Goal: Communication & Community: Answer question/provide support

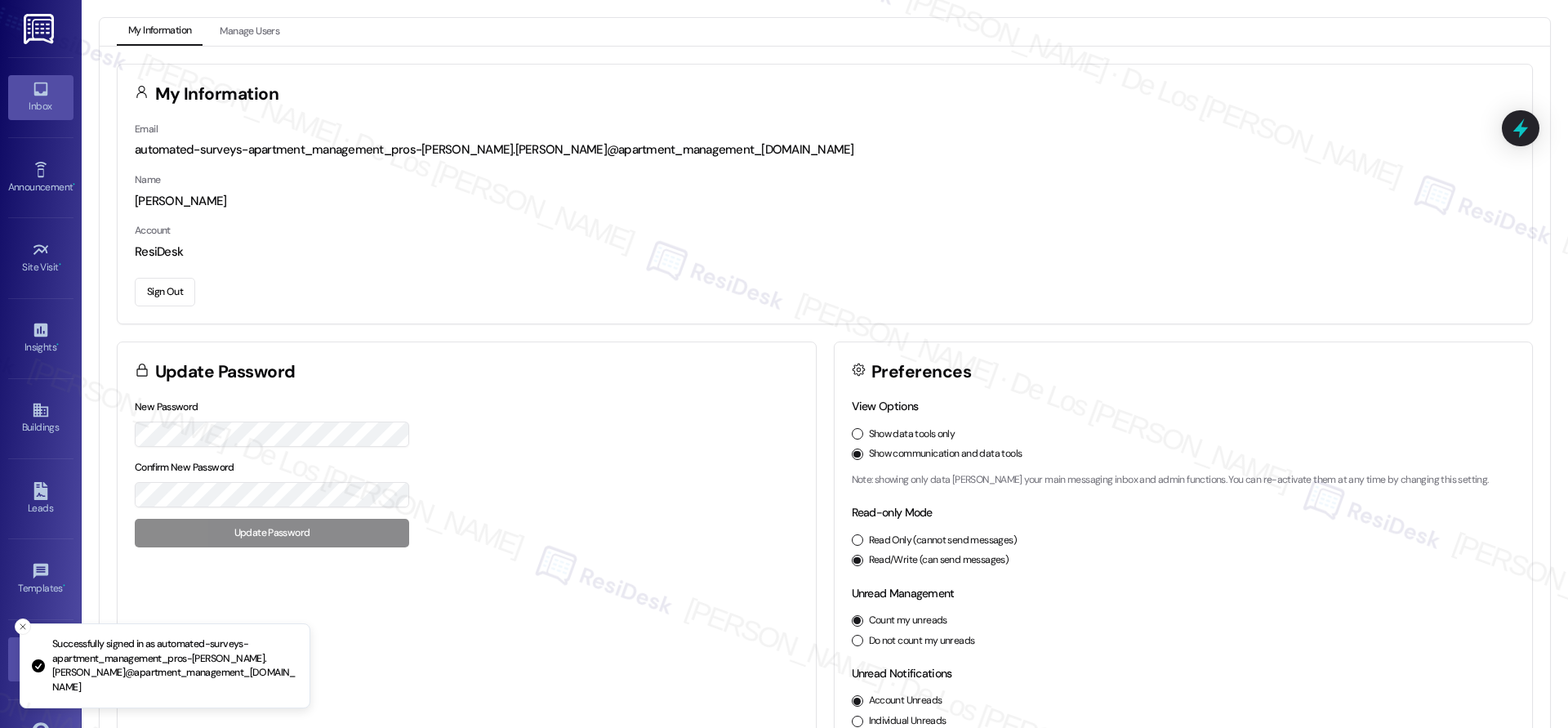
click at [40, 91] on icon at bounding box center [40, 89] width 14 height 14
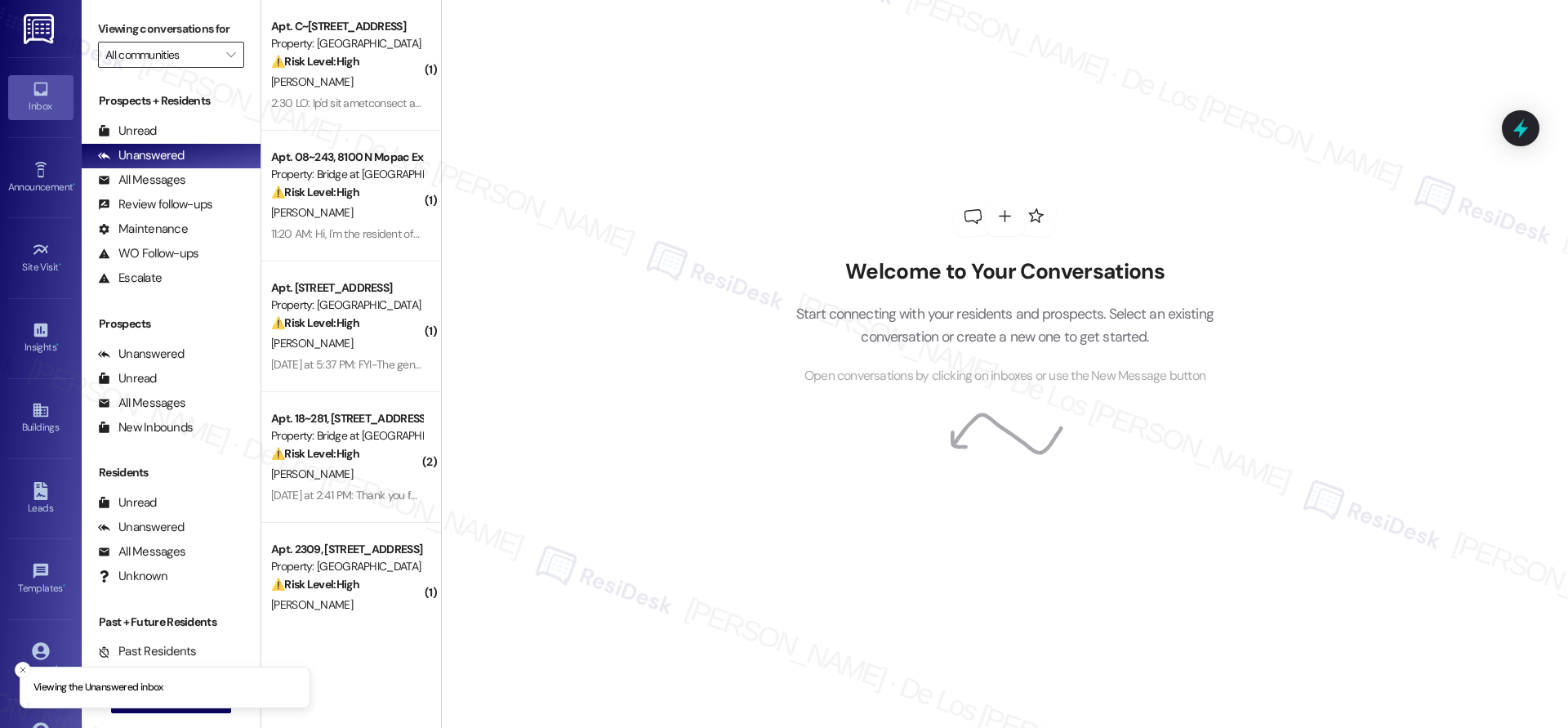
click at [182, 62] on input "All communities" at bounding box center [162, 54] width 113 height 26
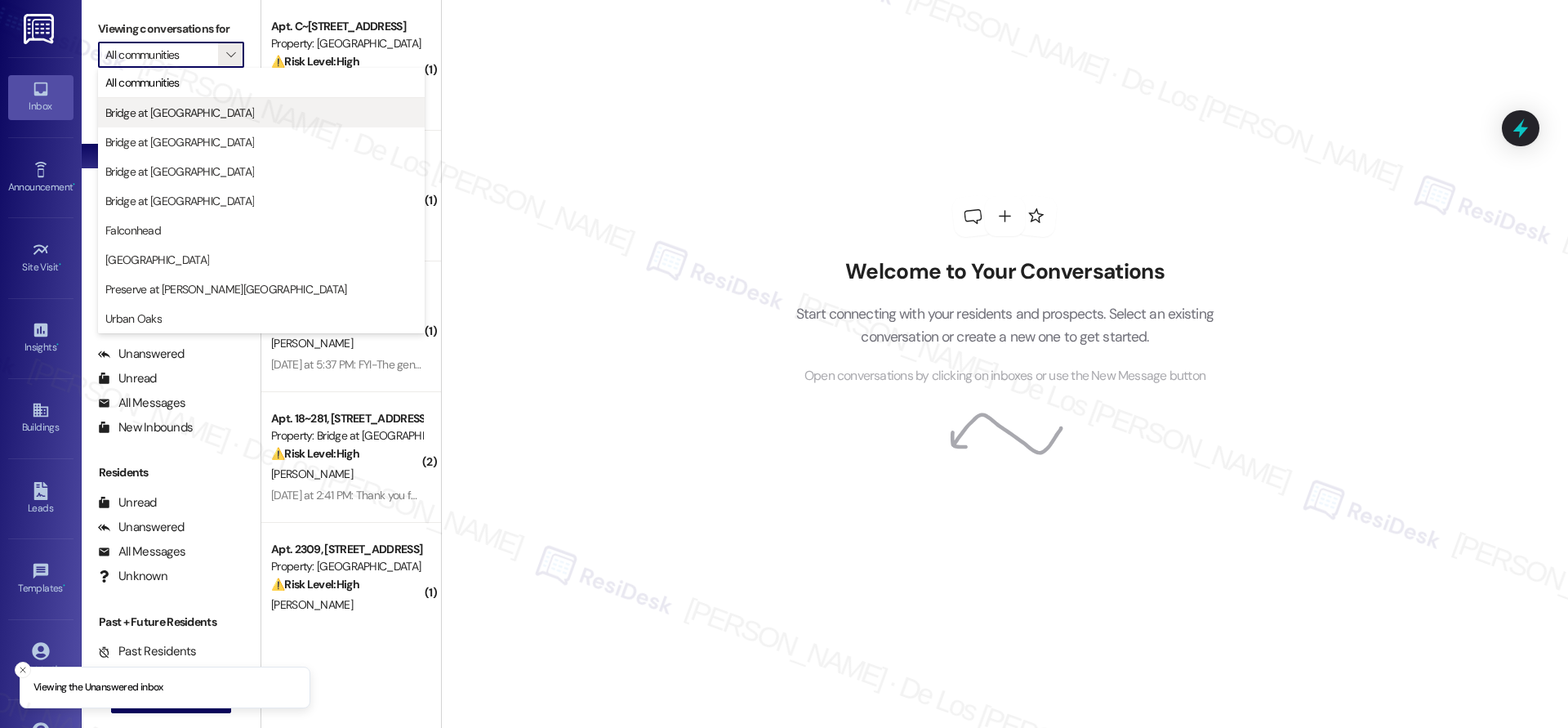
click at [190, 106] on span "Bridge at [GEOGRAPHIC_DATA]" at bounding box center [180, 113] width 148 height 16
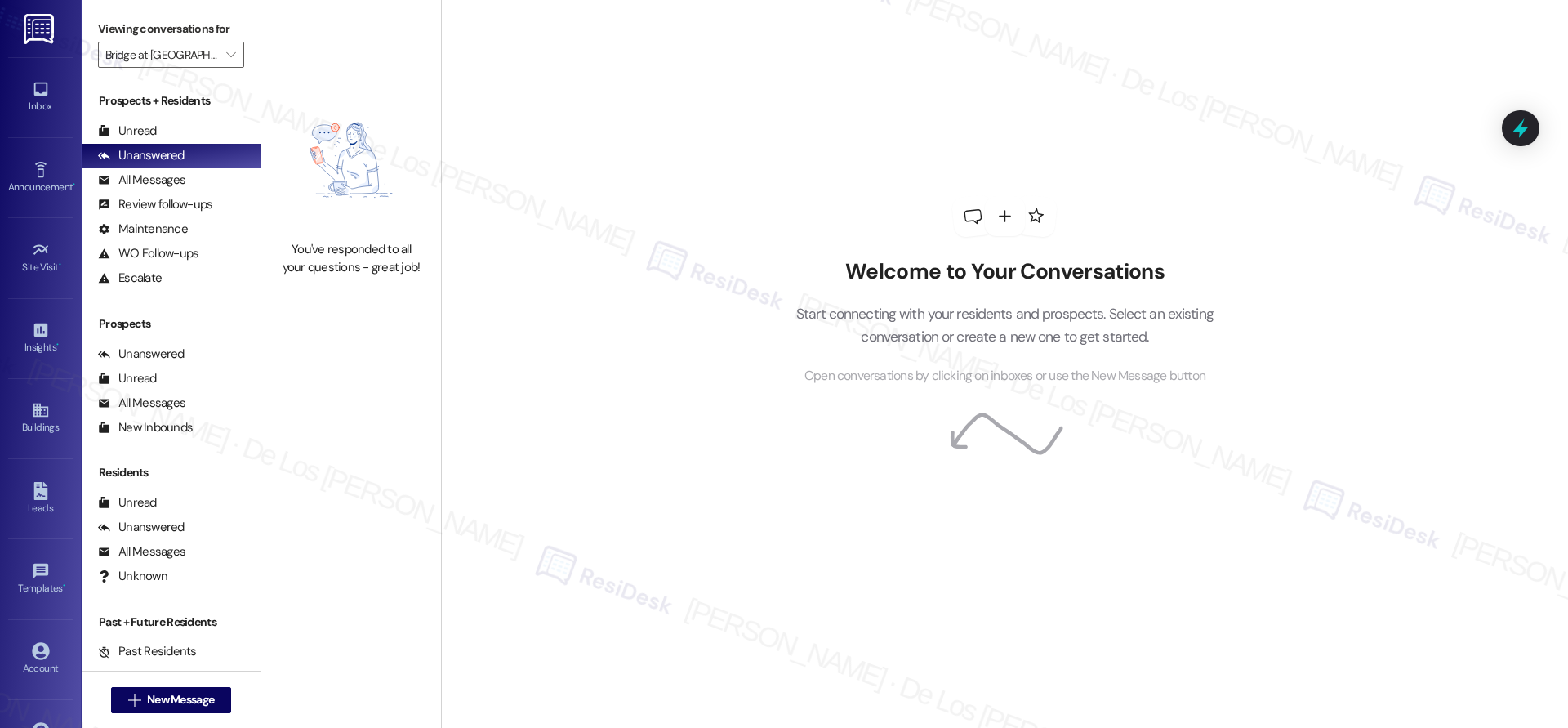
drag, startPoint x: 213, startPoint y: 60, endPoint x: 211, endPoint y: 103, distance: 43.0
click at [226, 61] on icon "" at bounding box center [230, 54] width 9 height 13
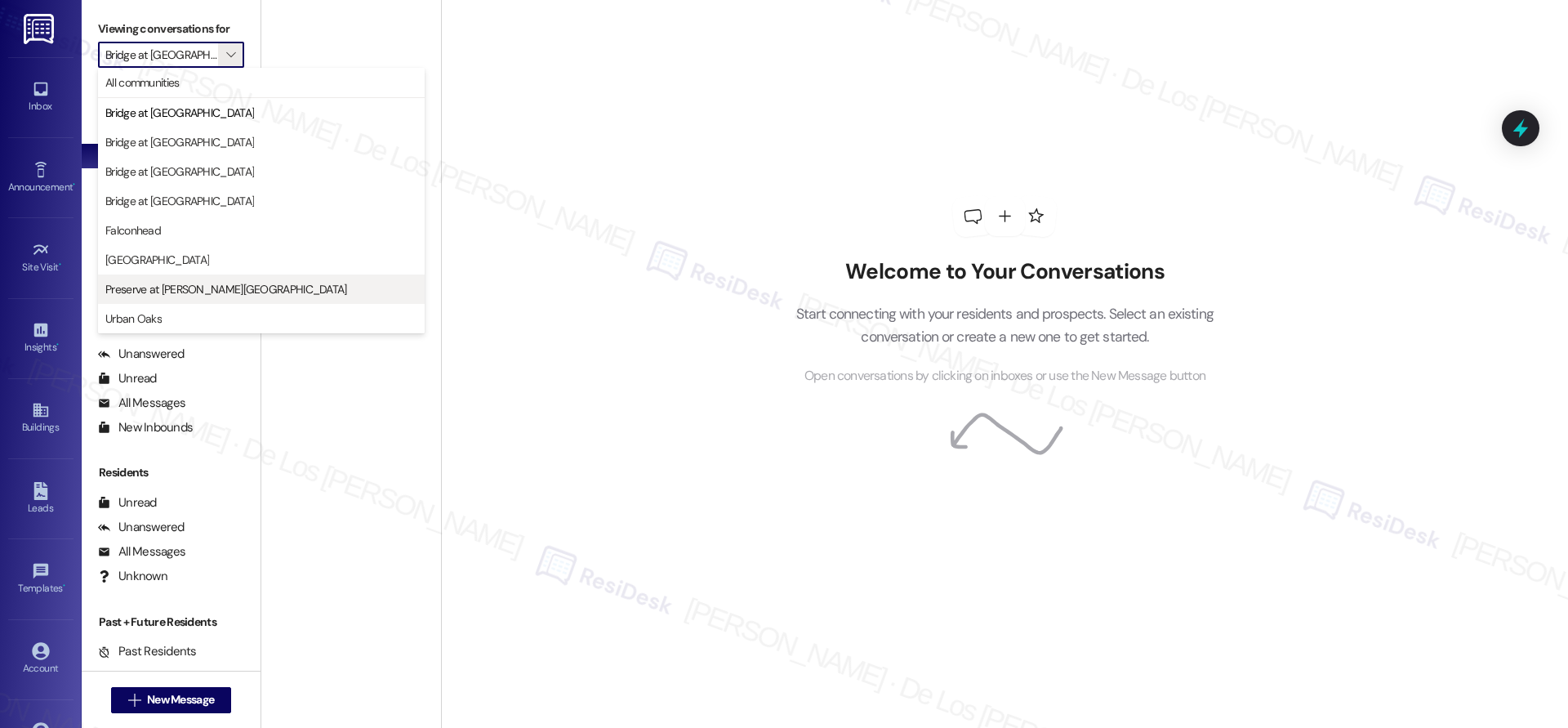
scroll to position [0, 16]
click at [196, 303] on div "All communities Bridge at [GEOGRAPHIC_DATA] at [GEOGRAPHIC_DATA] at [GEOGRAPHIC…" at bounding box center [260, 201] width 326 height 266
drag, startPoint x: 173, startPoint y: 64, endPoint x: 183, endPoint y: 150, distance: 86.6
click at [173, 65] on input "Bridge at [GEOGRAPHIC_DATA]" at bounding box center [162, 54] width 113 height 26
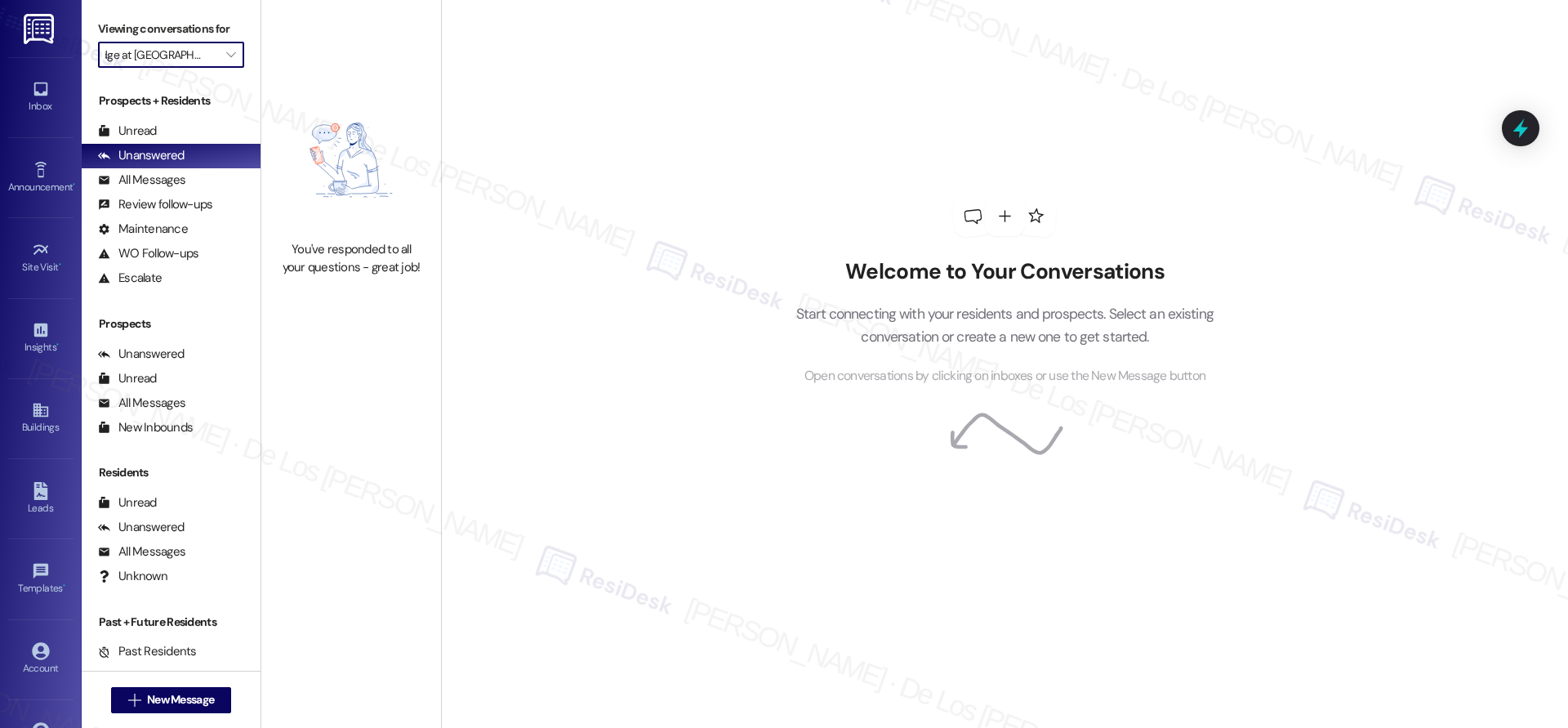
click at [186, 43] on input "Bridge at [GEOGRAPHIC_DATA]" at bounding box center [162, 54] width 113 height 26
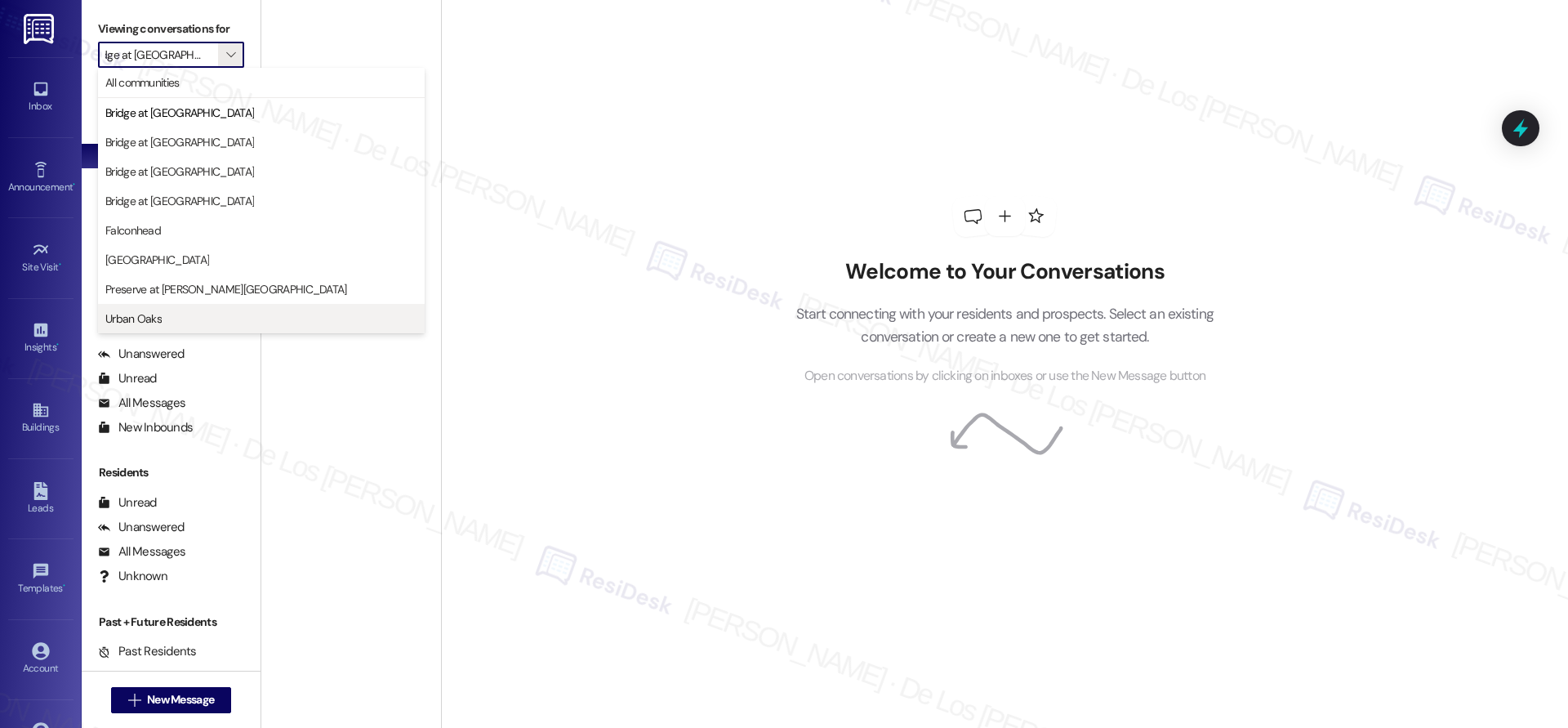
click at [158, 315] on span "Urban Oaks" at bounding box center [134, 318] width 56 height 16
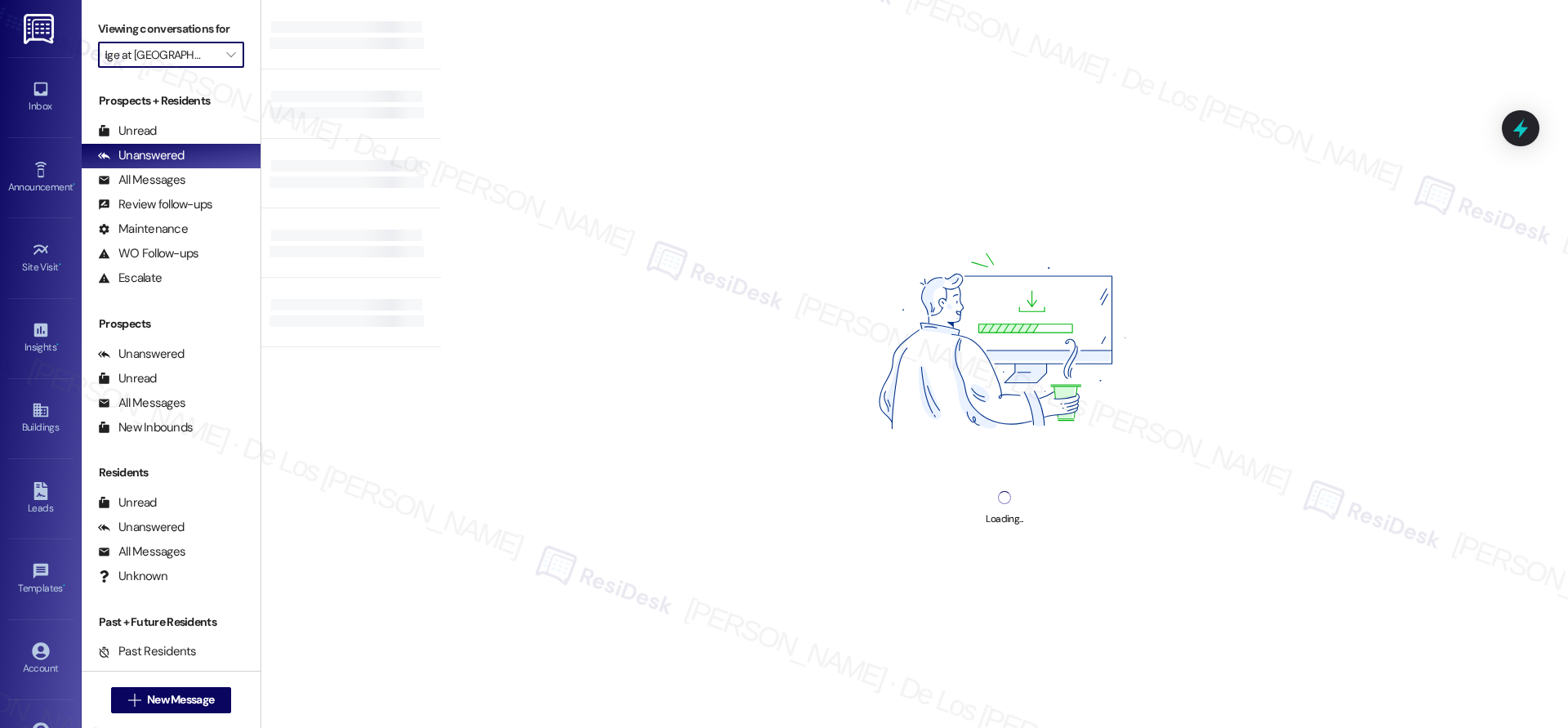
type input "Urban Oaks"
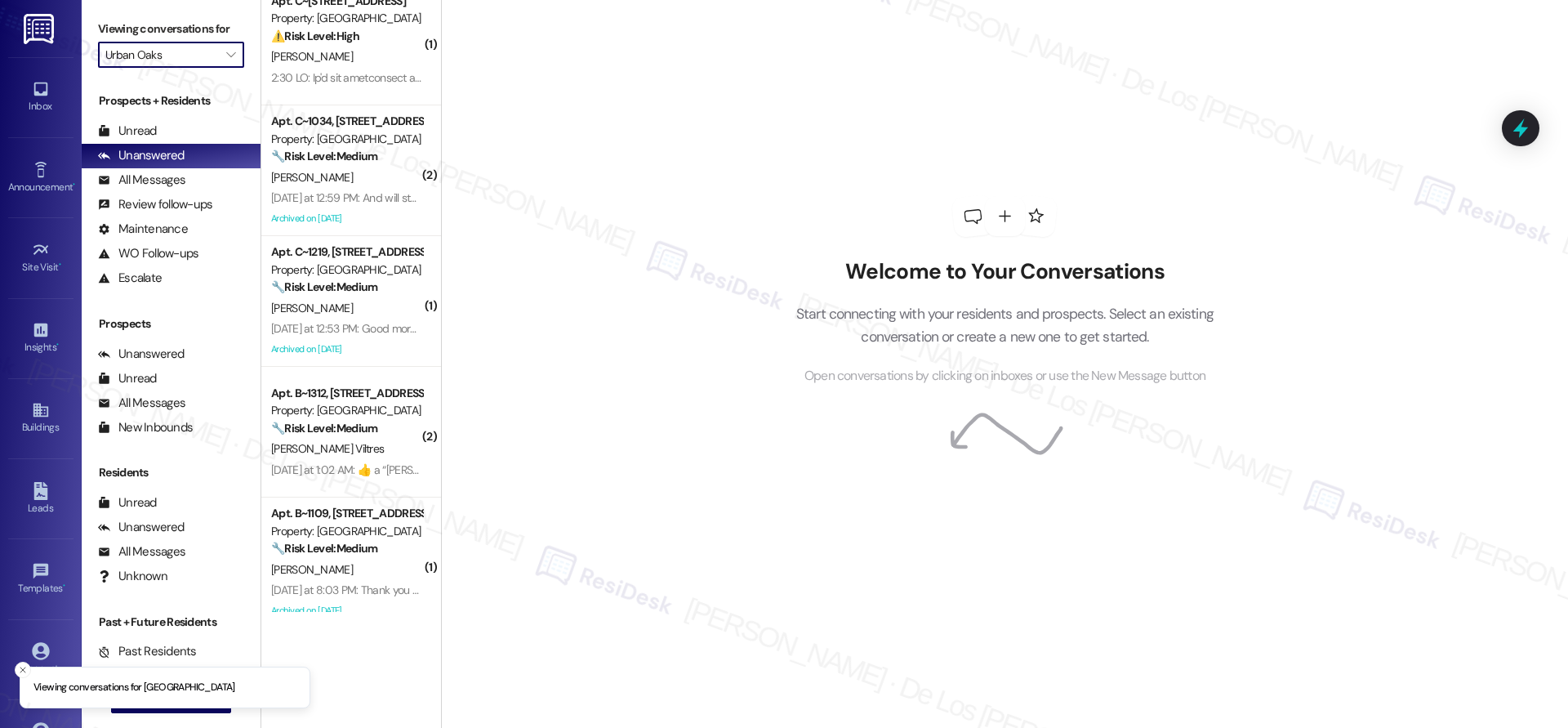
scroll to position [41, 0]
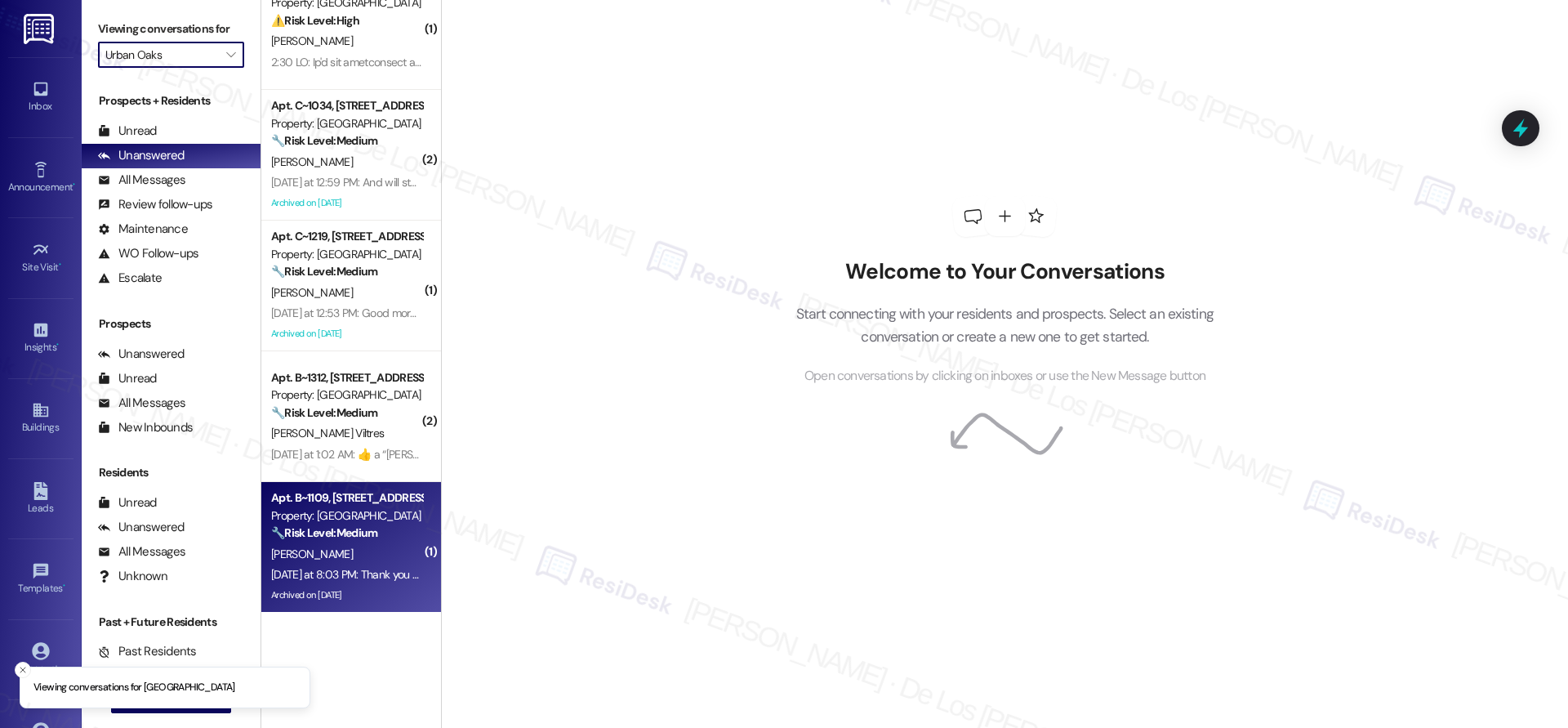
click at [347, 532] on strong "🔧 Risk Level: Medium" at bounding box center [324, 533] width 106 height 14
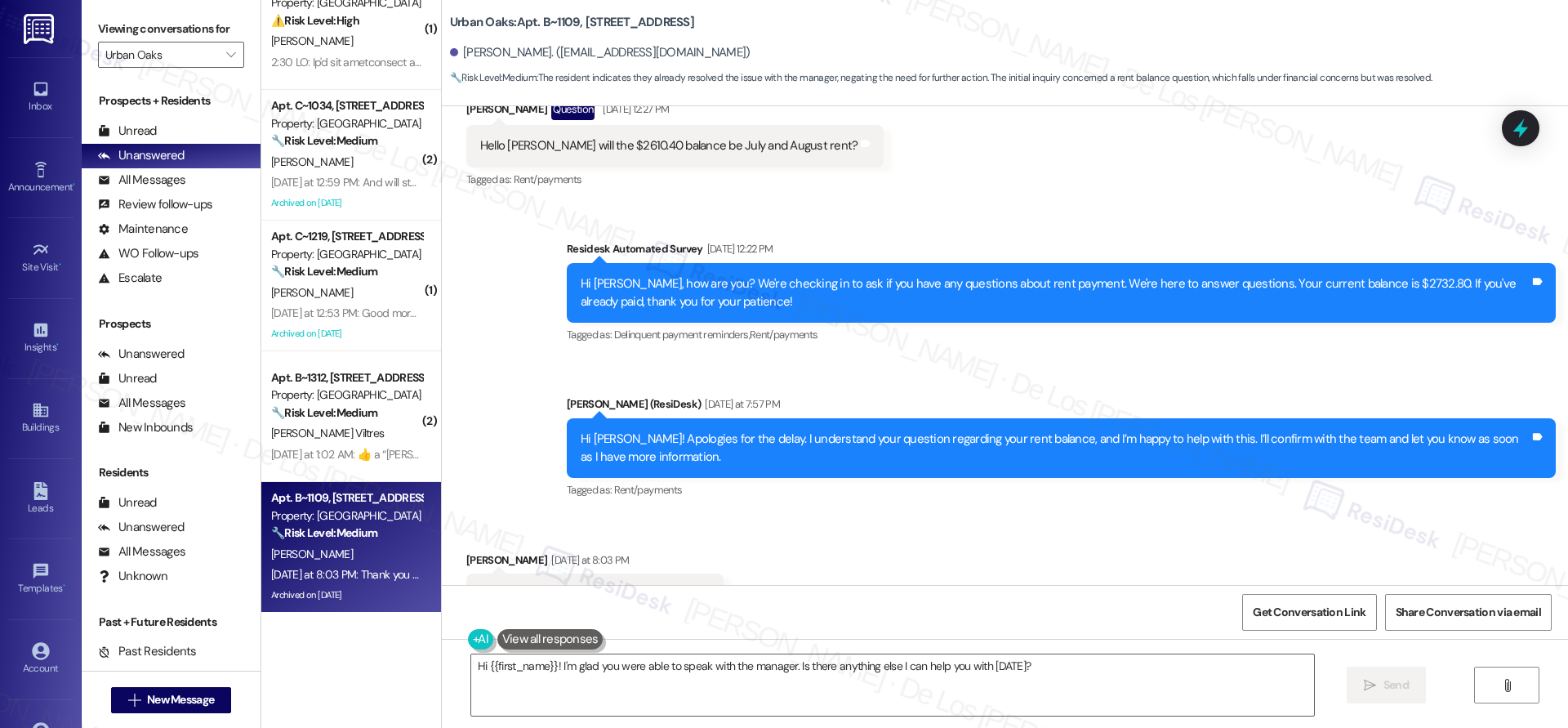
scroll to position [1832, 0]
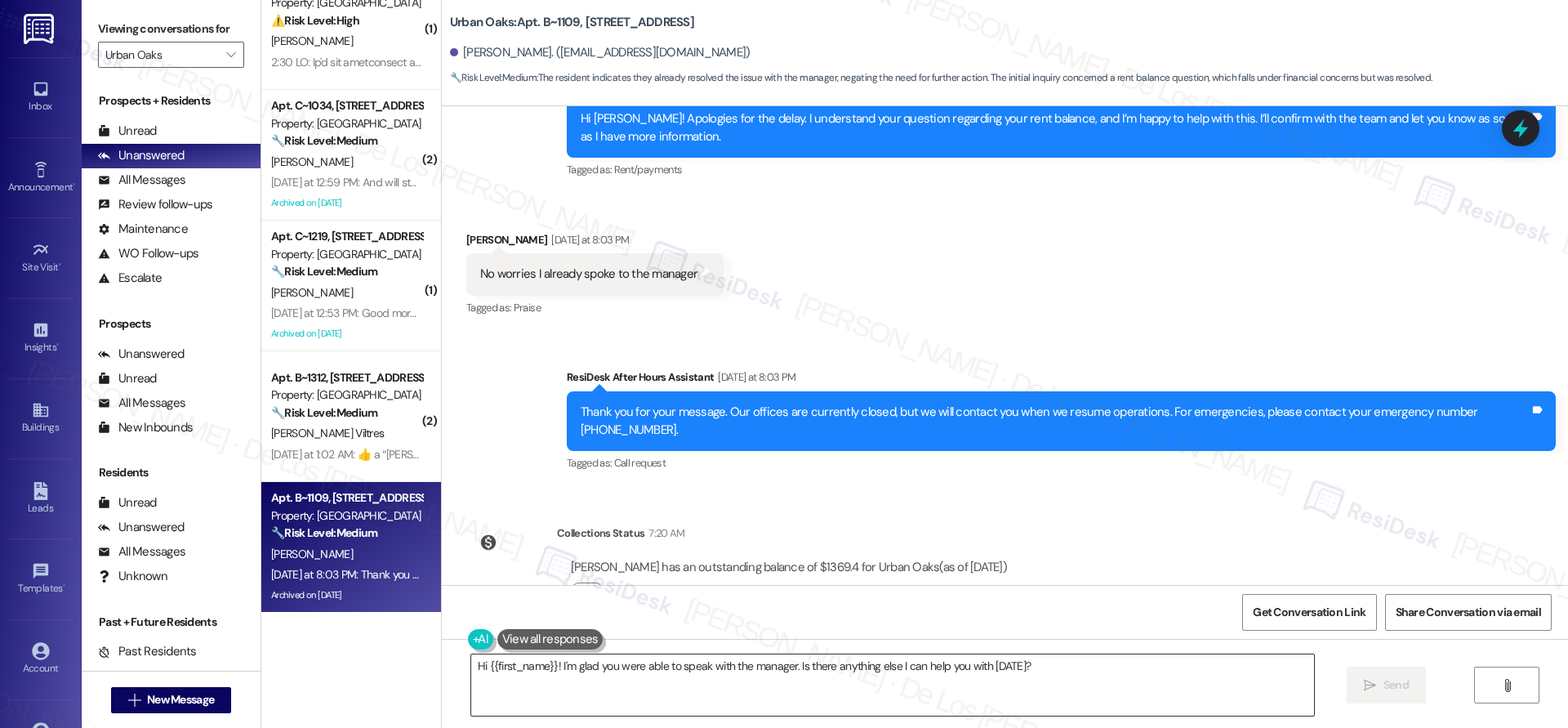
click at [650, 695] on textarea "Hi {{first_name}}! I'm glad you were able to speak with the manager. Is there a…" at bounding box center [892, 685] width 842 height 61
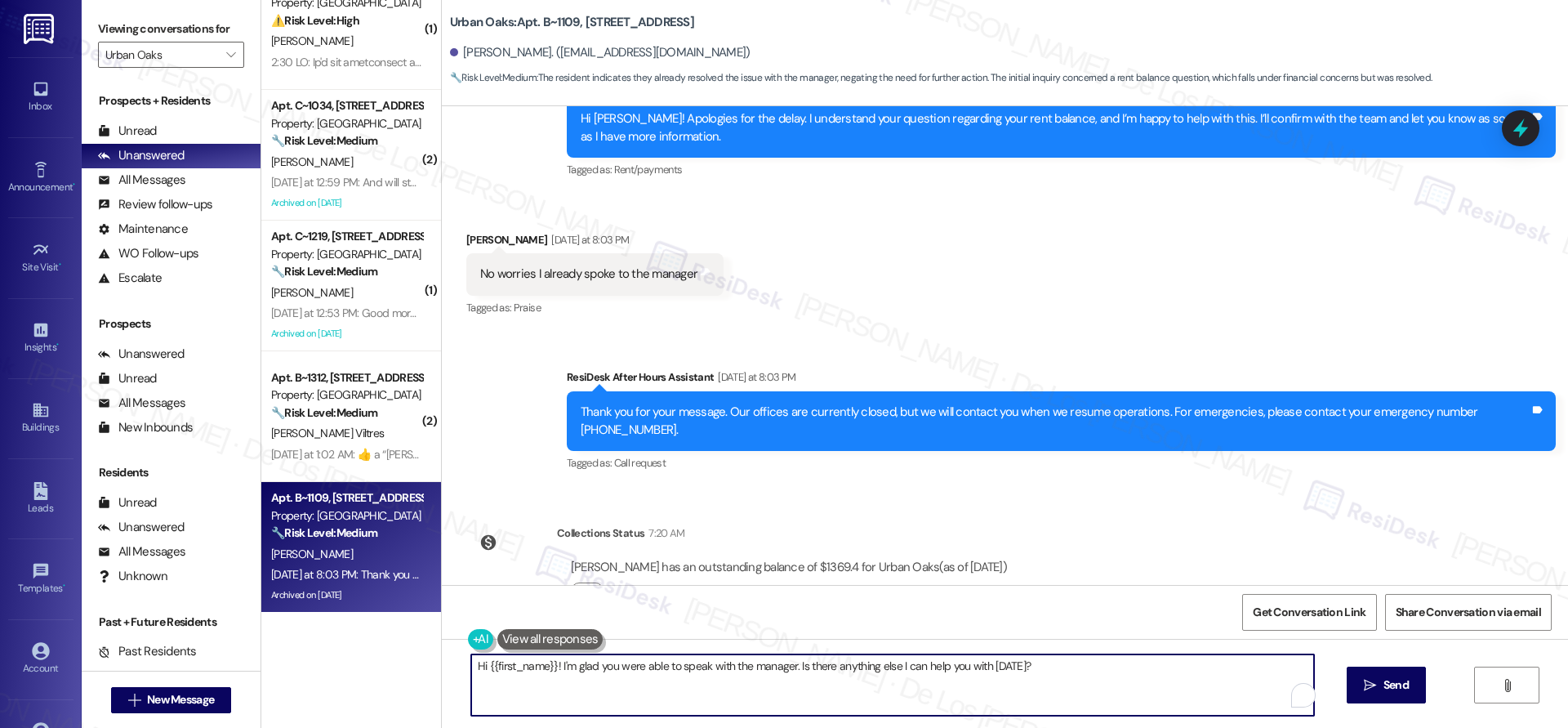
click at [650, 695] on textarea "Hi {{first_name}}! I'm glad you were able to speak with the manager. Is there a…" at bounding box center [892, 685] width 842 height 61
drag, startPoint x: 650, startPoint y: 695, endPoint x: 620, endPoint y: 686, distance: 31.3
click at [650, 695] on textarea "Hi {{first_name}}! I'm glad you were able to speak with the manager. Is there a…" at bounding box center [892, 685] width 842 height 61
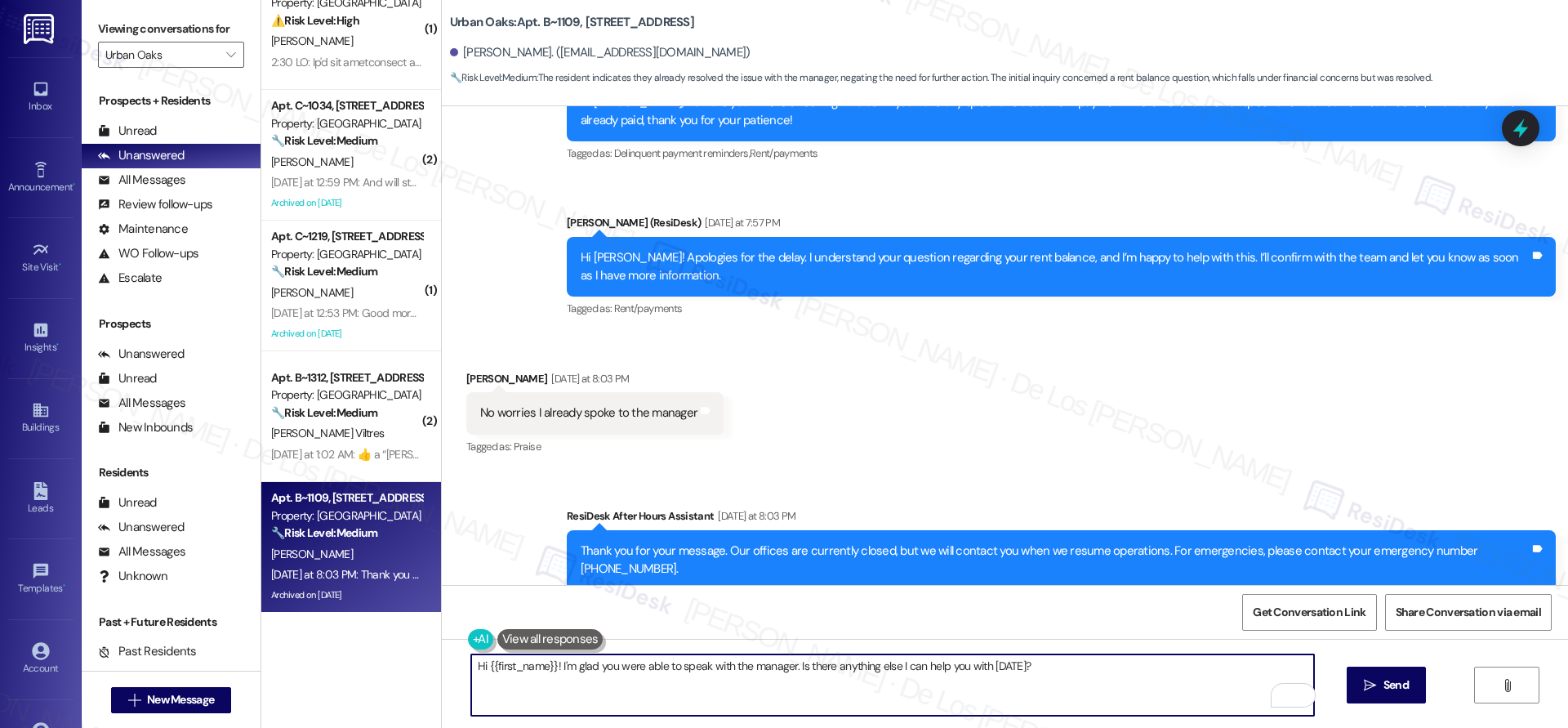
click at [474, 667] on textarea "Hi {{first_name}}! I'm glad you were able to speak with the manager. Is there a…" at bounding box center [892, 685] width 842 height 61
click at [1112, 663] on textarea "Hello {{first_name}}! I'm glad you were able to speak with the manager. Is ther…" at bounding box center [892, 685] width 842 height 61
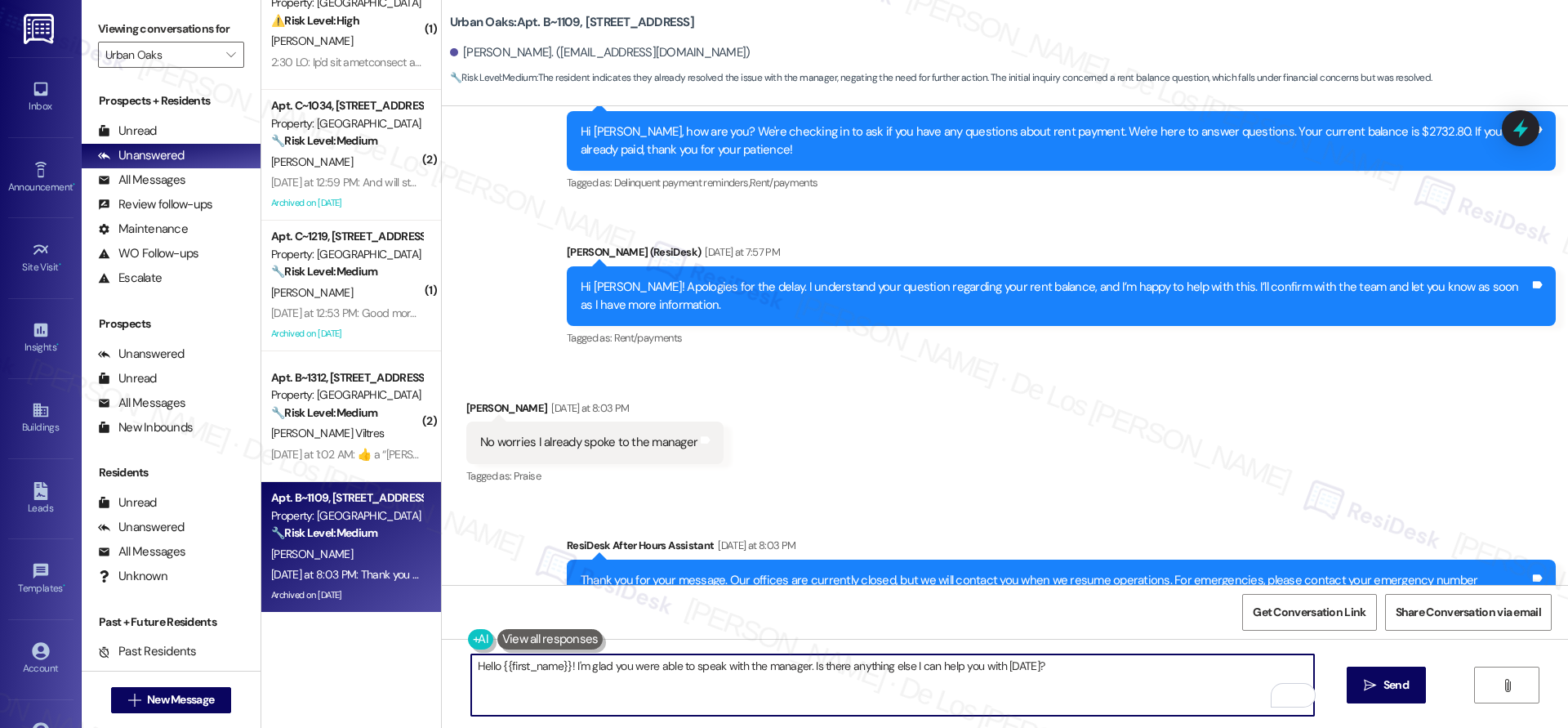
scroll to position [1663, 0]
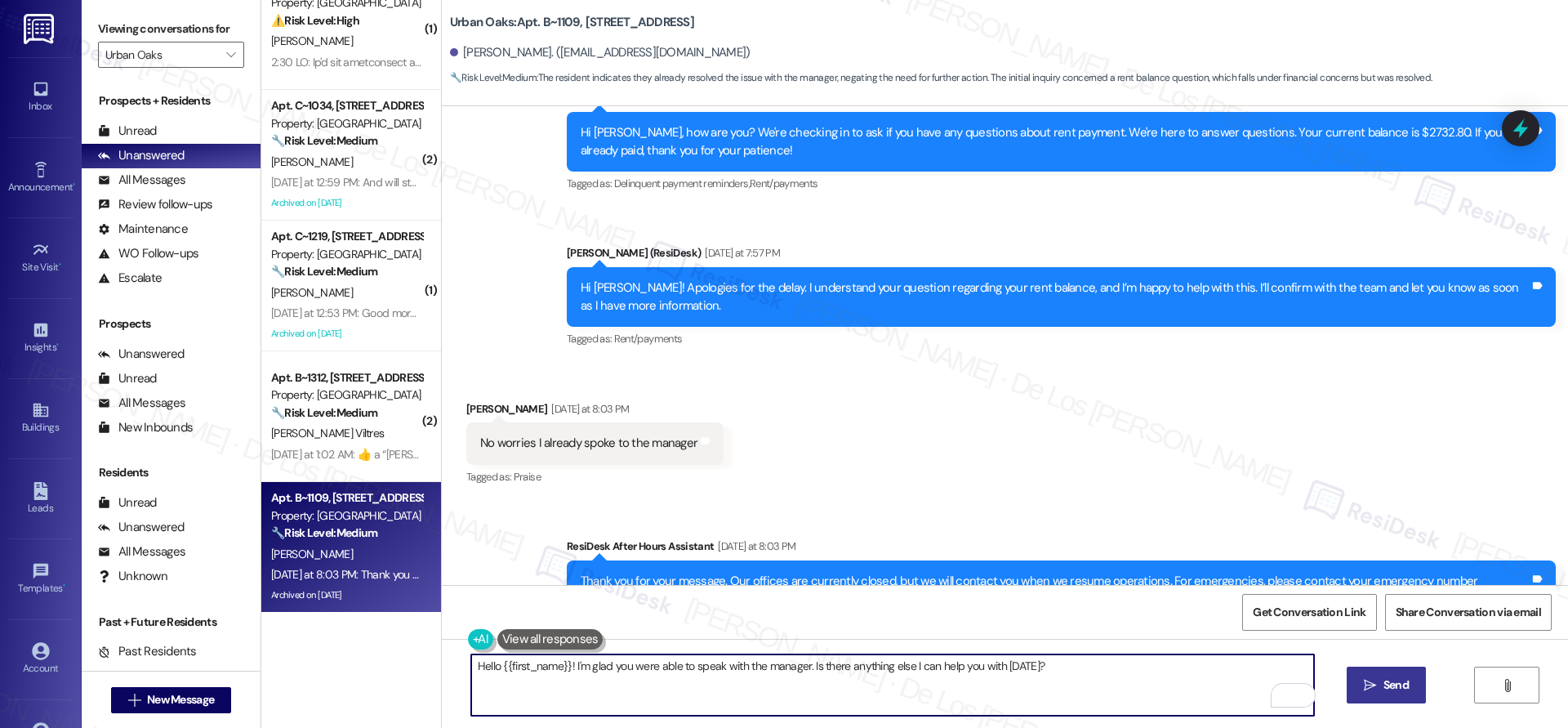
type textarea "Hello {{first_name}}! I'm glad you were able to speak with the manager. Is ther…"
click at [1353, 682] on button " Send" at bounding box center [1386, 685] width 80 height 37
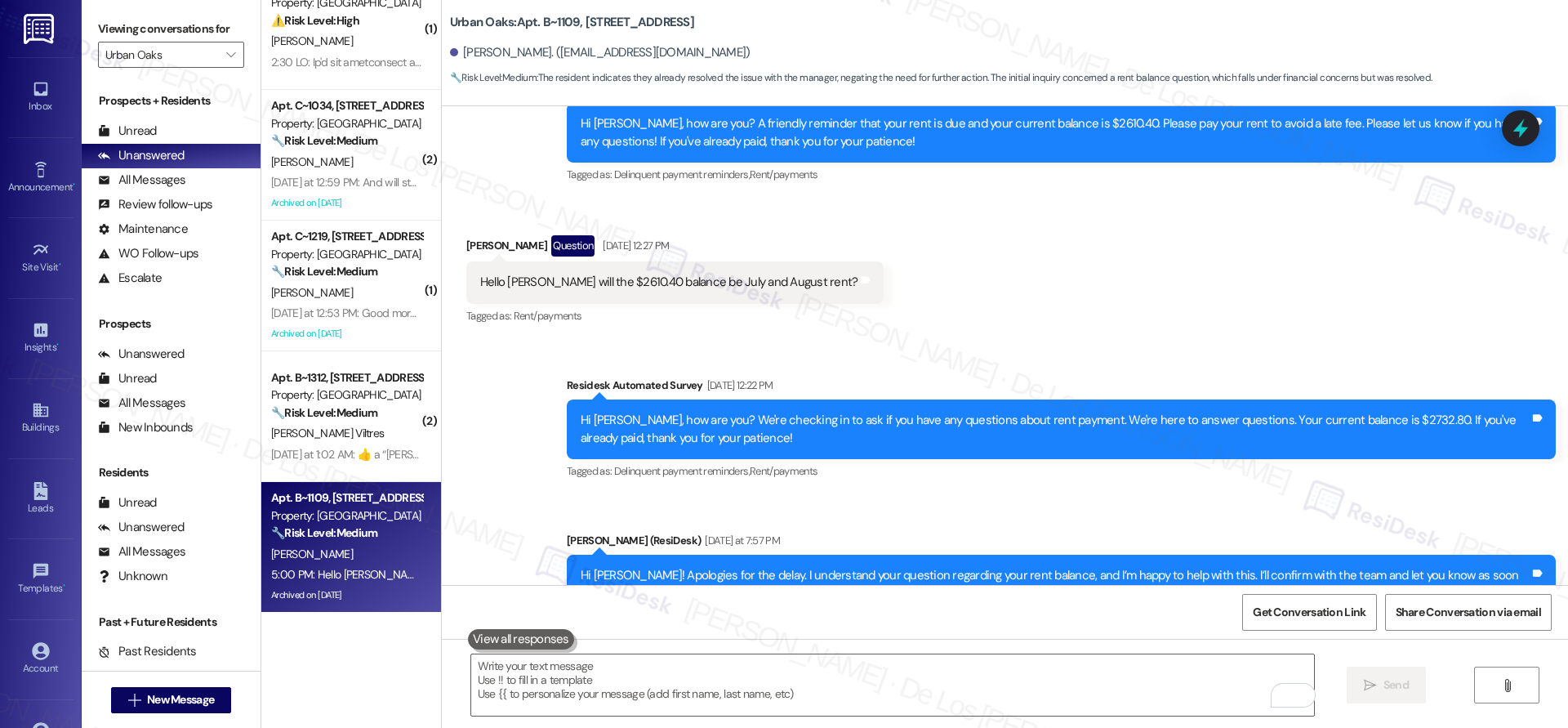
scroll to position [1946, 0]
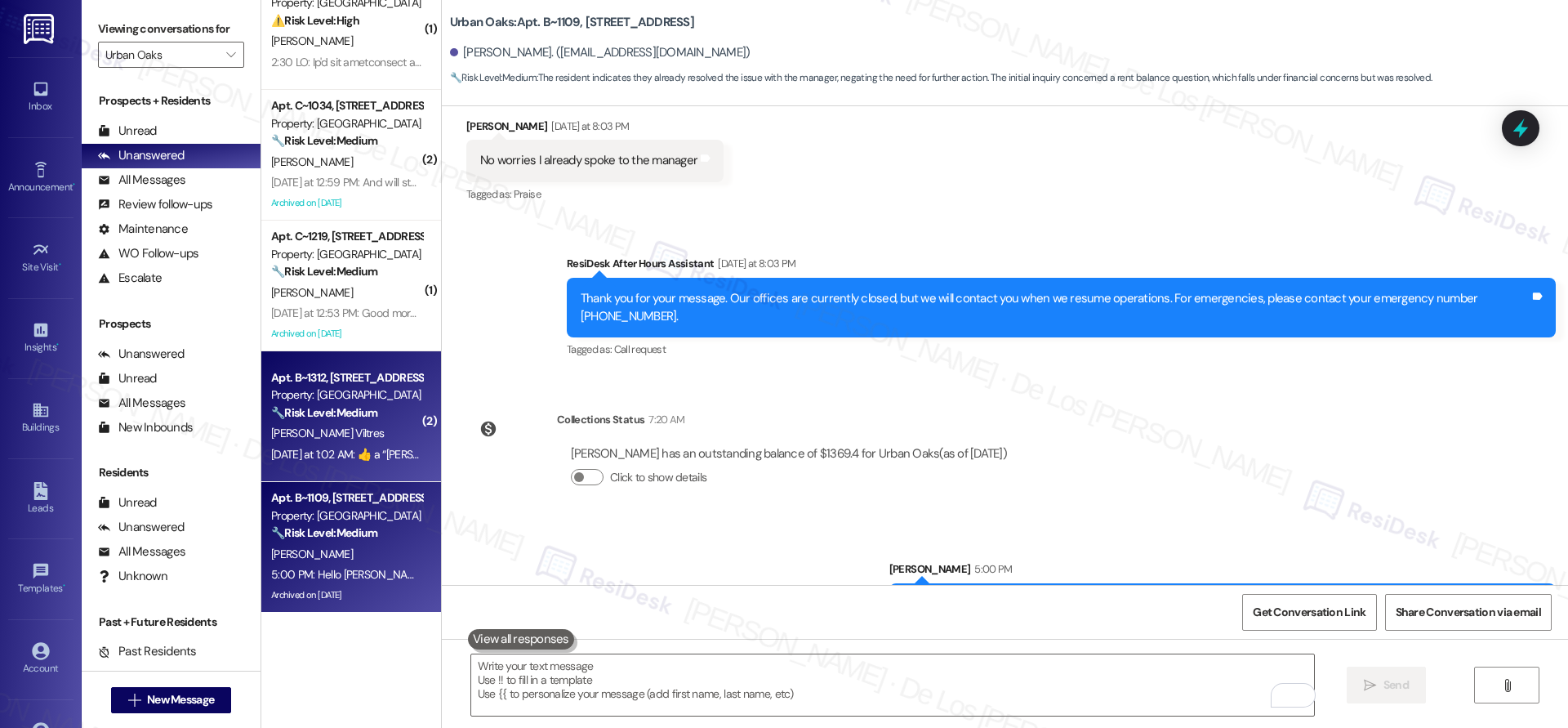
click at [360, 414] on strong "🔧 Risk Level: Medium" at bounding box center [324, 412] width 106 height 14
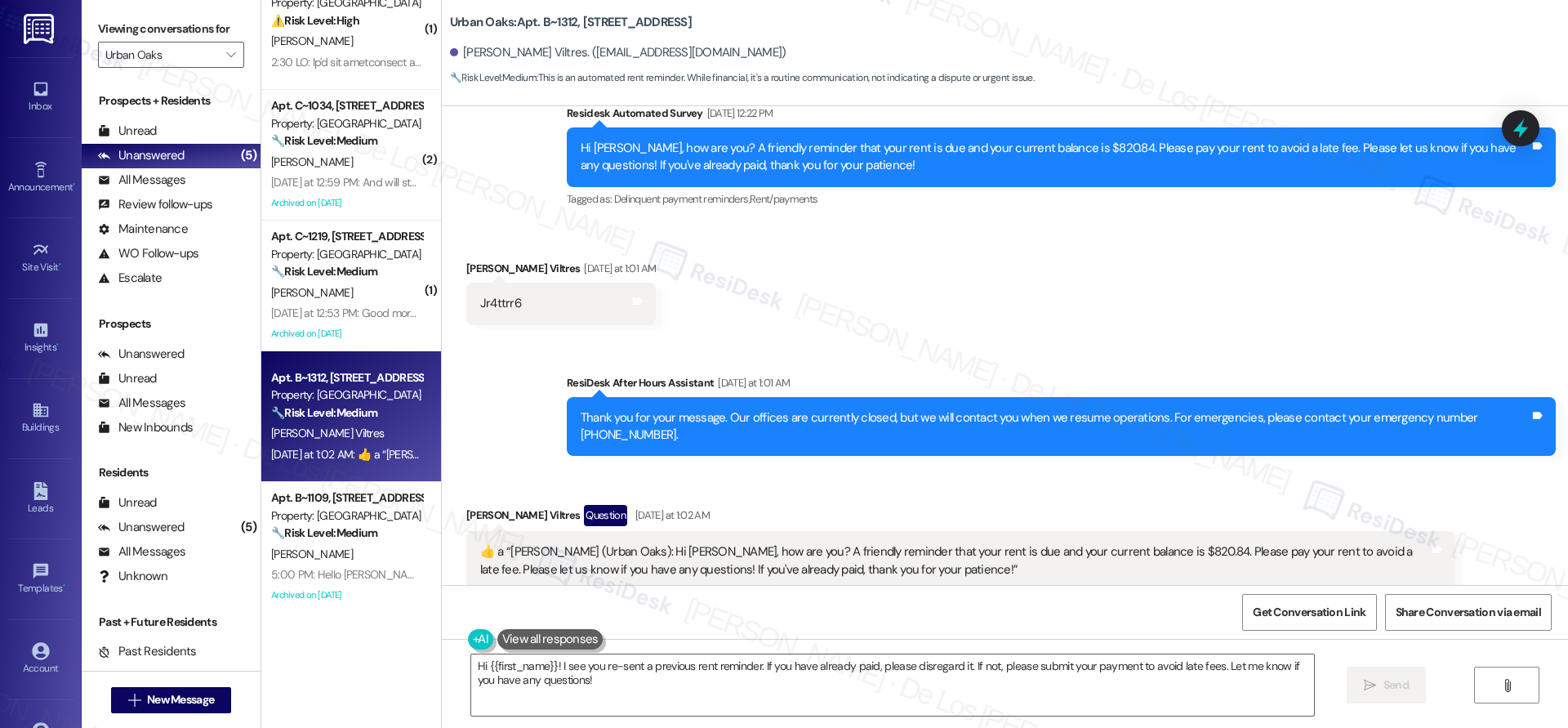
scroll to position [573, 0]
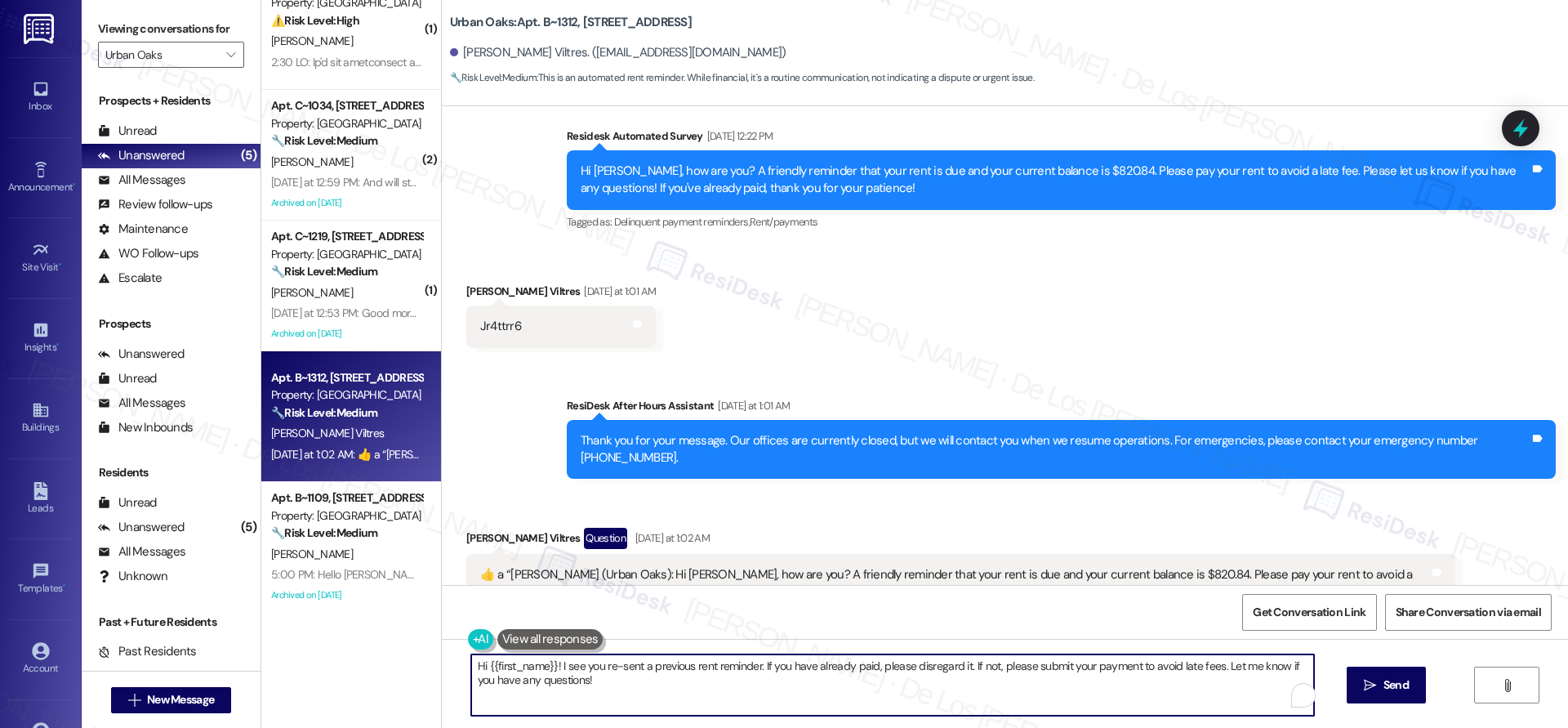
drag, startPoint x: 551, startPoint y: 666, endPoint x: 626, endPoint y: 695, distance: 80.4
click at [623, 694] on textarea "Hi {{first_name}}! I see you re-sent a previous rent reminder. If you have alre…" at bounding box center [892, 685] width 842 height 61
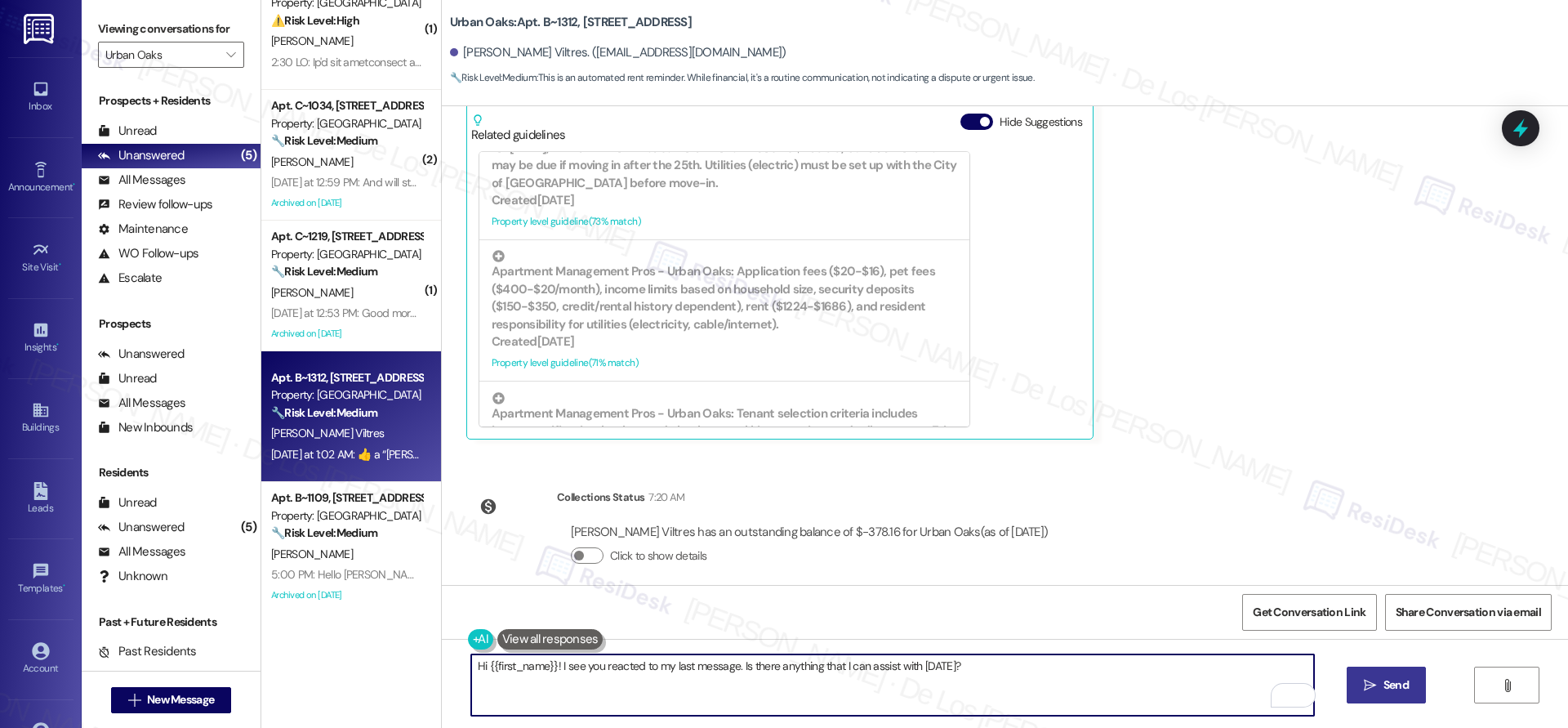
type textarea "Hi {{first_name}}! I see you reacted to my last message. Is there anything that…"
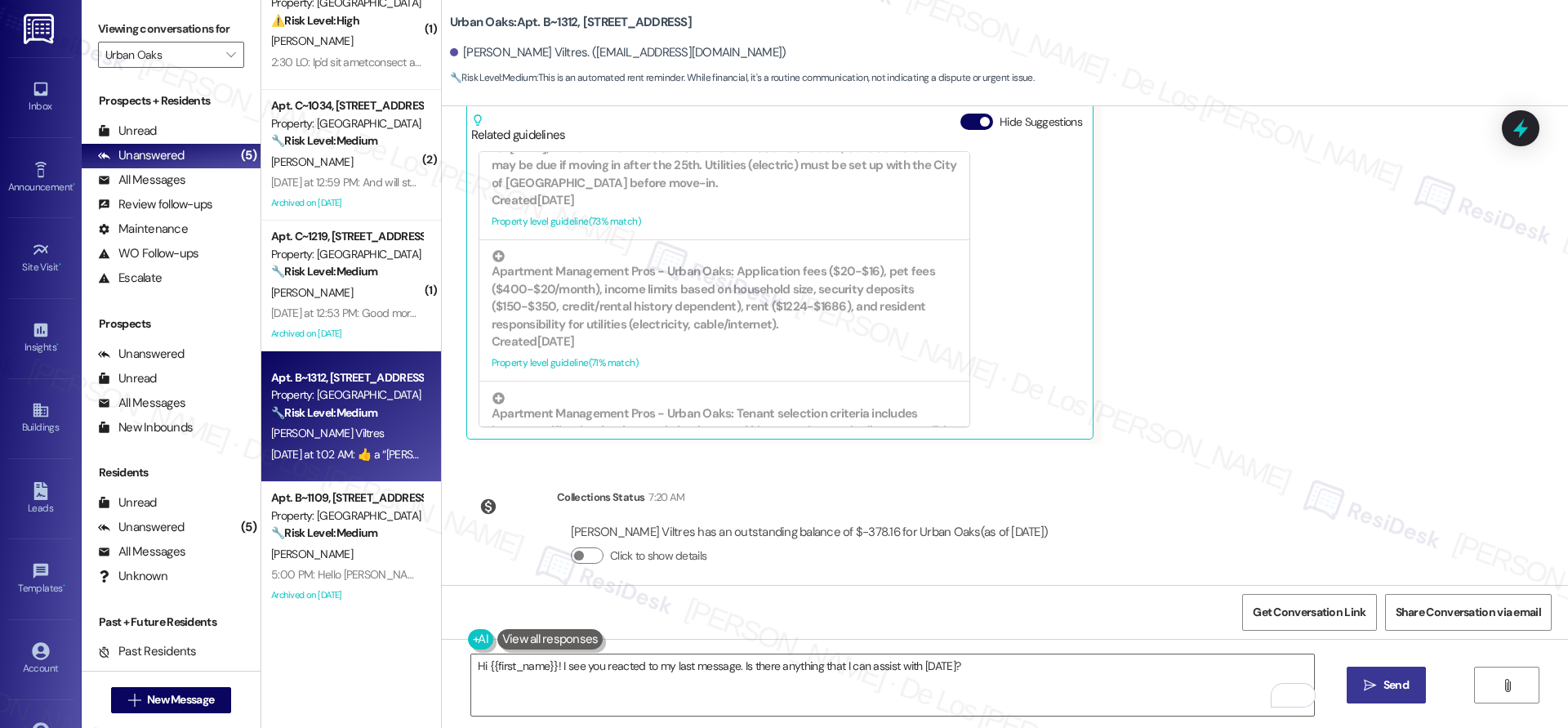
click at [1368, 682] on icon "" at bounding box center [1370, 685] width 13 height 13
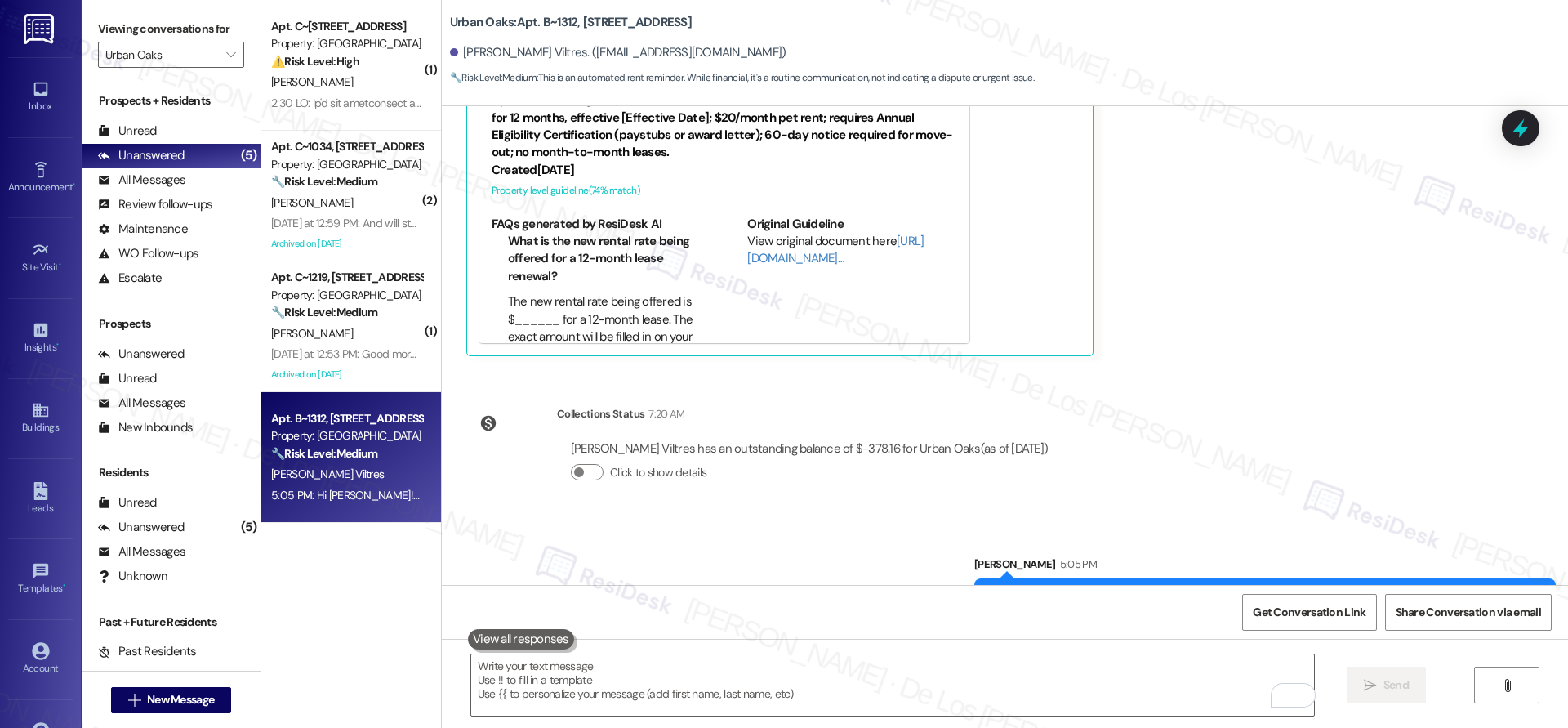
scroll to position [1224, 0]
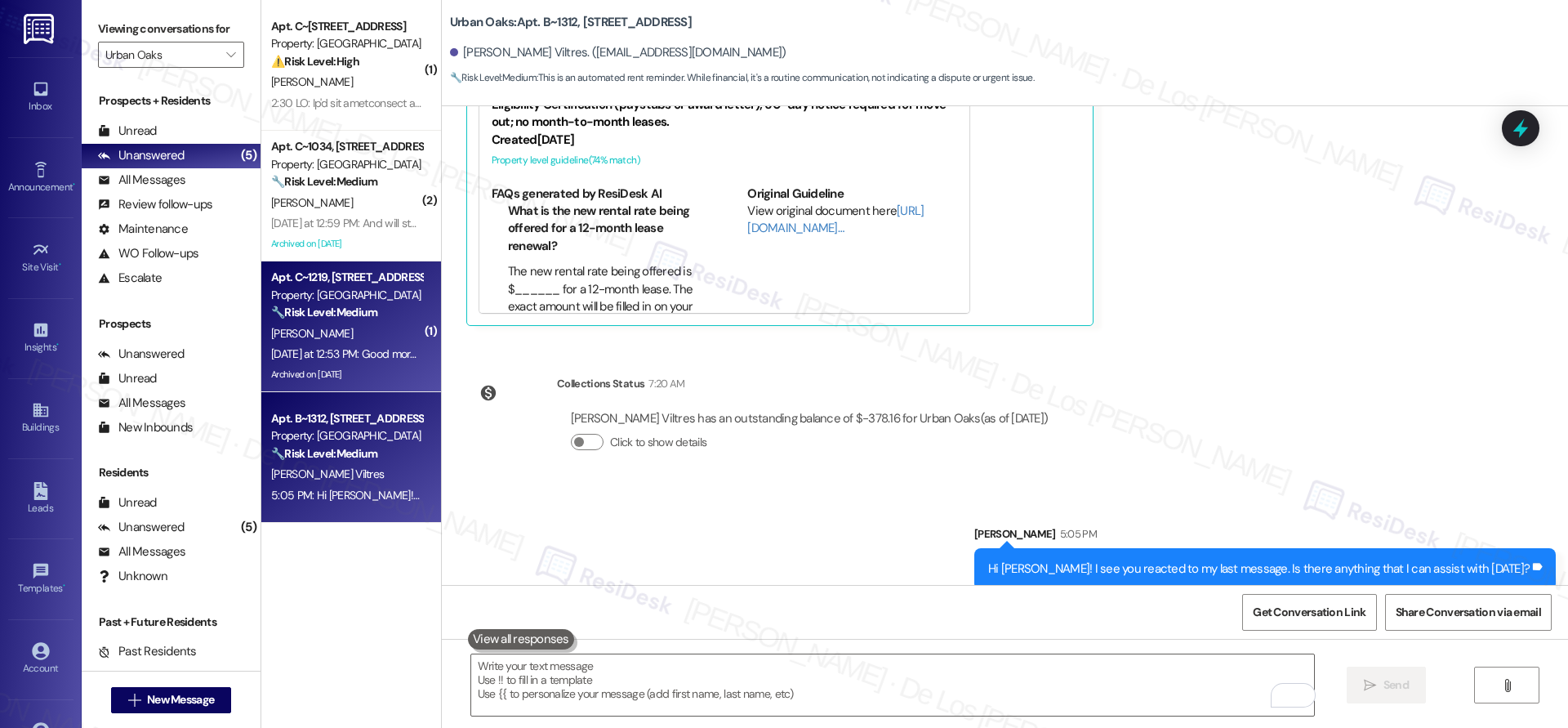
click at [356, 336] on div "[PERSON_NAME]" at bounding box center [346, 334] width 155 height 21
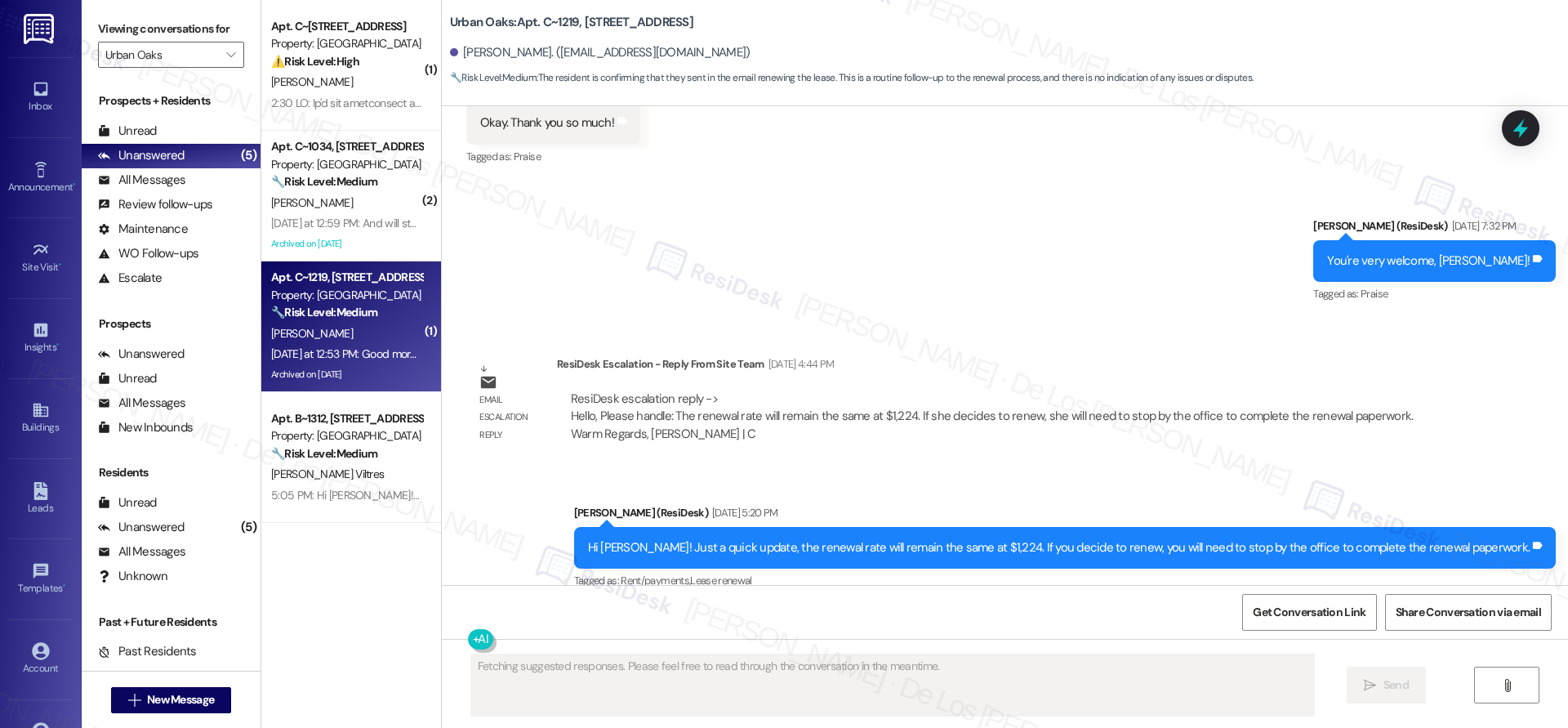
scroll to position [5376, 0]
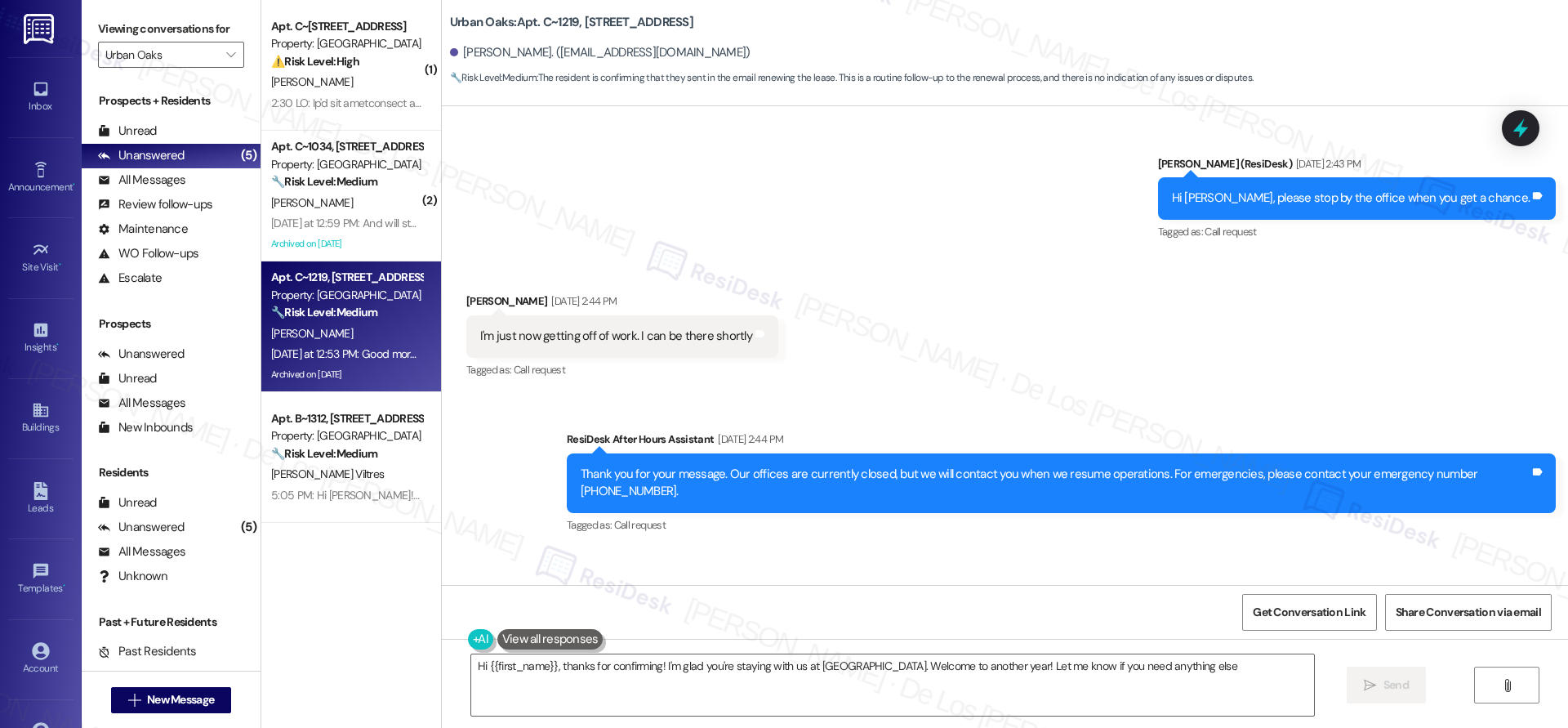
type textarea "Hi {{first_name}}, thanks for confirming! I'm glad you're staying with us at [G…"
click at [1208, 657] on textarea "Hi {{first_name}}, thanks for confirming! I'm glad you're staying with us at [G…" at bounding box center [892, 685] width 842 height 61
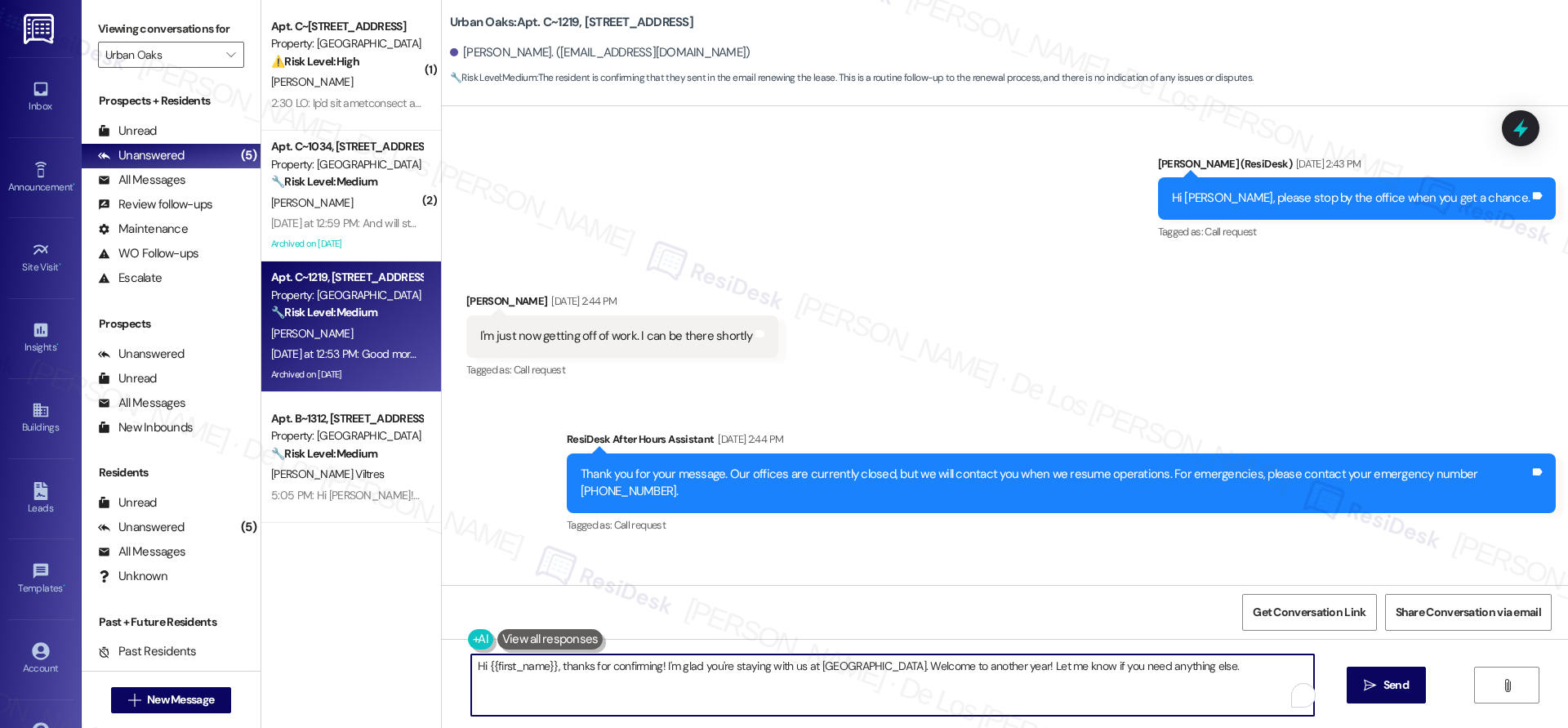
drag, startPoint x: 1245, startPoint y: 680, endPoint x: 1290, endPoint y: 681, distance: 45.0
click at [1249, 682] on textarea "Hi {{first_name}}, thanks for confirming! I'm glad you're staying with us at [G…" at bounding box center [892, 685] width 842 height 61
click at [1404, 690] on span "Send" at bounding box center [1395, 685] width 25 height 17
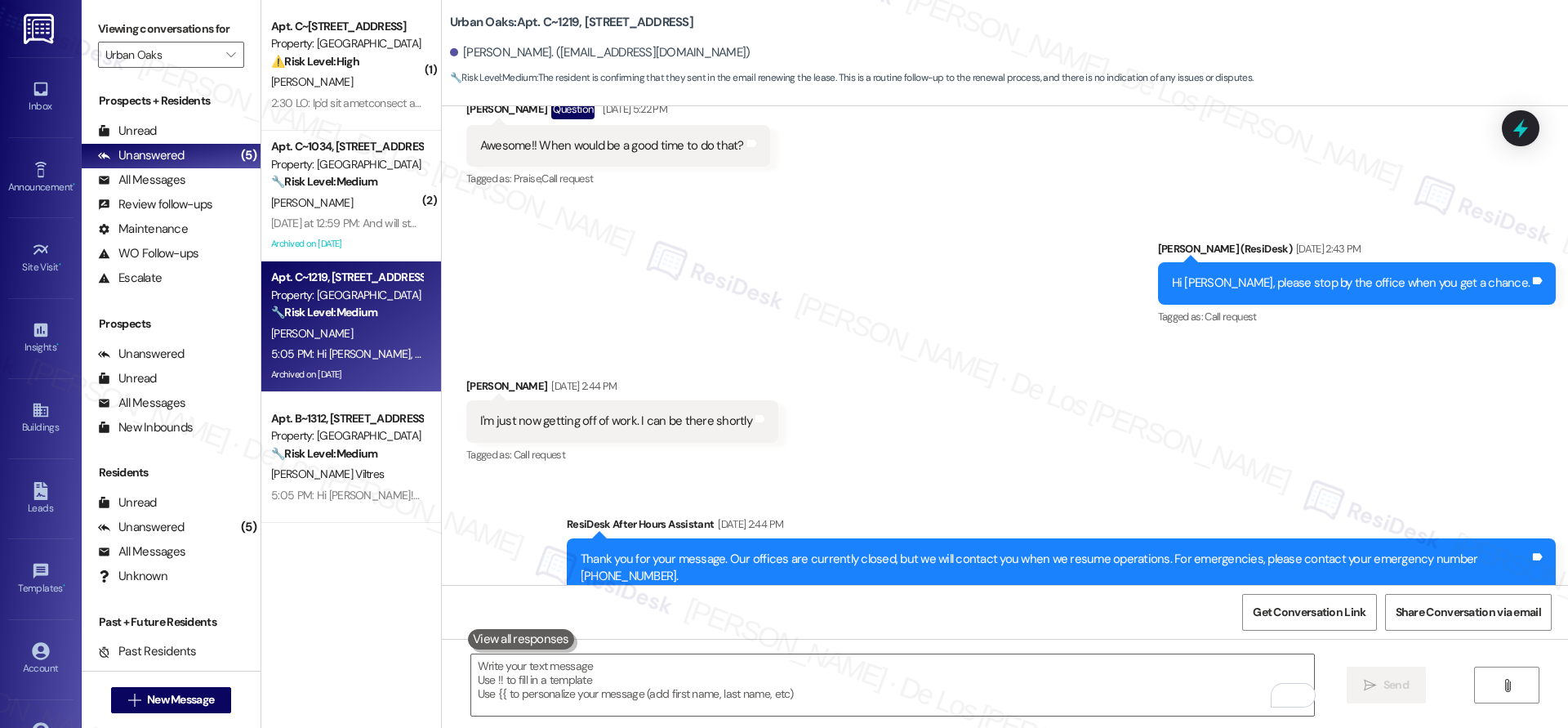
scroll to position [5490, 0]
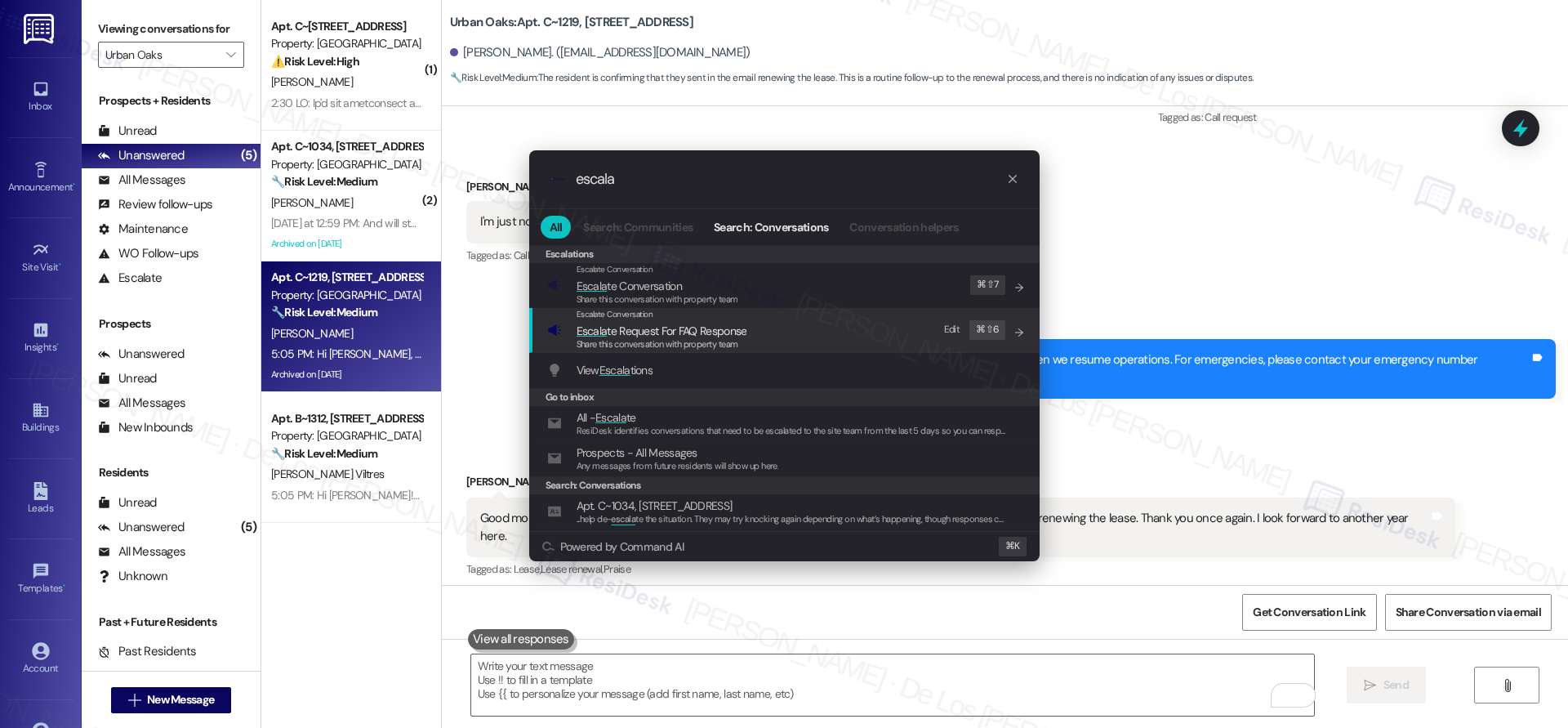
type input "escala"
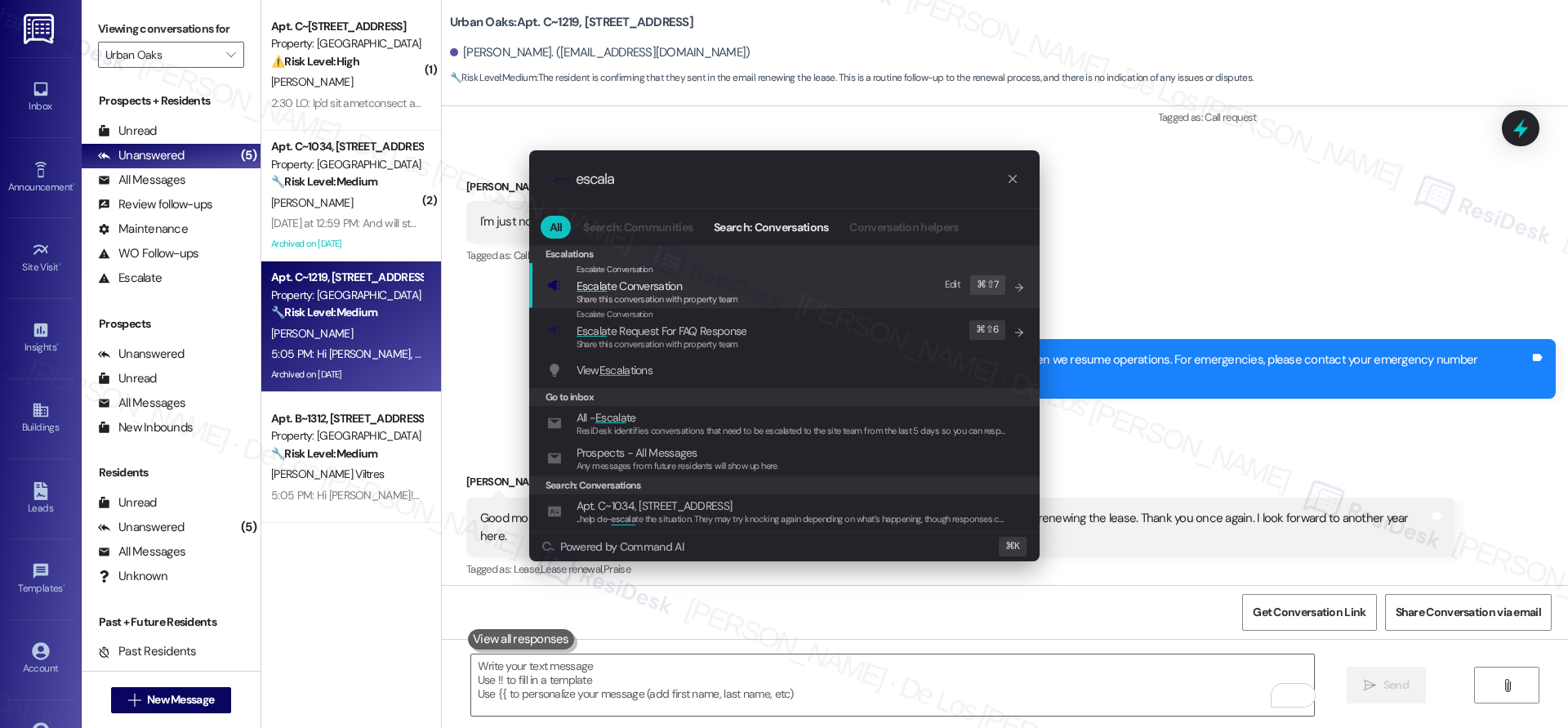
click at [737, 286] on div "Escalate Conversation Escala te Conversation Share this conversation with prope…" at bounding box center [785, 285] width 478 height 44
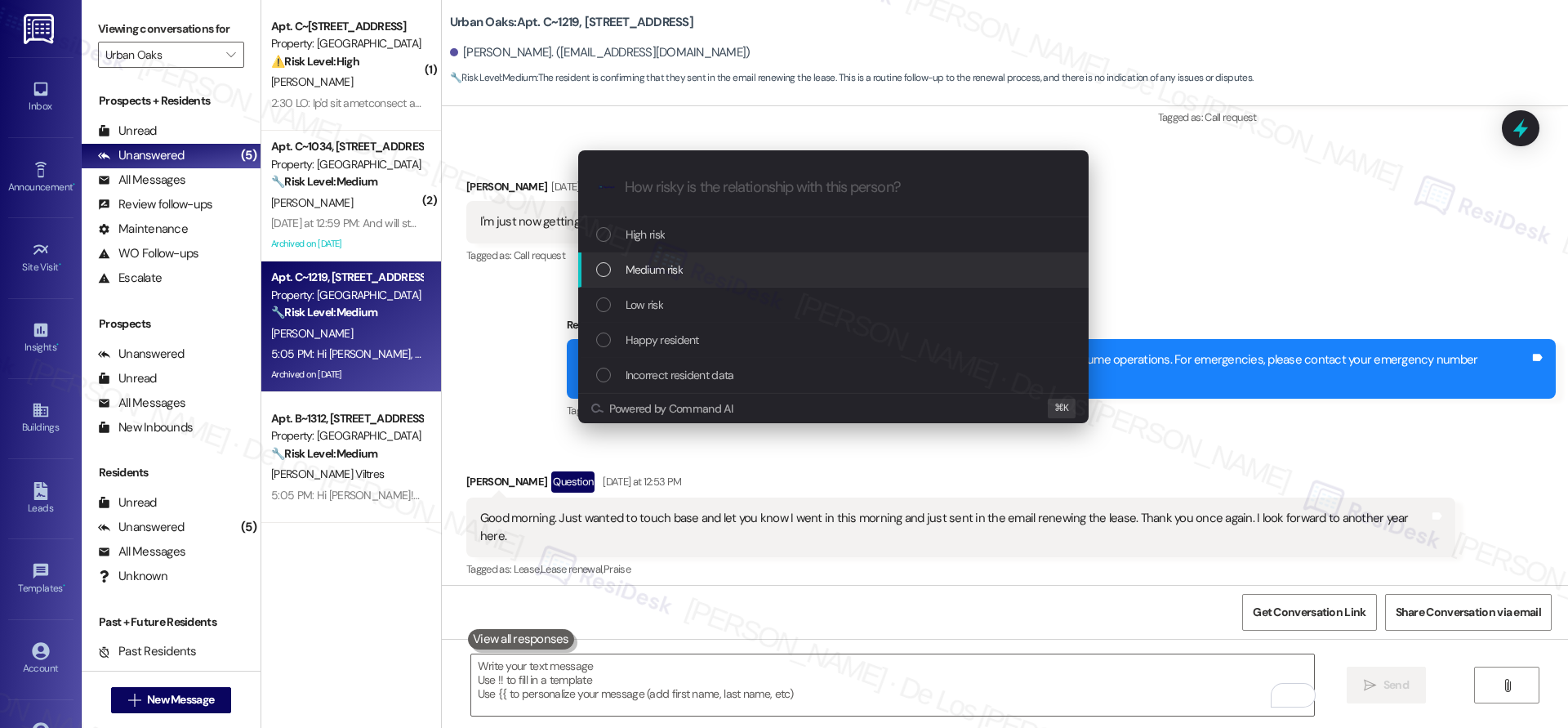
drag, startPoint x: 737, startPoint y: 277, endPoint x: 756, endPoint y: 274, distance: 19.2
click at [738, 277] on div "Medium risk" at bounding box center [835, 269] width 478 height 18
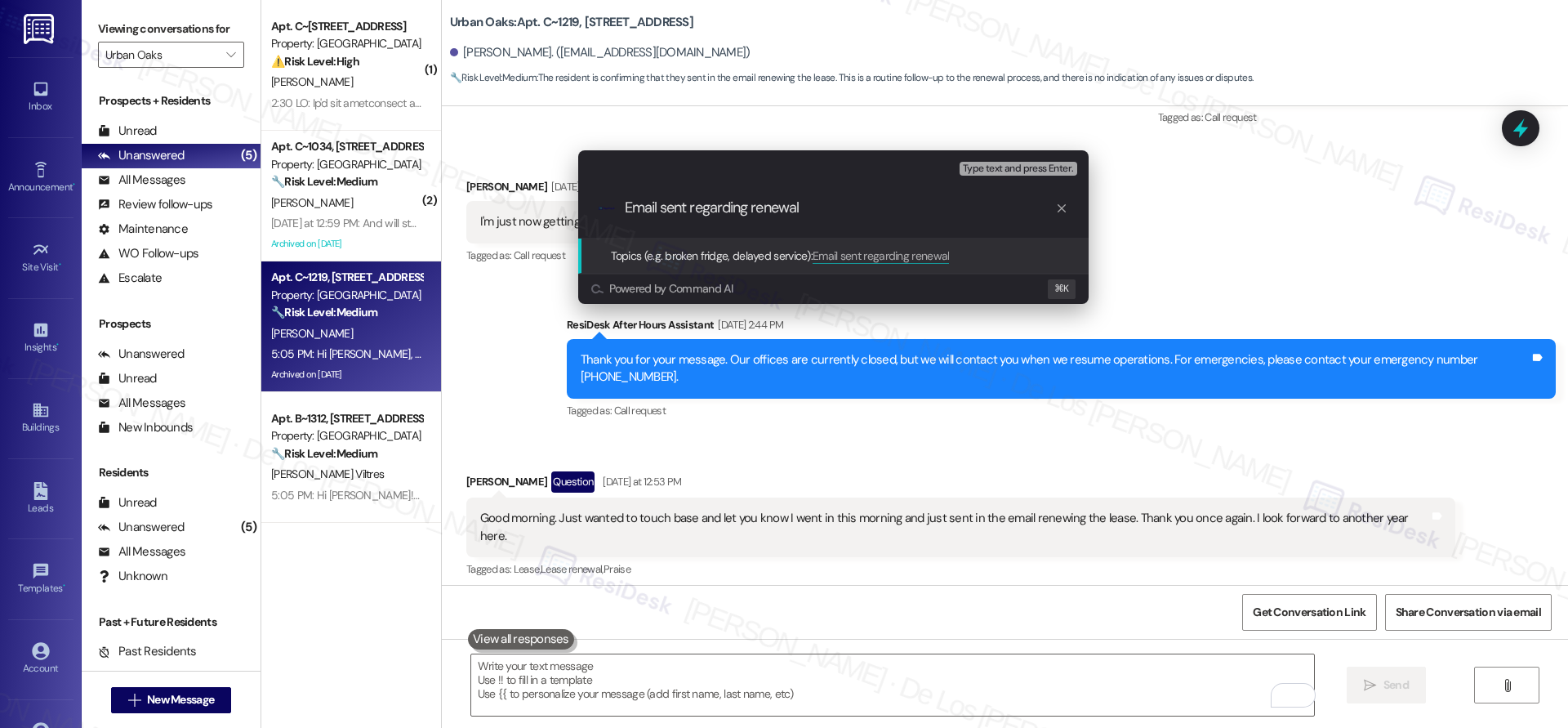
type input "Email sent regarding renewal"
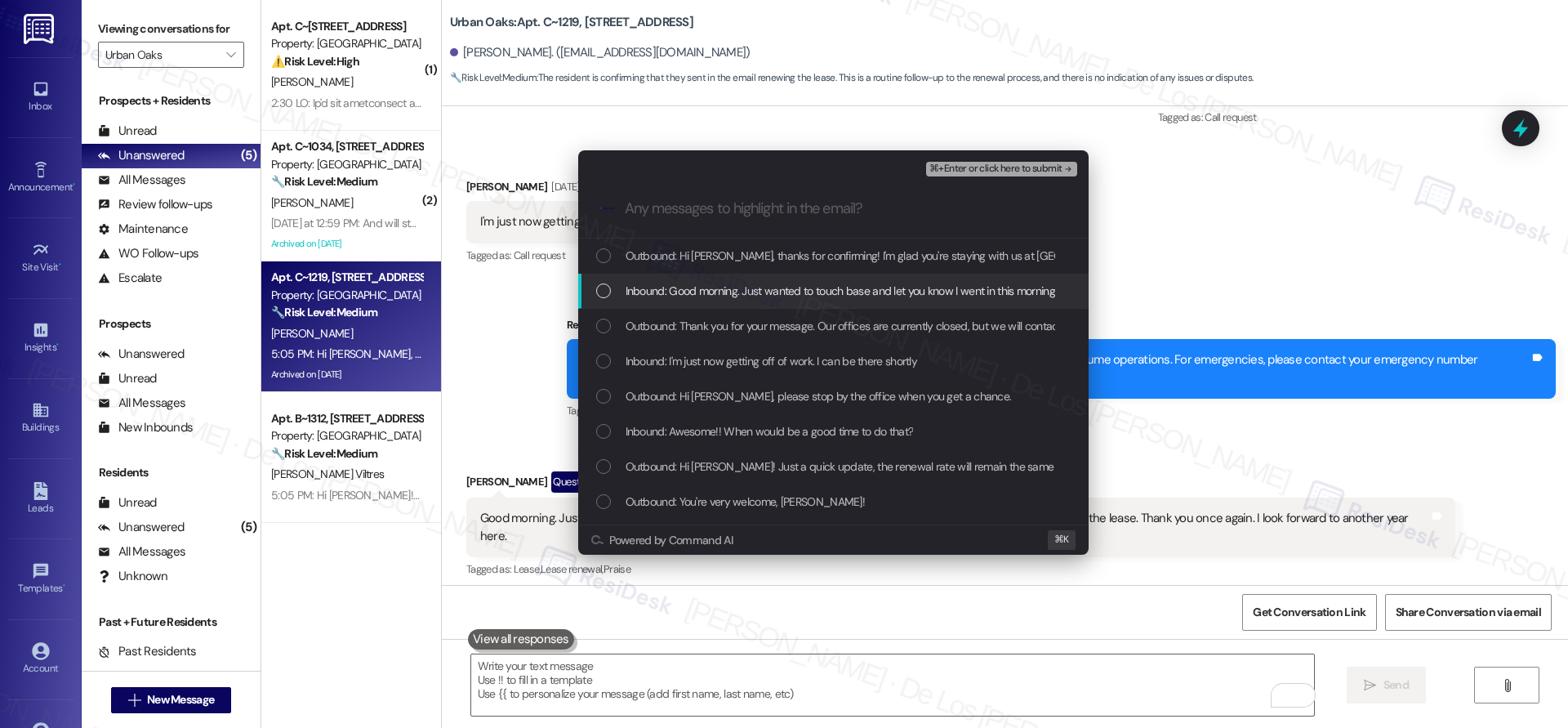
click at [750, 284] on span "Inbound: Good morning. Just wanted to touch base and let you know I went in thi…" at bounding box center [1084, 291] width 919 height 18
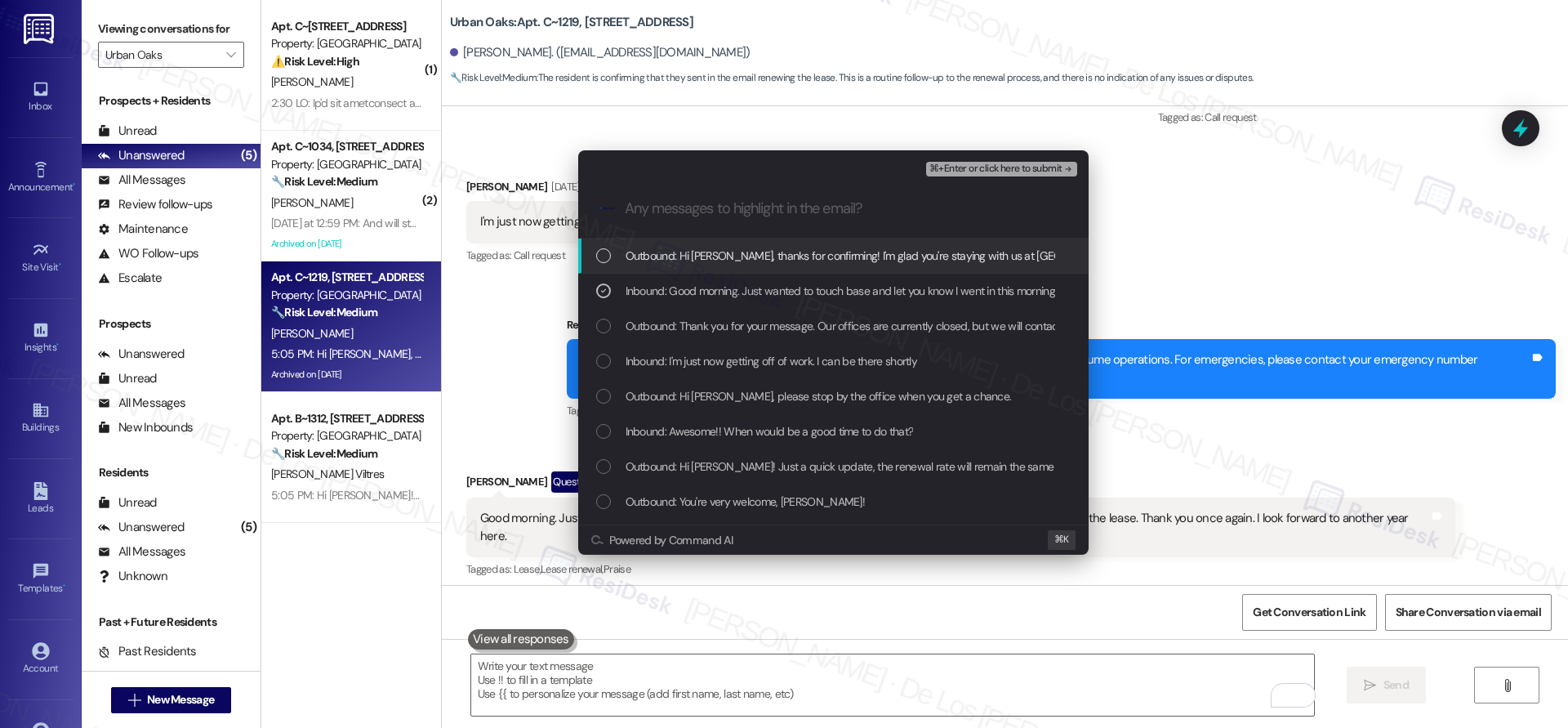
click at [1002, 175] on button "⌘+Enter or click here to submit" at bounding box center [1001, 169] width 150 height 14
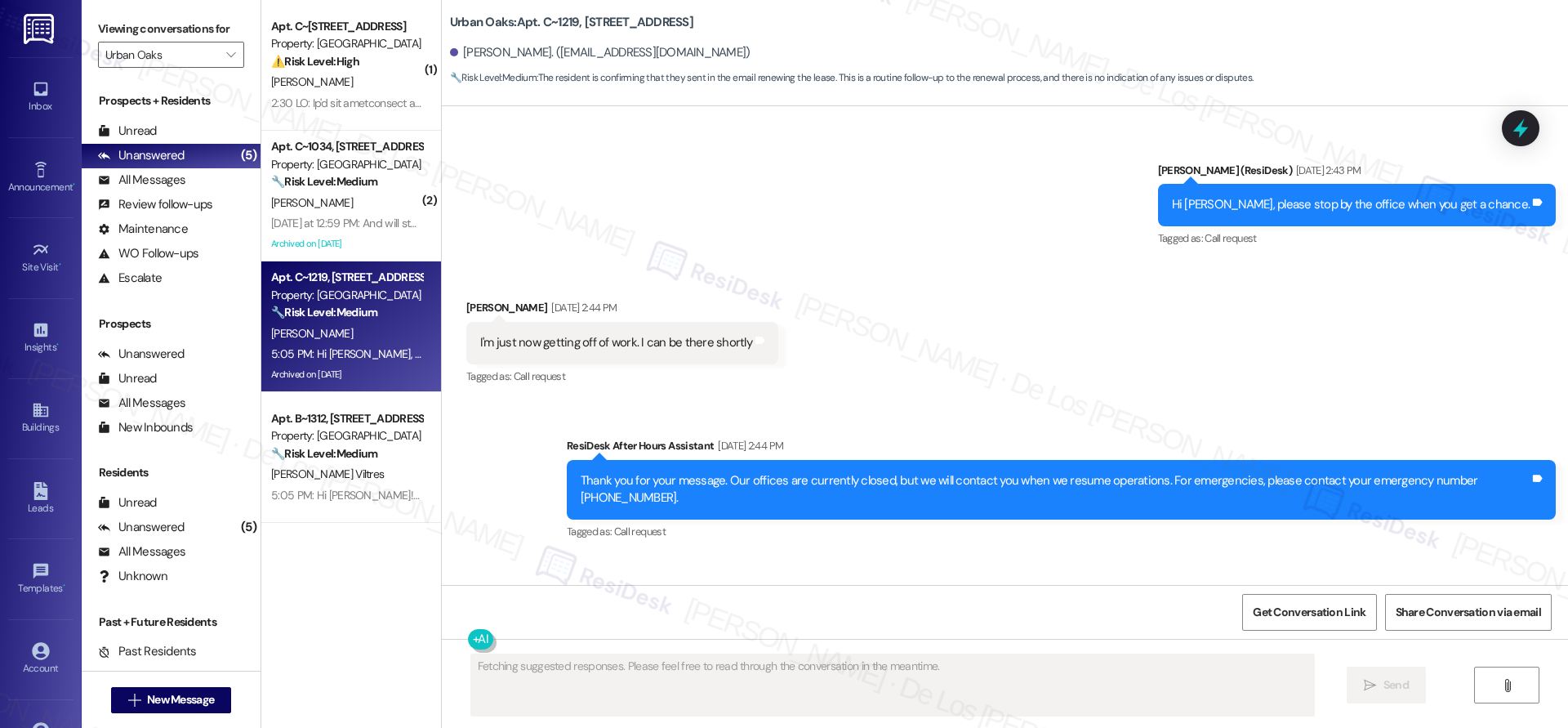
scroll to position [5376, 0]
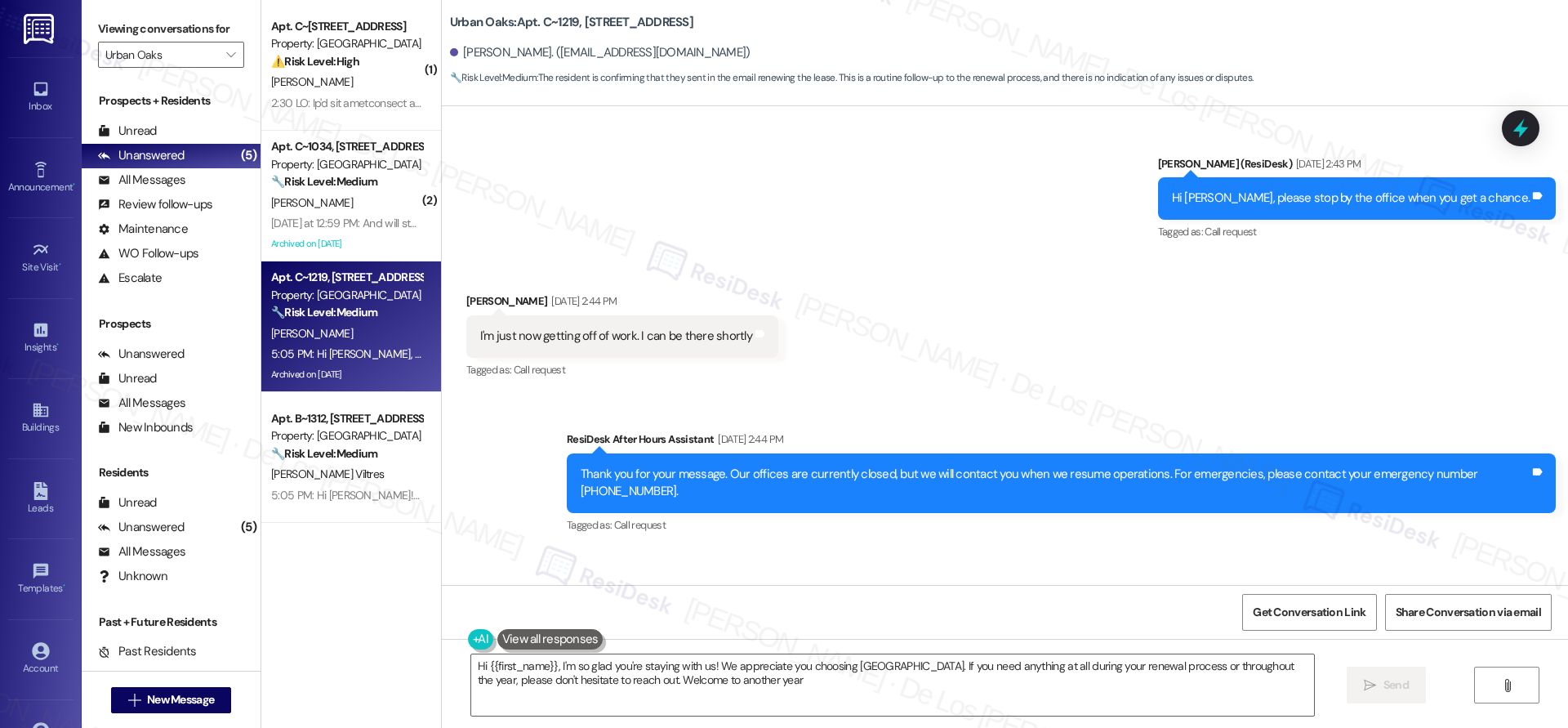
type textarea "Hi {{first_name}}, I'm so glad you're staying with us! We appreciate you choosi…"
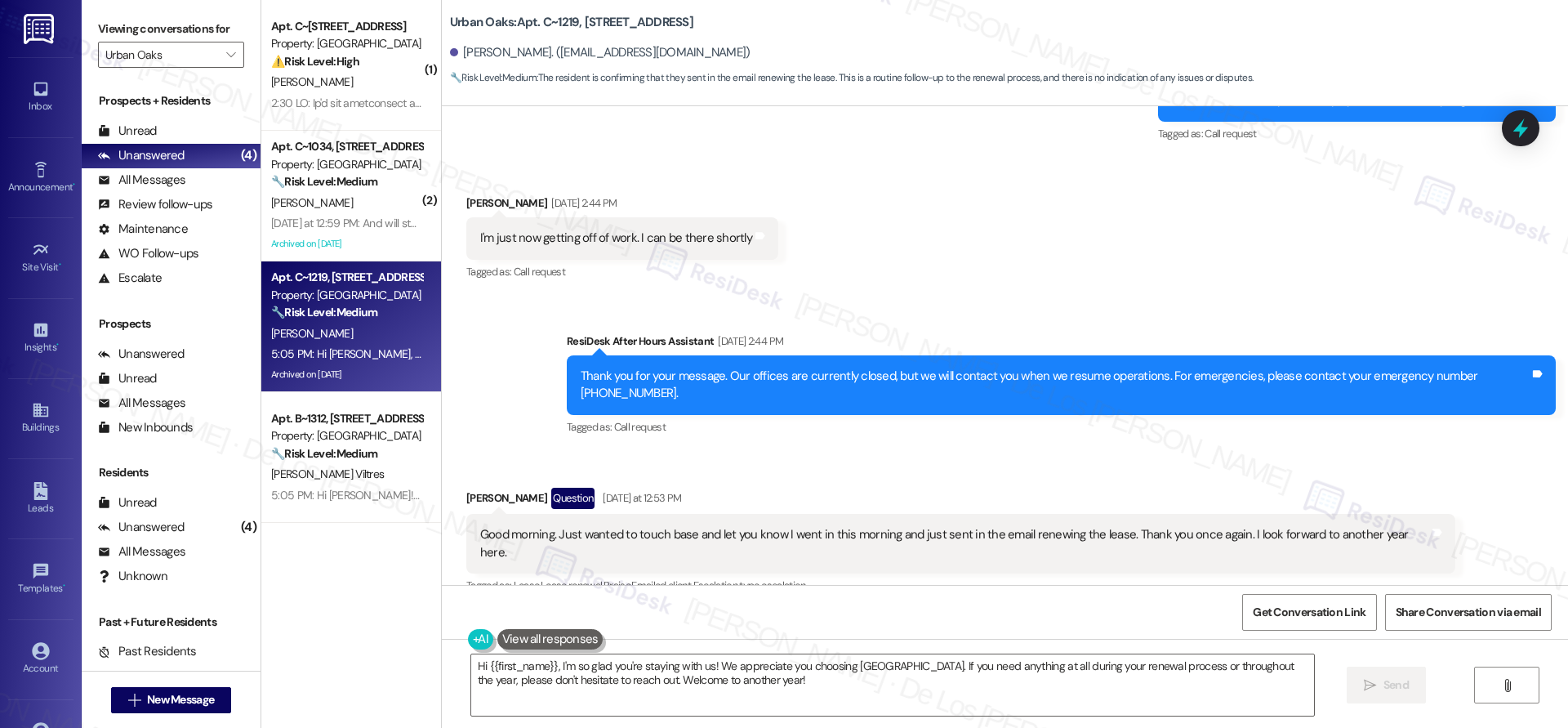
scroll to position [5515, 0]
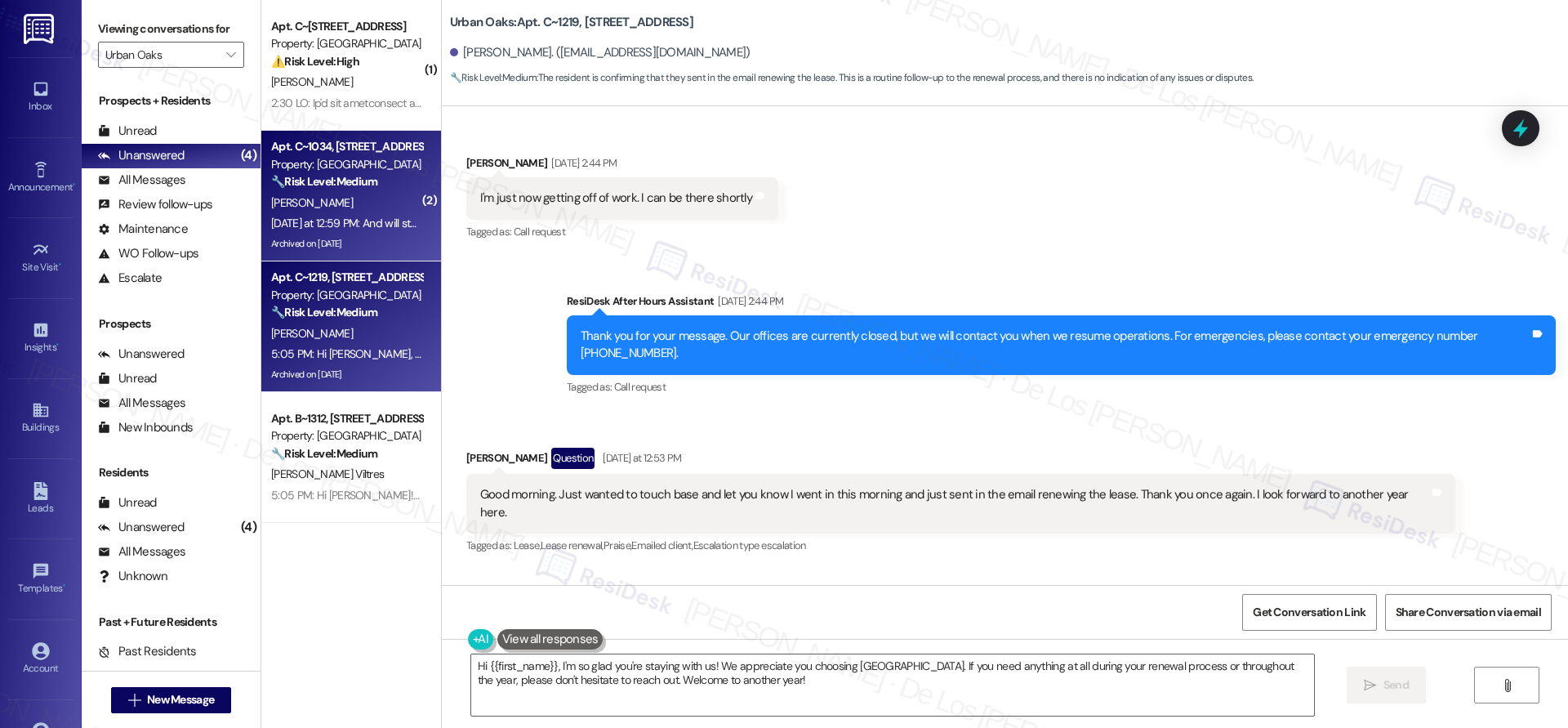
click at [350, 209] on div "[PERSON_NAME]" at bounding box center [346, 203] width 155 height 21
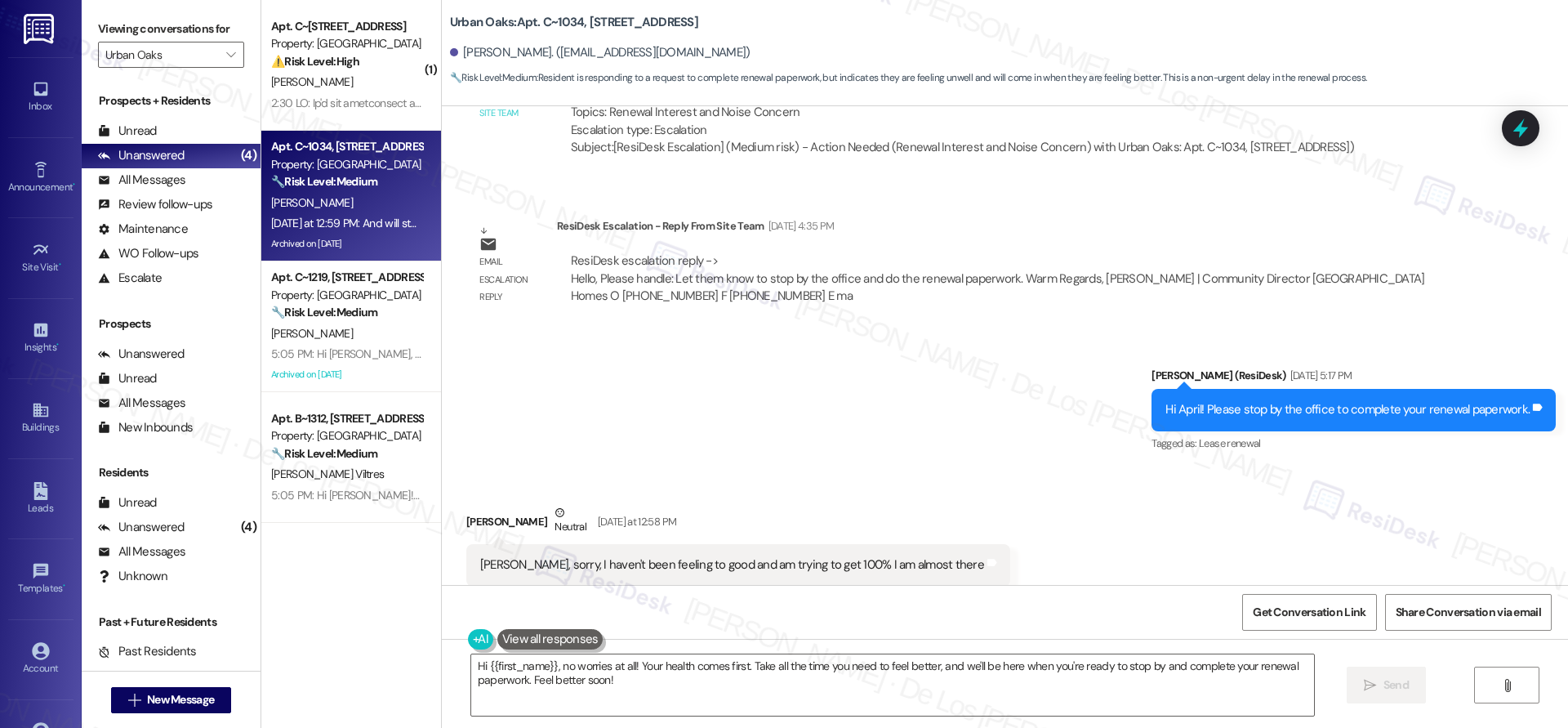
scroll to position [18782, 0]
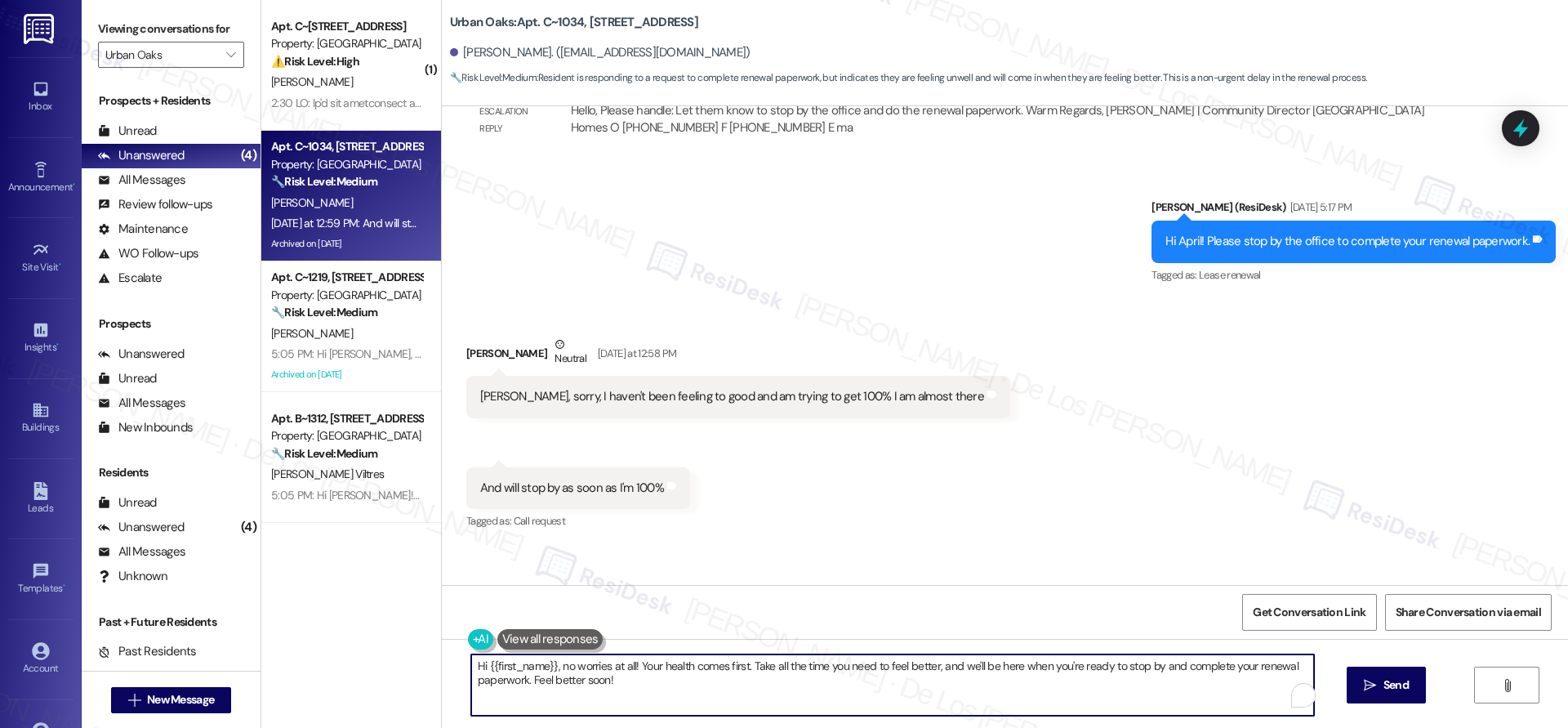
click at [521, 680] on textarea "Hi {{first_name}}, no worries at all! Your health comes first. Take all the tim…" at bounding box center [892, 685] width 842 height 61
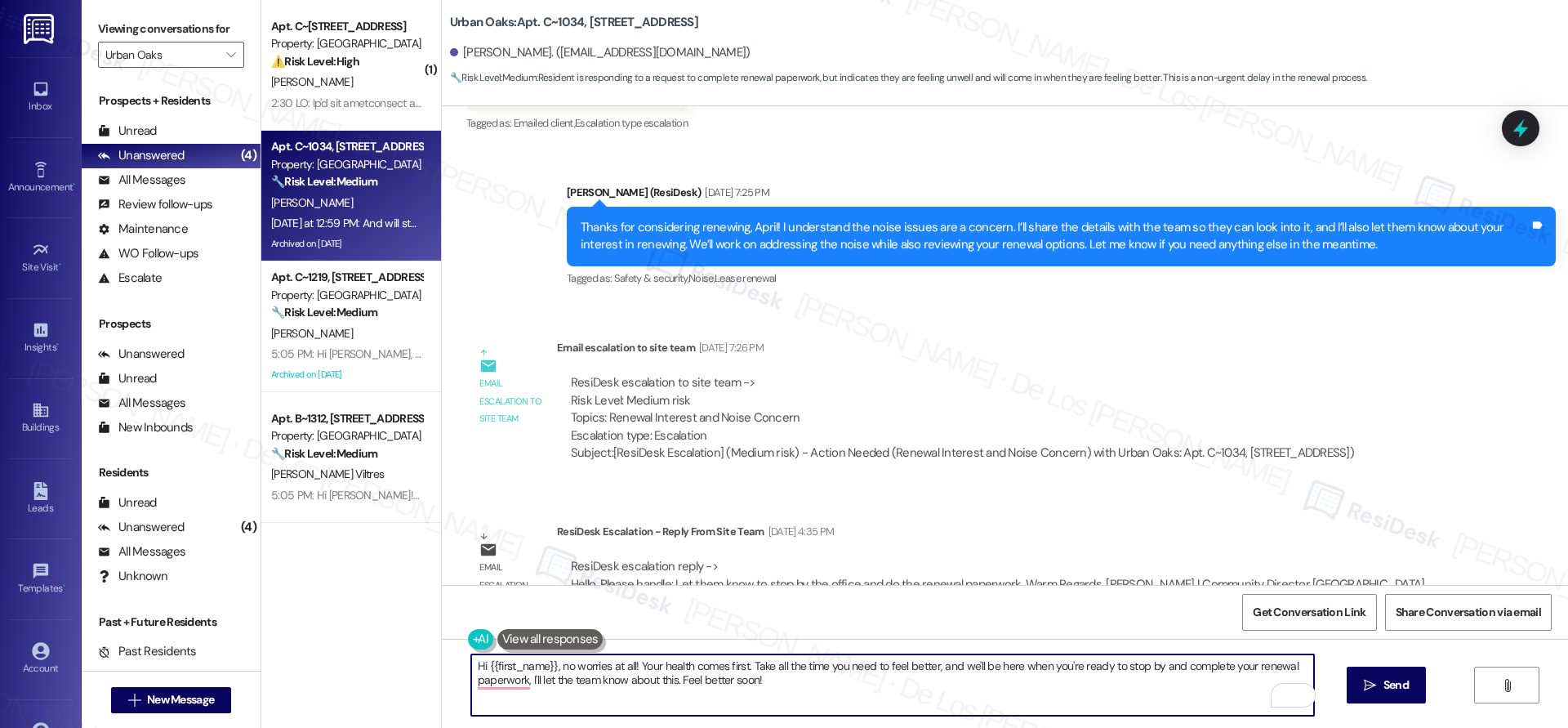
scroll to position [18309, 0]
drag, startPoint x: 614, startPoint y: 678, endPoint x: 671, endPoint y: 678, distance: 57.0
click at [529, 682] on textarea "Hi {{first_name}}, no worries at all! Your health comes first. Take all the tim…" at bounding box center [892, 685] width 842 height 61
click at [777, 681] on textarea "Hi {{first_name}}, no worries at all! Your health comes first. Take all the tim…" at bounding box center [892, 685] width 842 height 61
drag, startPoint x: 774, startPoint y: 667, endPoint x: 850, endPoint y: 647, distance: 78.6
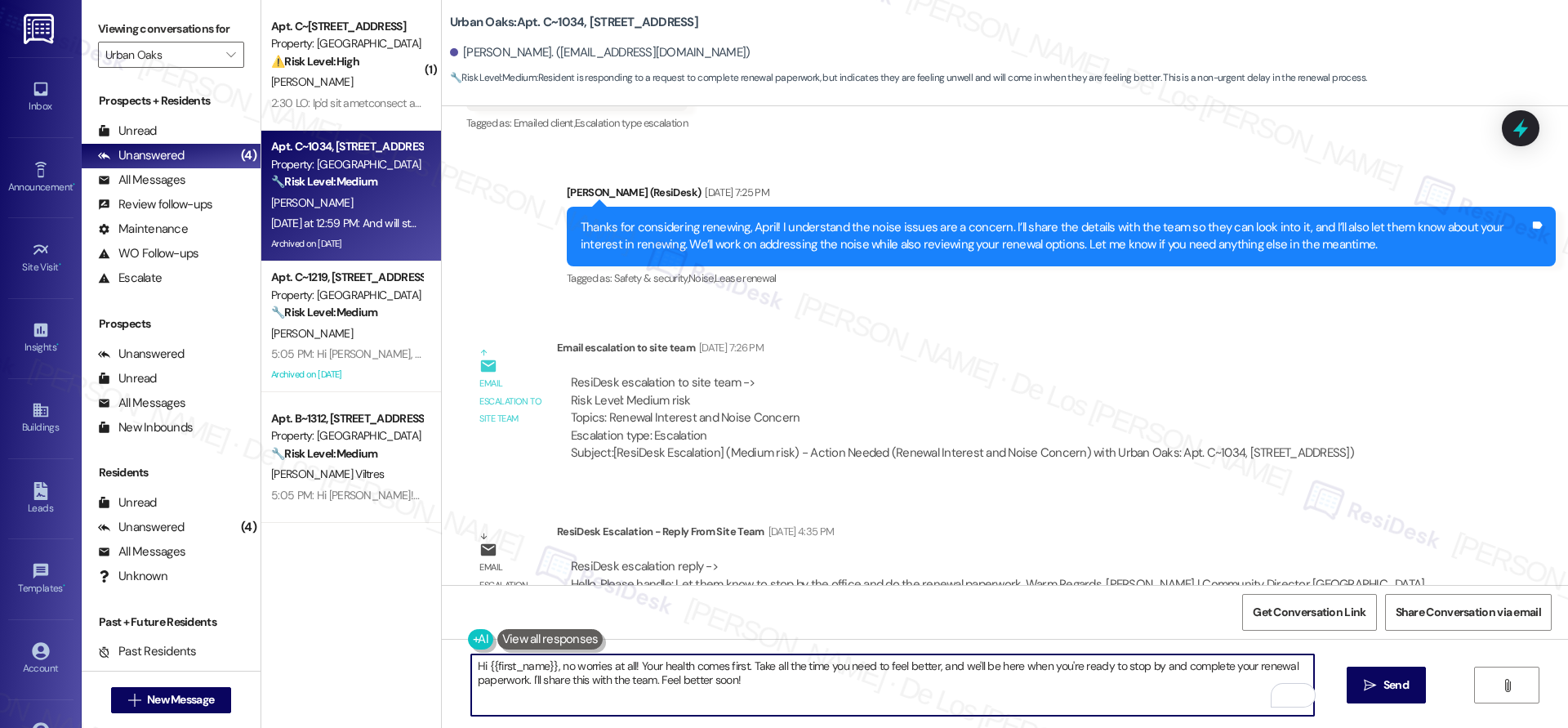
click at [774, 667] on textarea "Hi {{first_name}}, no worries at all! Your health comes first. Take all the tim…" at bounding box center [892, 685] width 842 height 61
click at [876, 690] on textarea "Hi {{first_name}}, no worries at all! Your health comes first. Take the time yo…" at bounding box center [892, 685] width 842 height 61
type textarea "Hi {{first_name}}, no worries at all! Your health comes first. Take the time yo…"
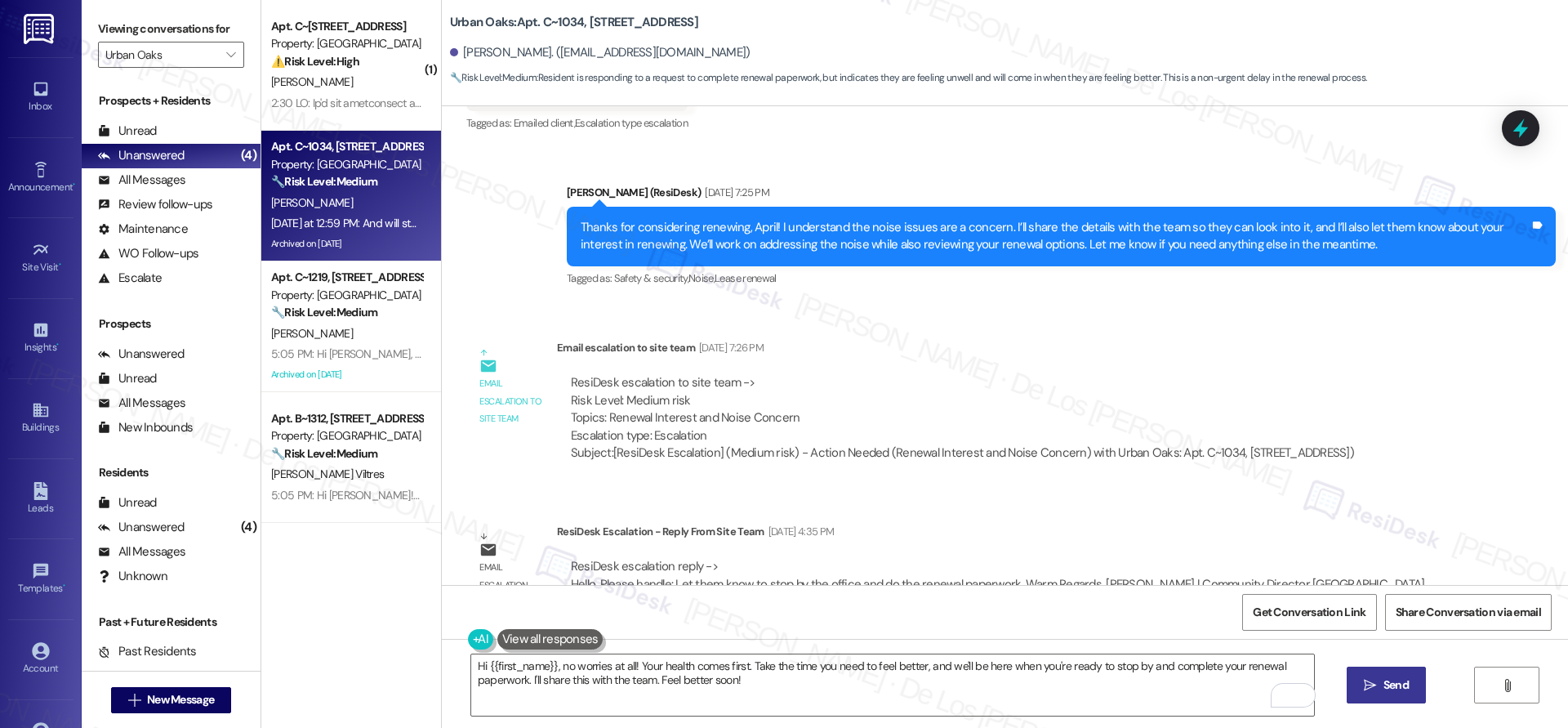
click at [1410, 678] on button " Send" at bounding box center [1386, 685] width 80 height 37
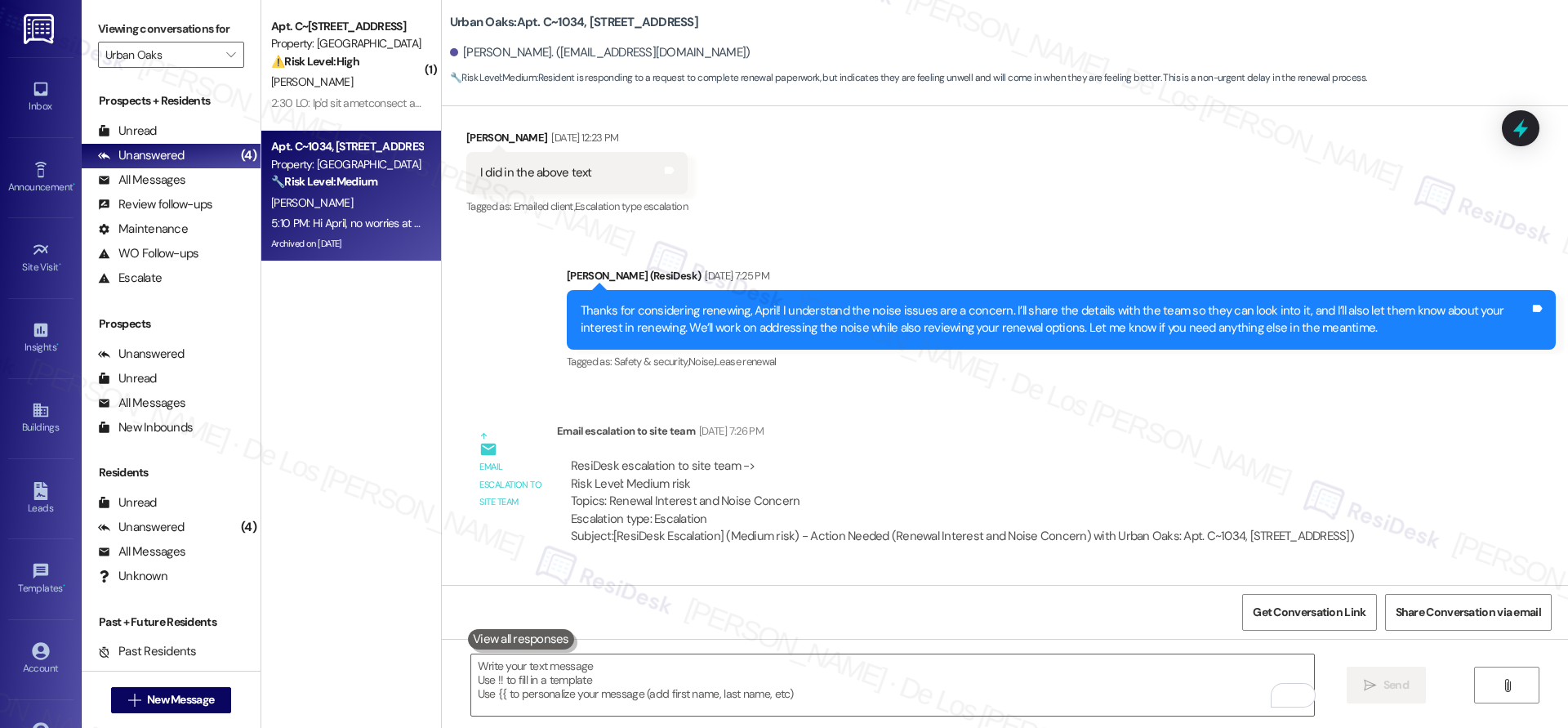
scroll to position [18312, 0]
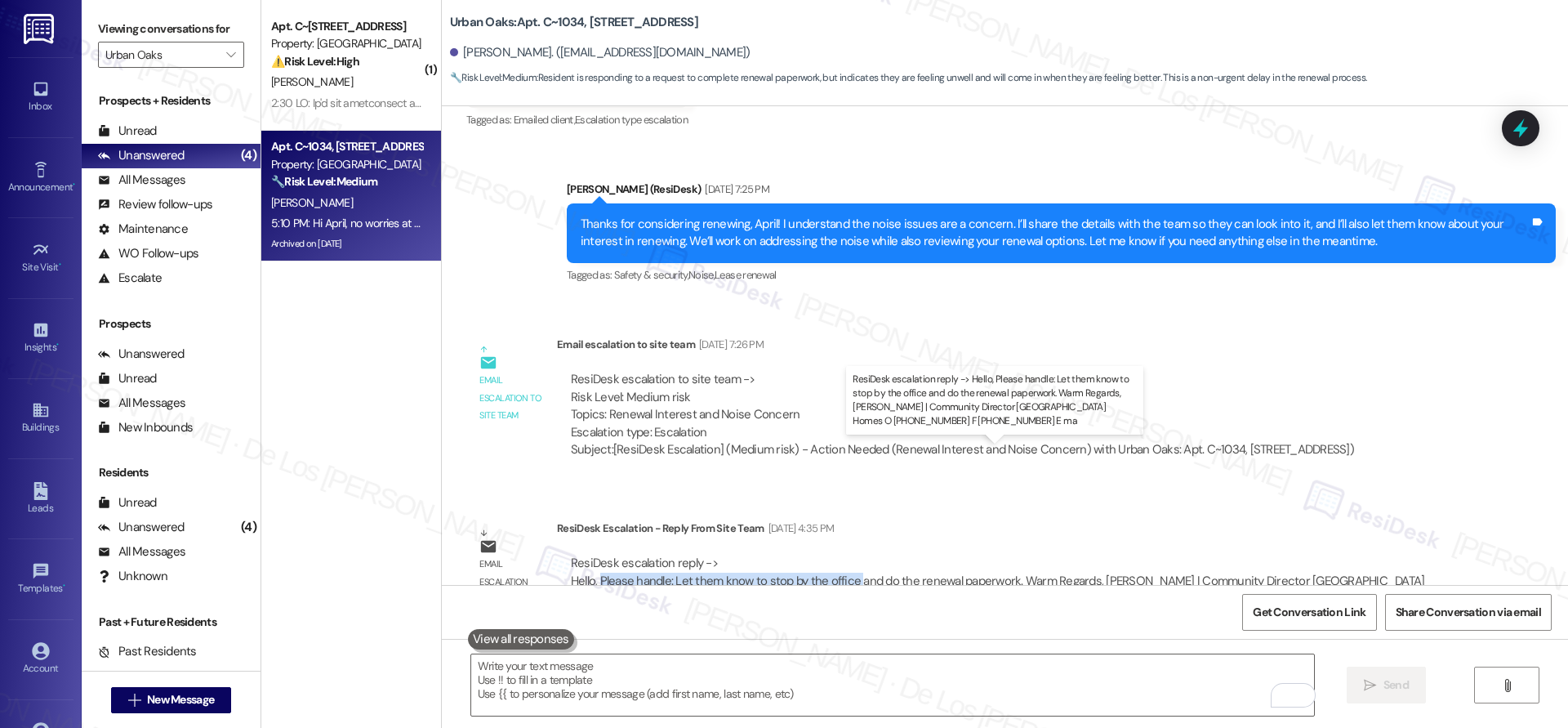
drag, startPoint x: 825, startPoint y: 469, endPoint x: 587, endPoint y: 471, distance: 238.0
click at [587, 554] on div "ResiDesk escalation reply -> Hello, Please handle: Let them know to stop by the…" at bounding box center [998, 580] width 854 height 52
copy div "Please handle: Let them know to stop by the office"
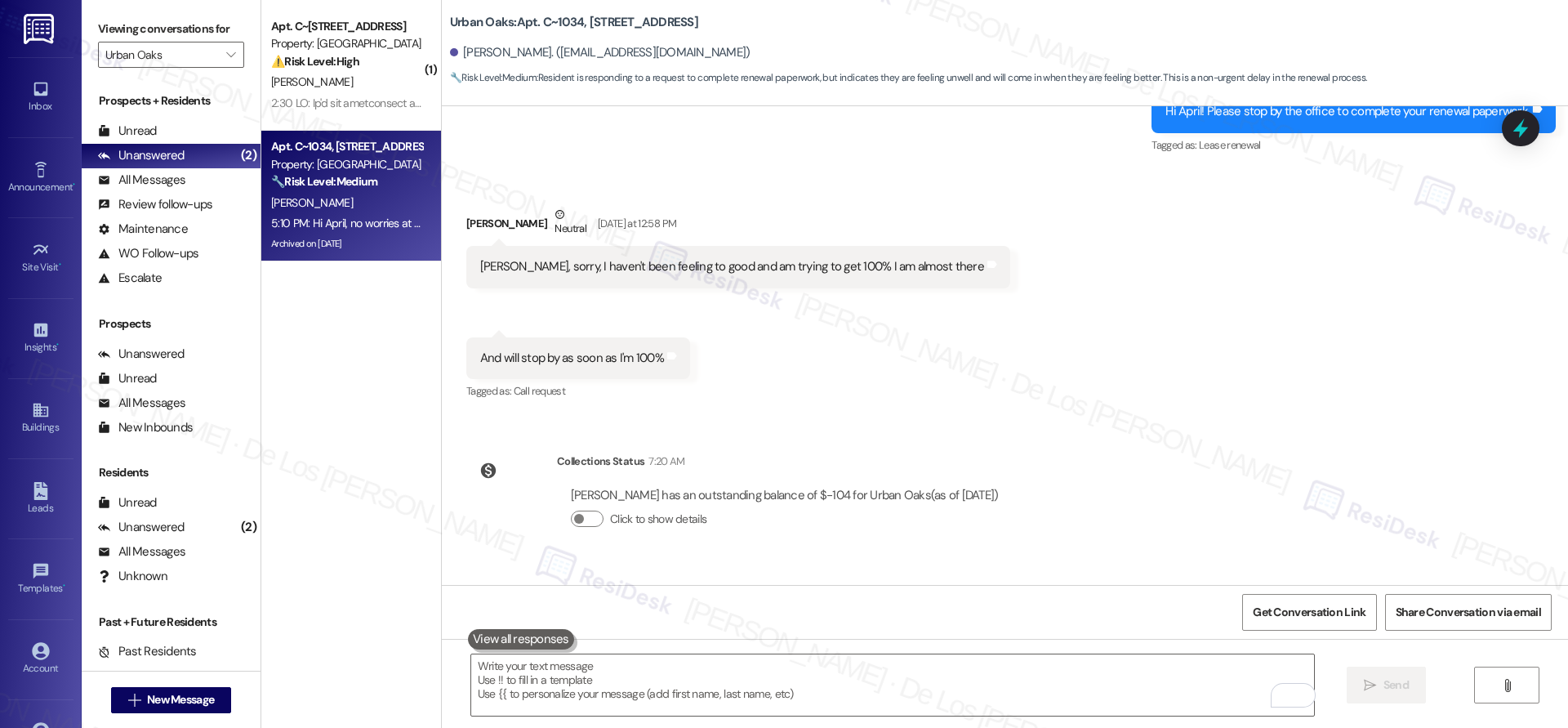
scroll to position [18914, 0]
click at [604, 258] on div "[PERSON_NAME], sorry, I haven't been feeling to good and am trying to get 100% …" at bounding box center [731, 266] width 503 height 17
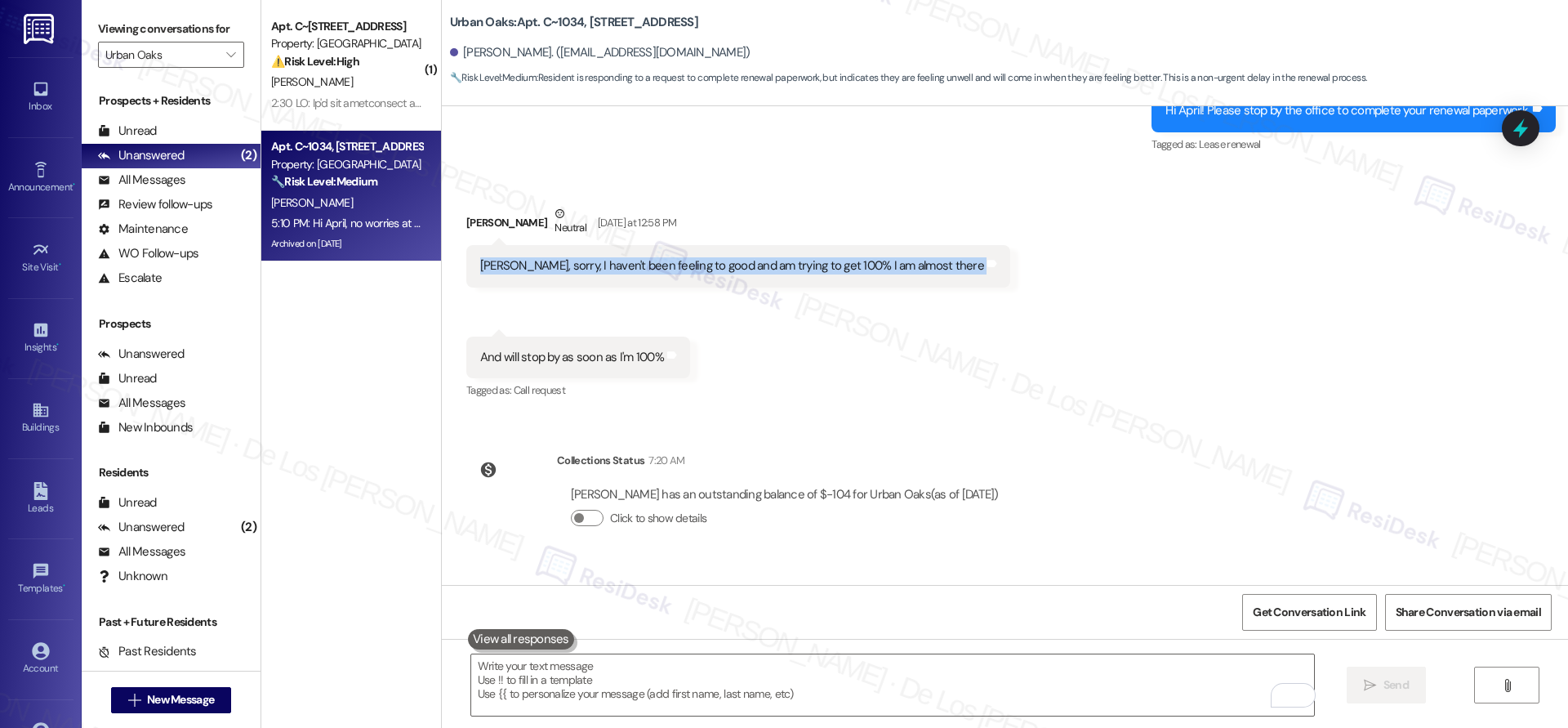
click at [604, 258] on div "[PERSON_NAME], sorry, I haven't been feeling to good and am trying to get 100% …" at bounding box center [731, 266] width 503 height 17
copy div "[PERSON_NAME], sorry, I haven't been feeling to good and am trying to get 100% …"
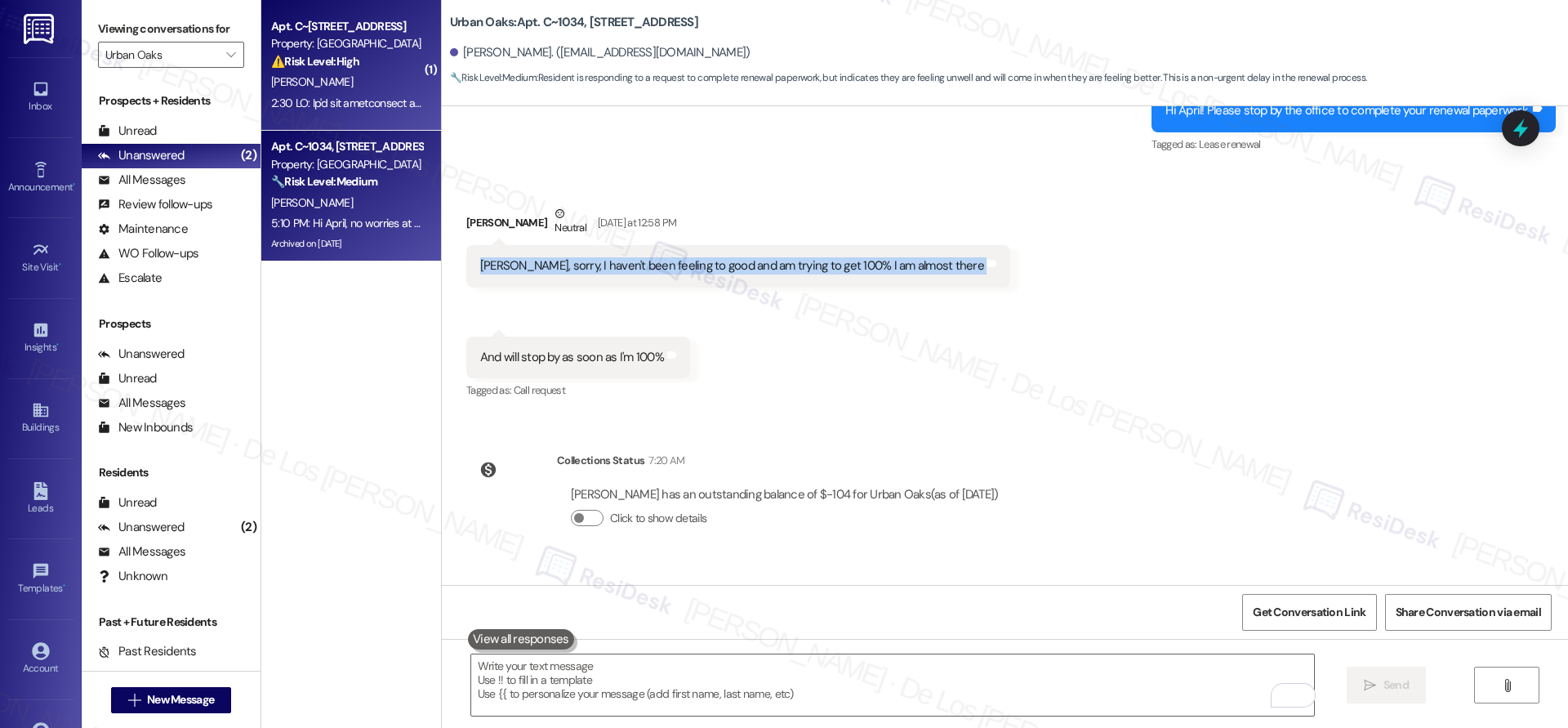
copy div "[PERSON_NAME], sorry, I haven't been feeling to good and am trying to get 100% …"
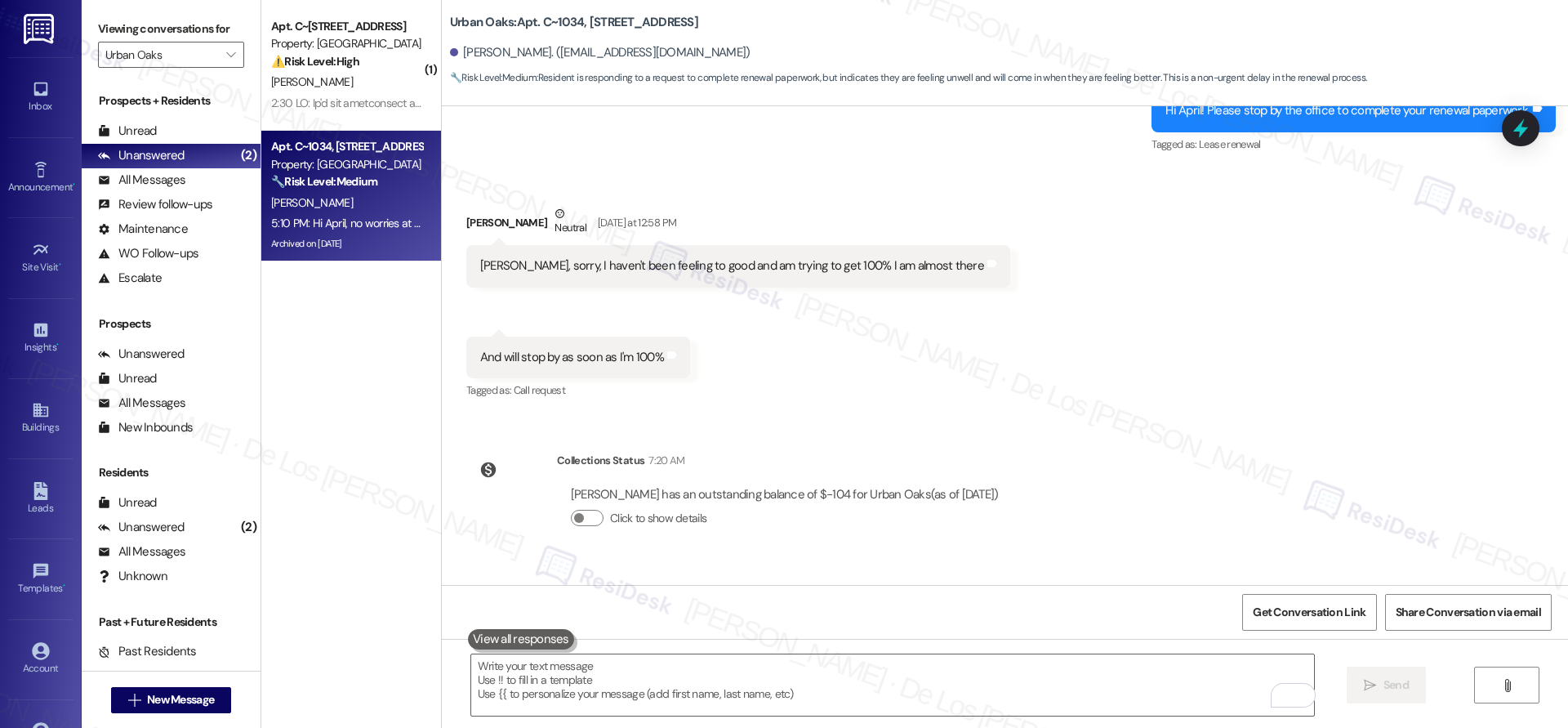
click at [528, 349] on div "And will stop by as soon as I'm 100%" at bounding box center [571, 357] width 183 height 17
copy div "And will stop by as soon as I'm 100% Tags and notes"
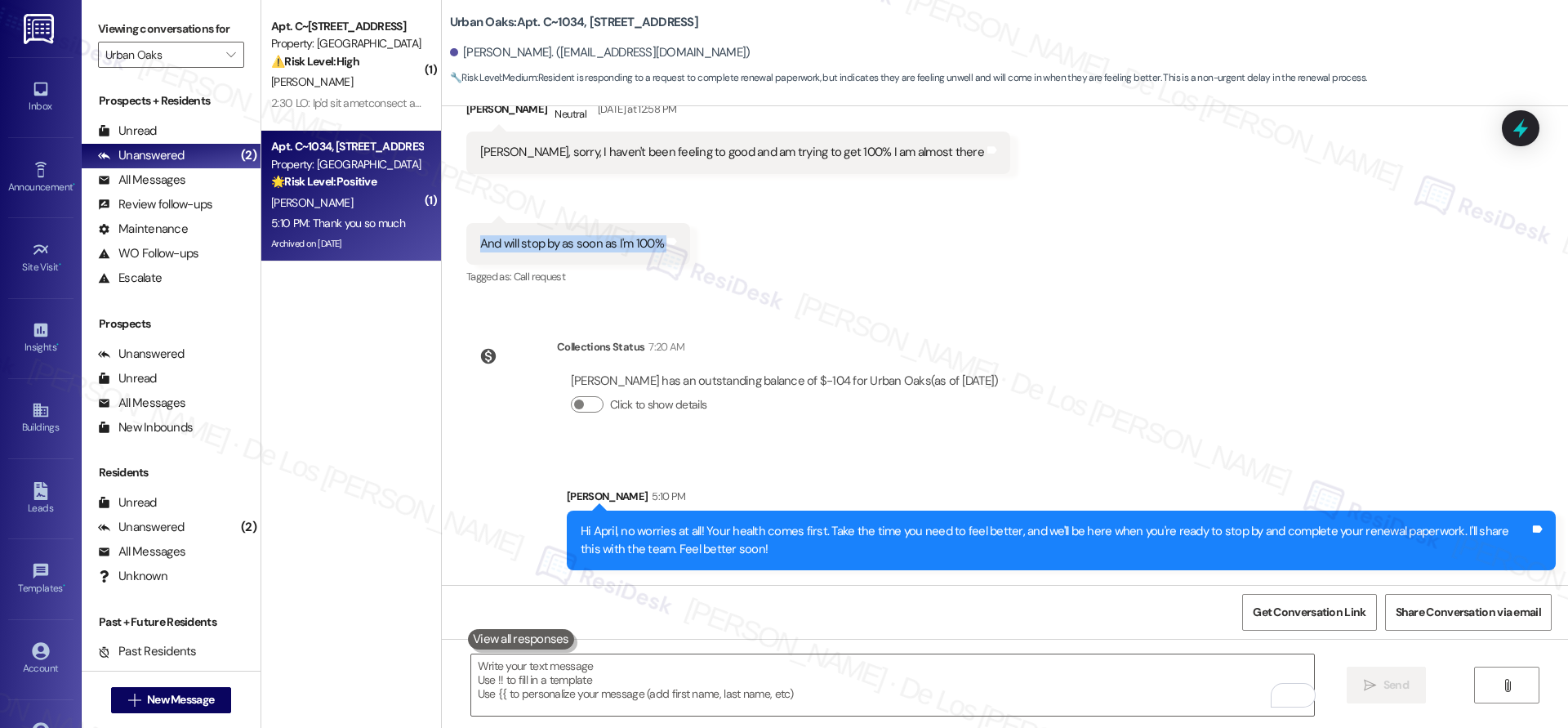
scroll to position [19027, 0]
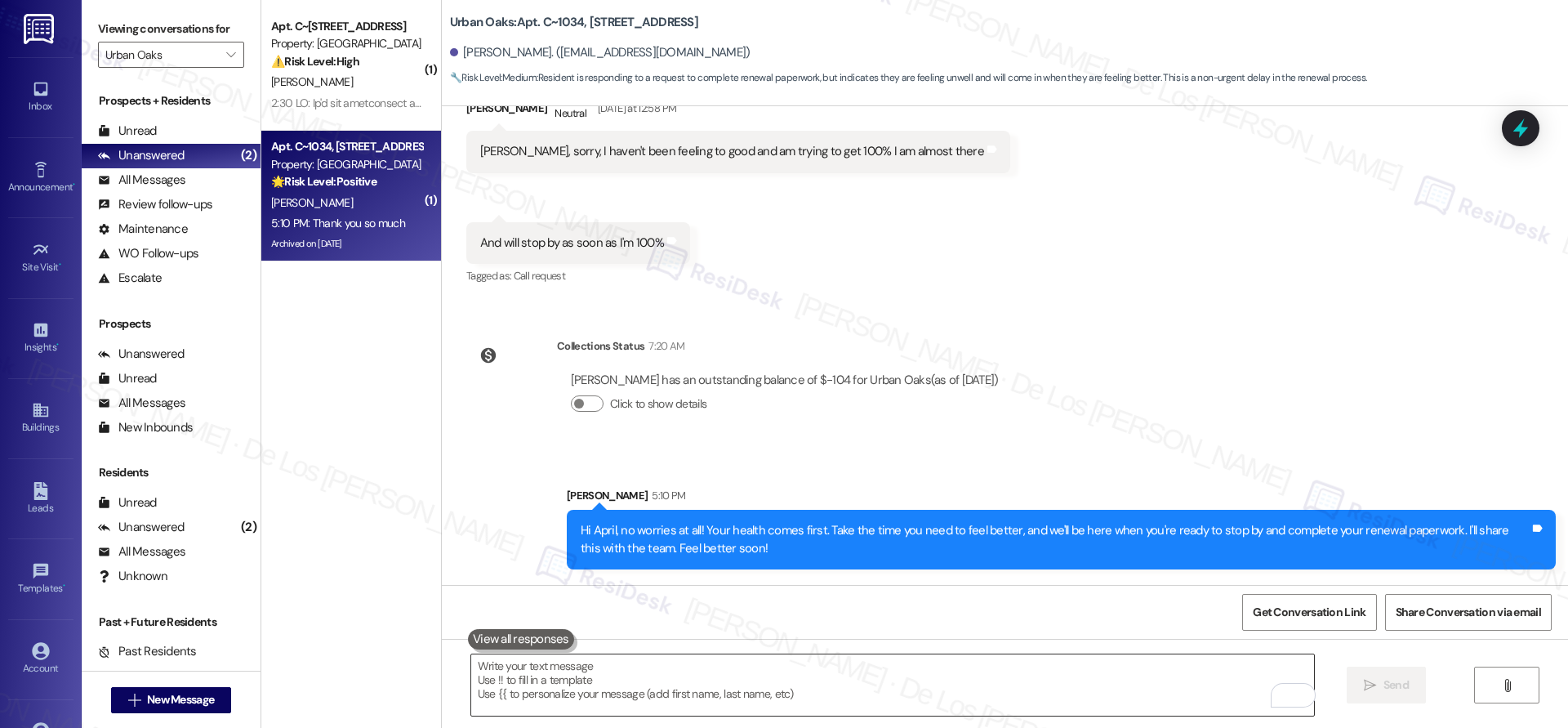
click at [744, 696] on textarea "To enrich screen reader interactions, please activate Accessibility in Grammarl…" at bounding box center [892, 685] width 842 height 61
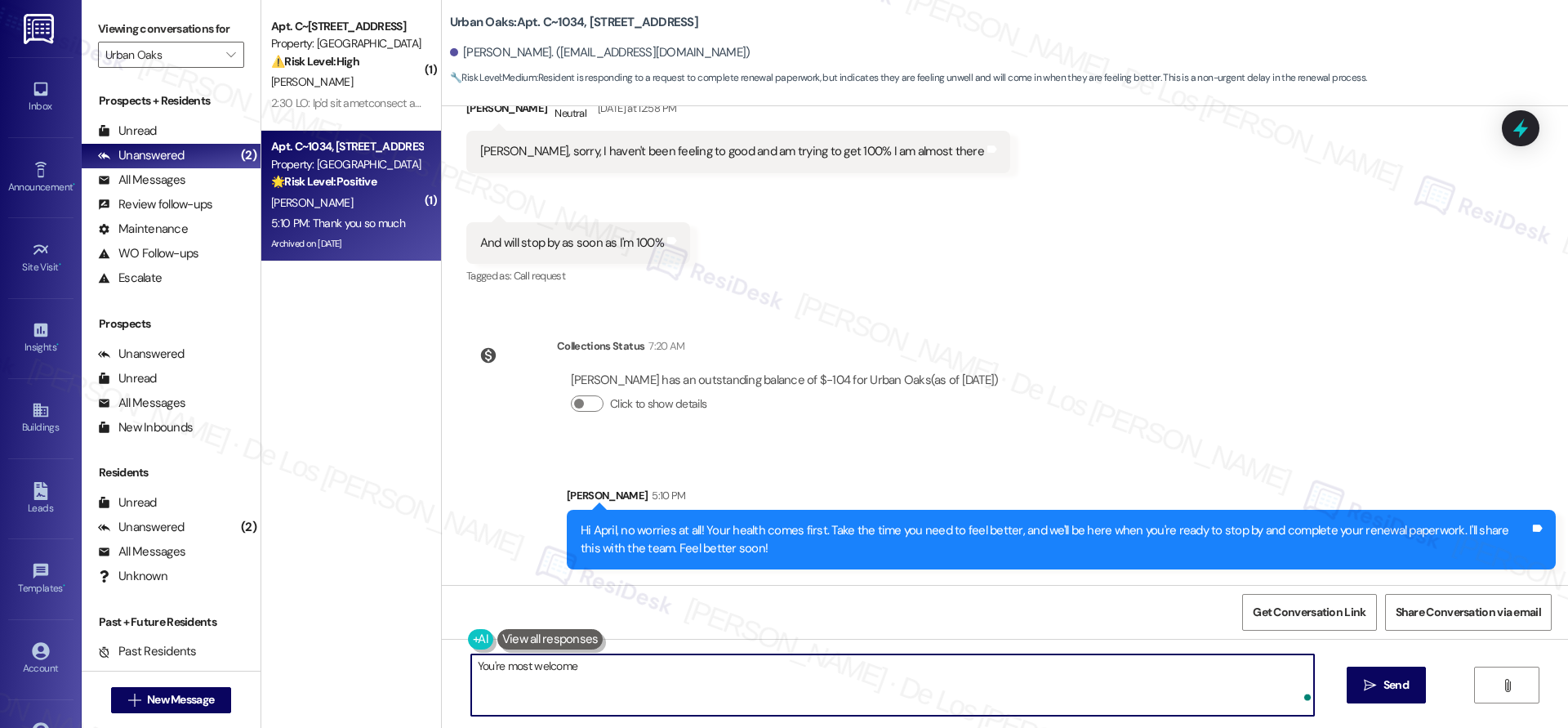
type textarea "You're most welcome!"
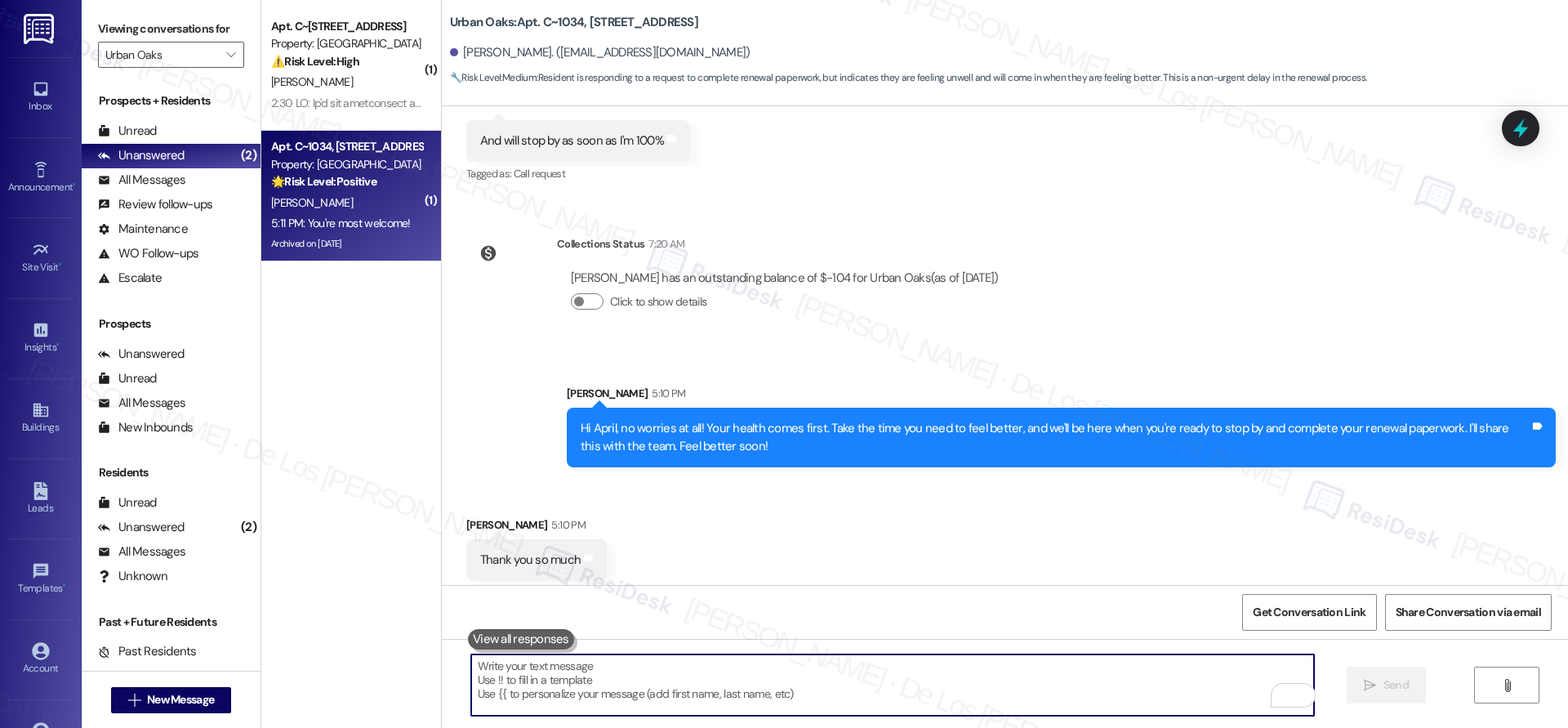
scroll to position [19141, 0]
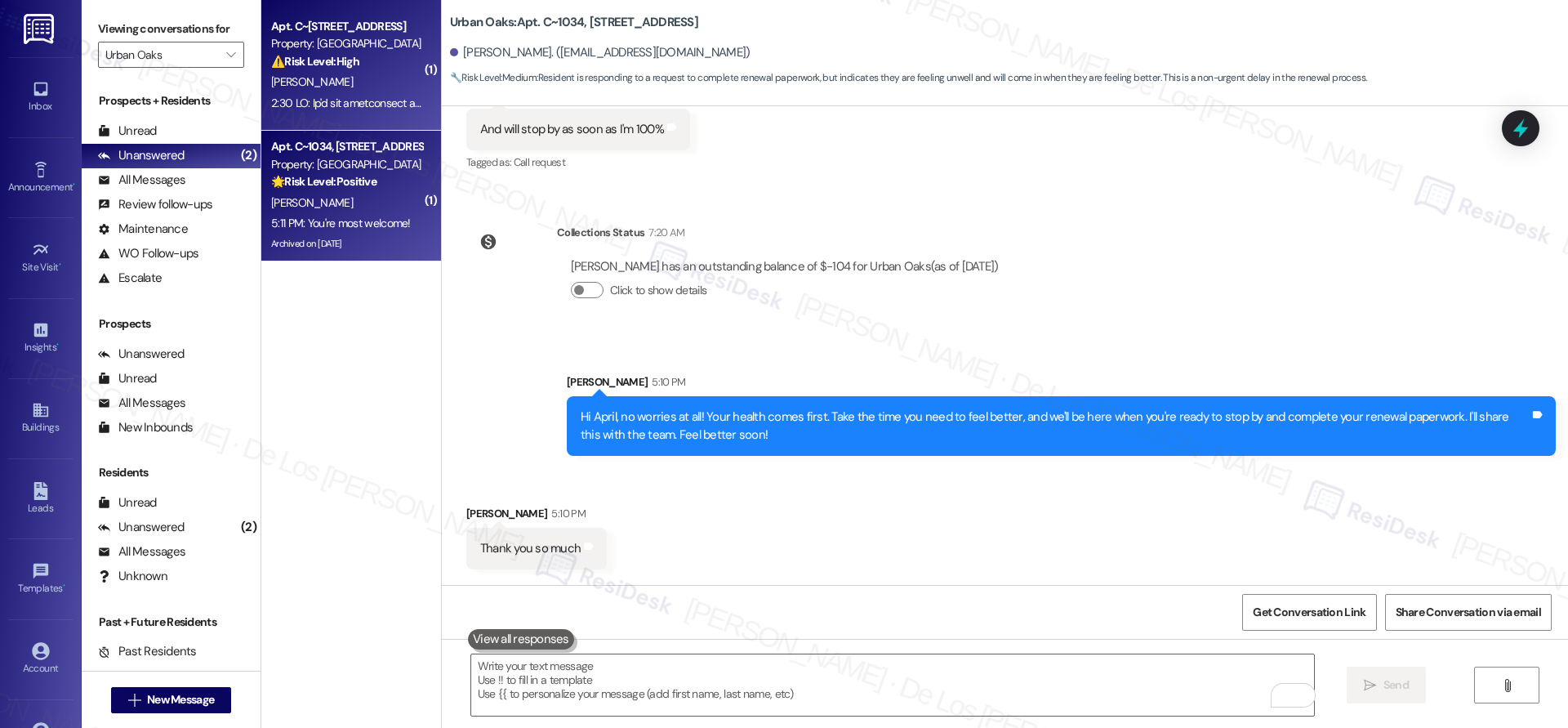
click at [294, 77] on span "[PERSON_NAME]" at bounding box center [312, 81] width 81 height 14
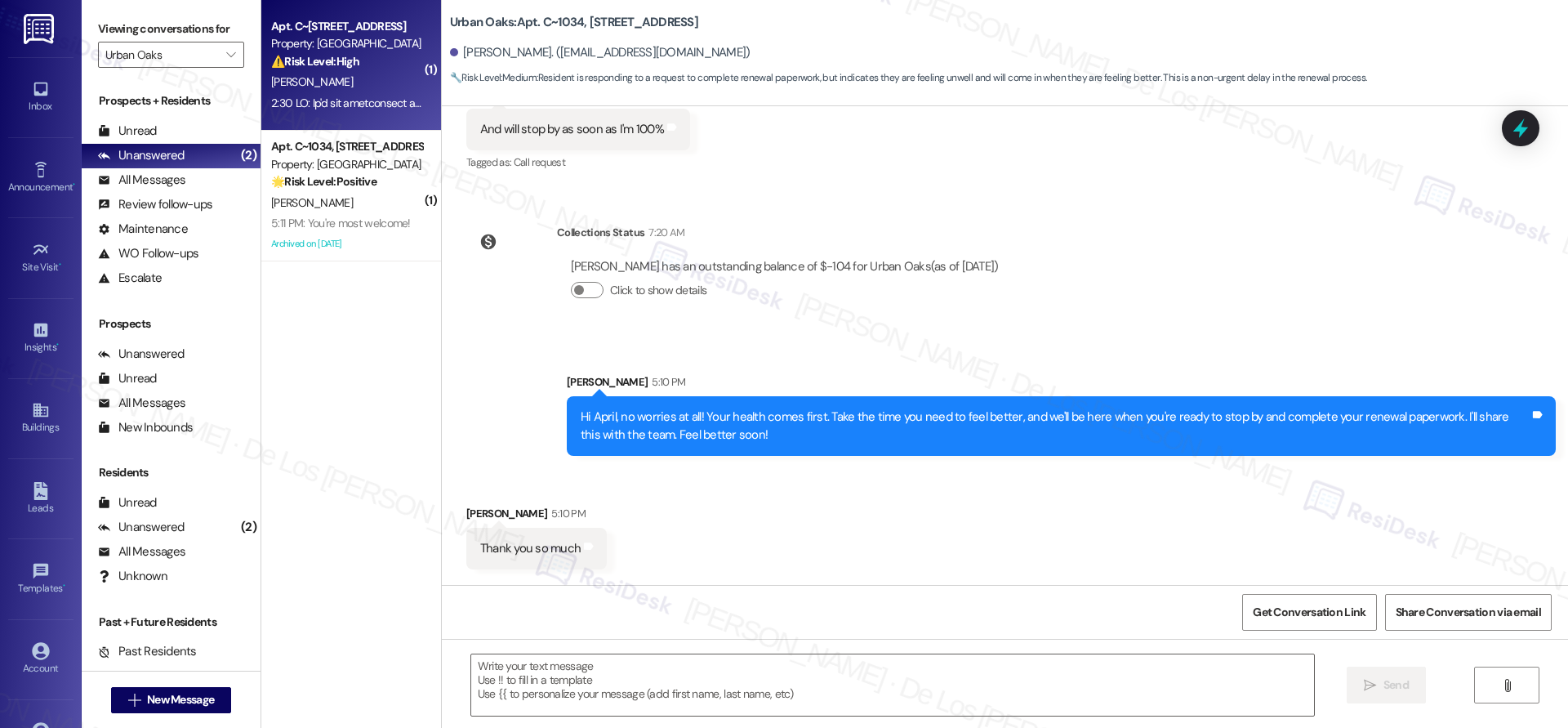
type textarea "Fetching suggested responses. Please feel free to read through the conversation…"
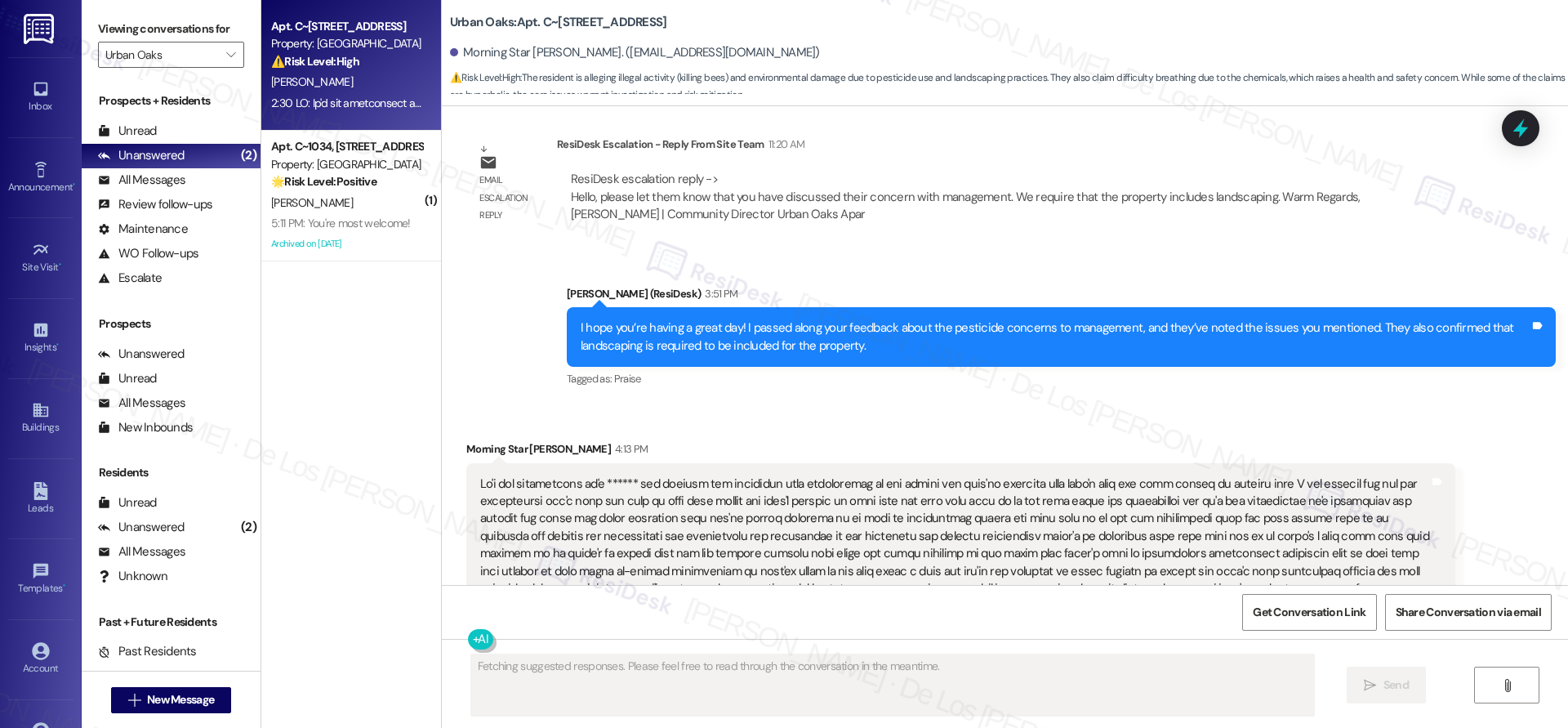
scroll to position [2442, 0]
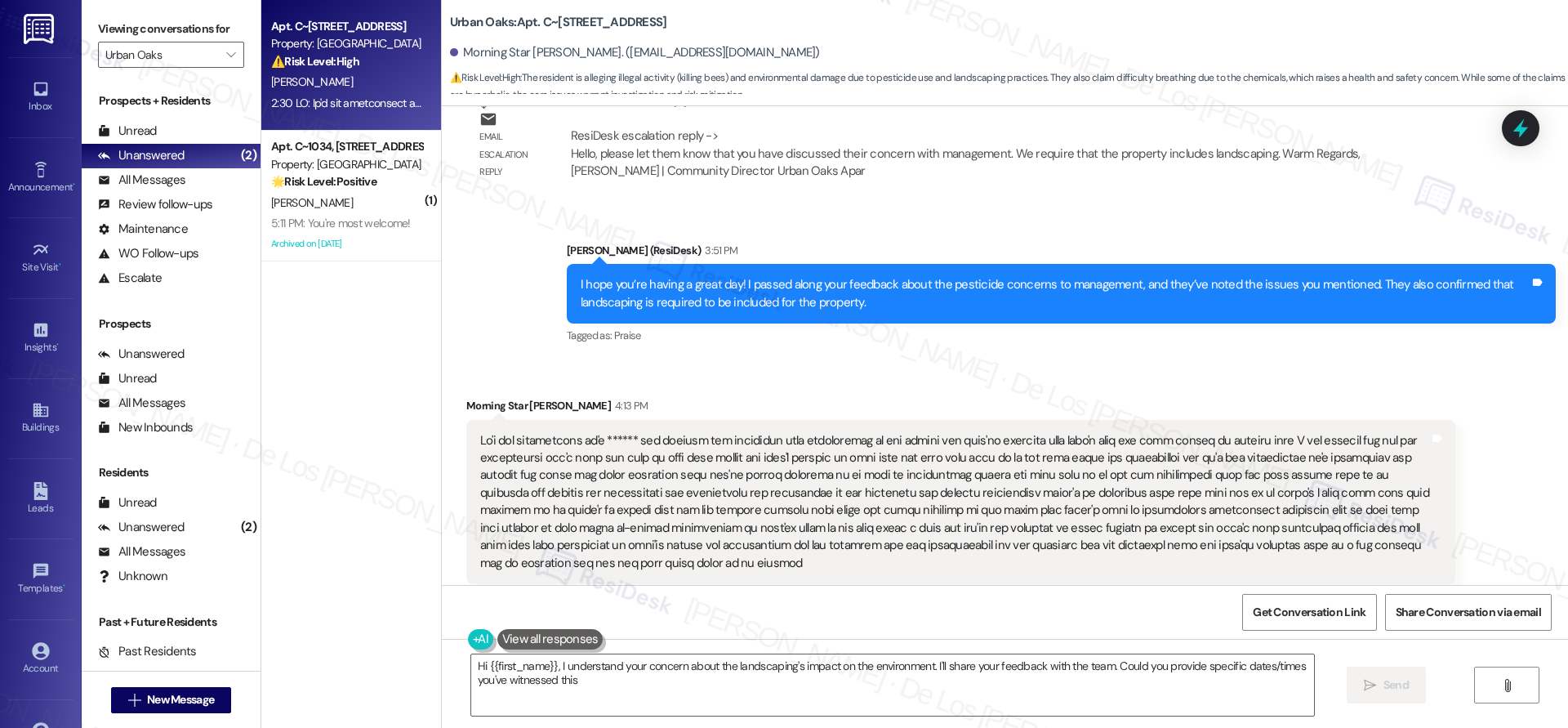
type textarea "Hi {{first_name}}, I understand your concern about the landscaping's impact on …"
click at [174, 54] on input "Urban Oaks" at bounding box center [162, 54] width 113 height 26
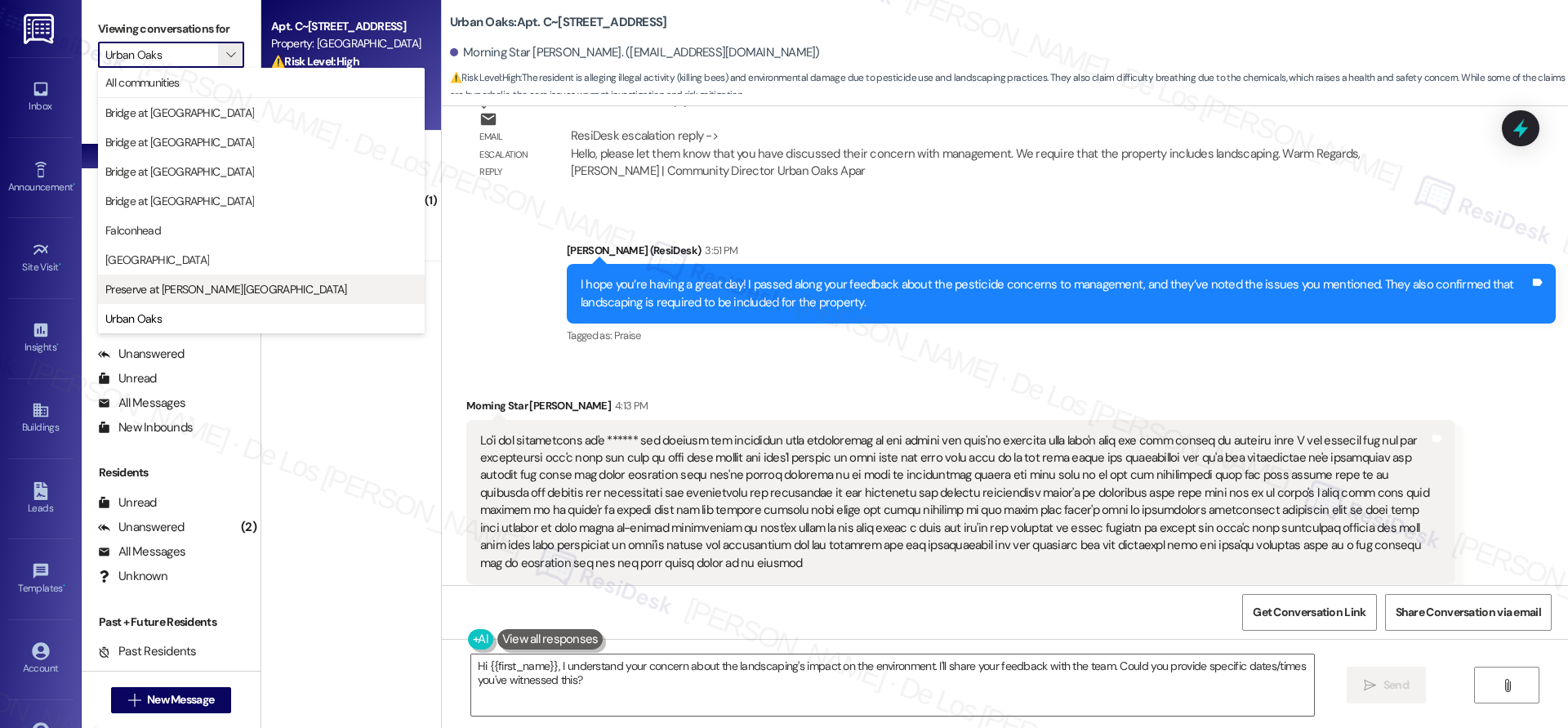
click at [274, 292] on span "Preserve at [PERSON_NAME][GEOGRAPHIC_DATA]" at bounding box center [261, 289] width 312 height 16
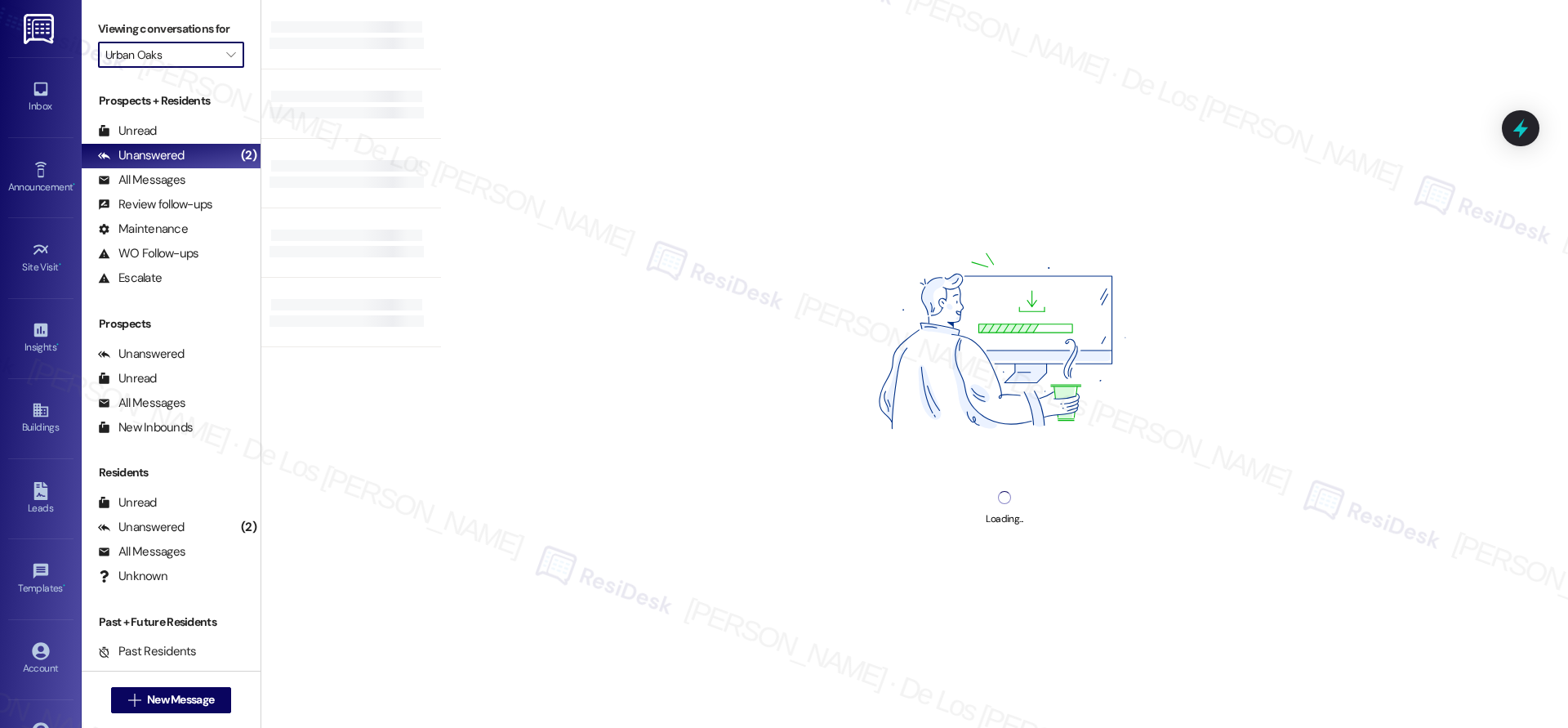
type input "Preserve at [PERSON_NAME][GEOGRAPHIC_DATA]"
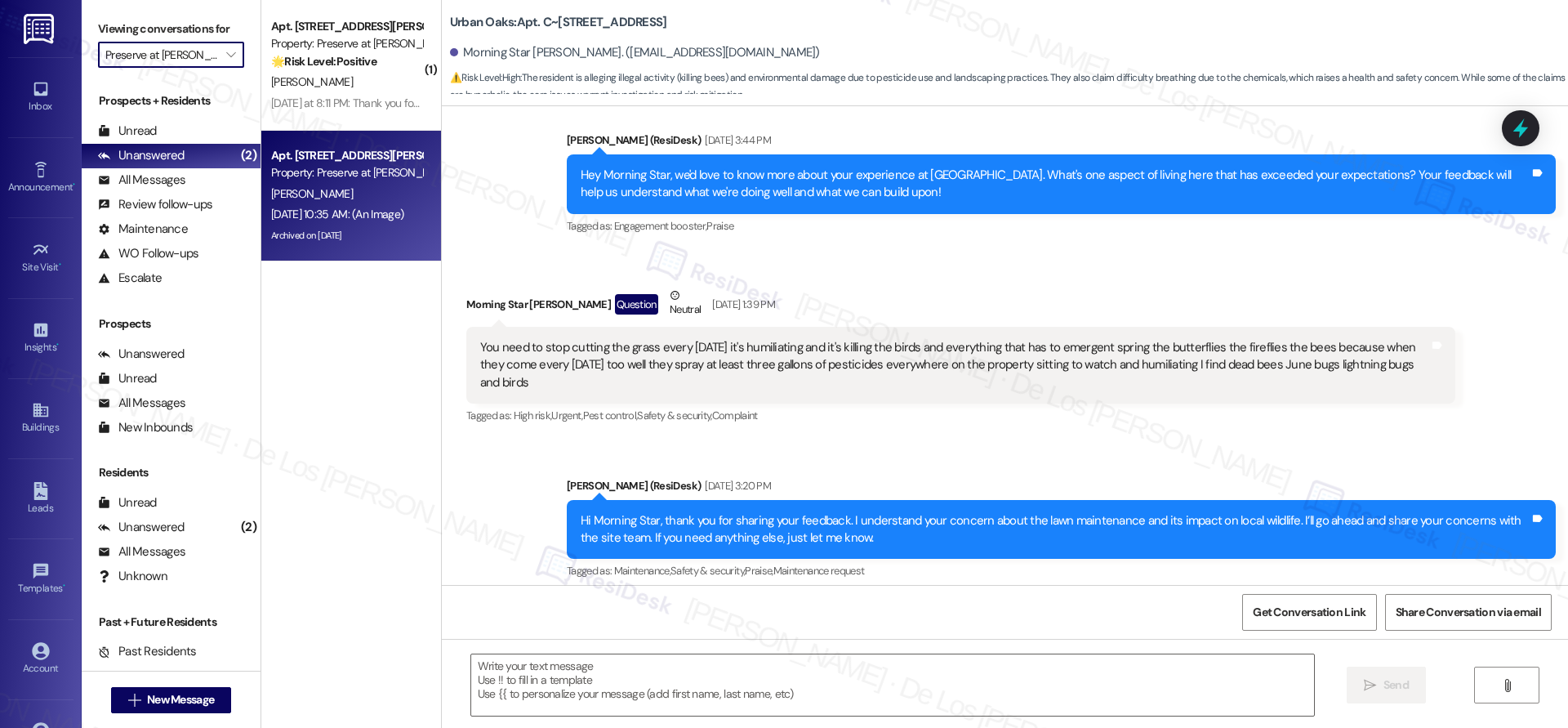
type textarea "Fetching suggested responses. Please feel free to read through the conversation…"
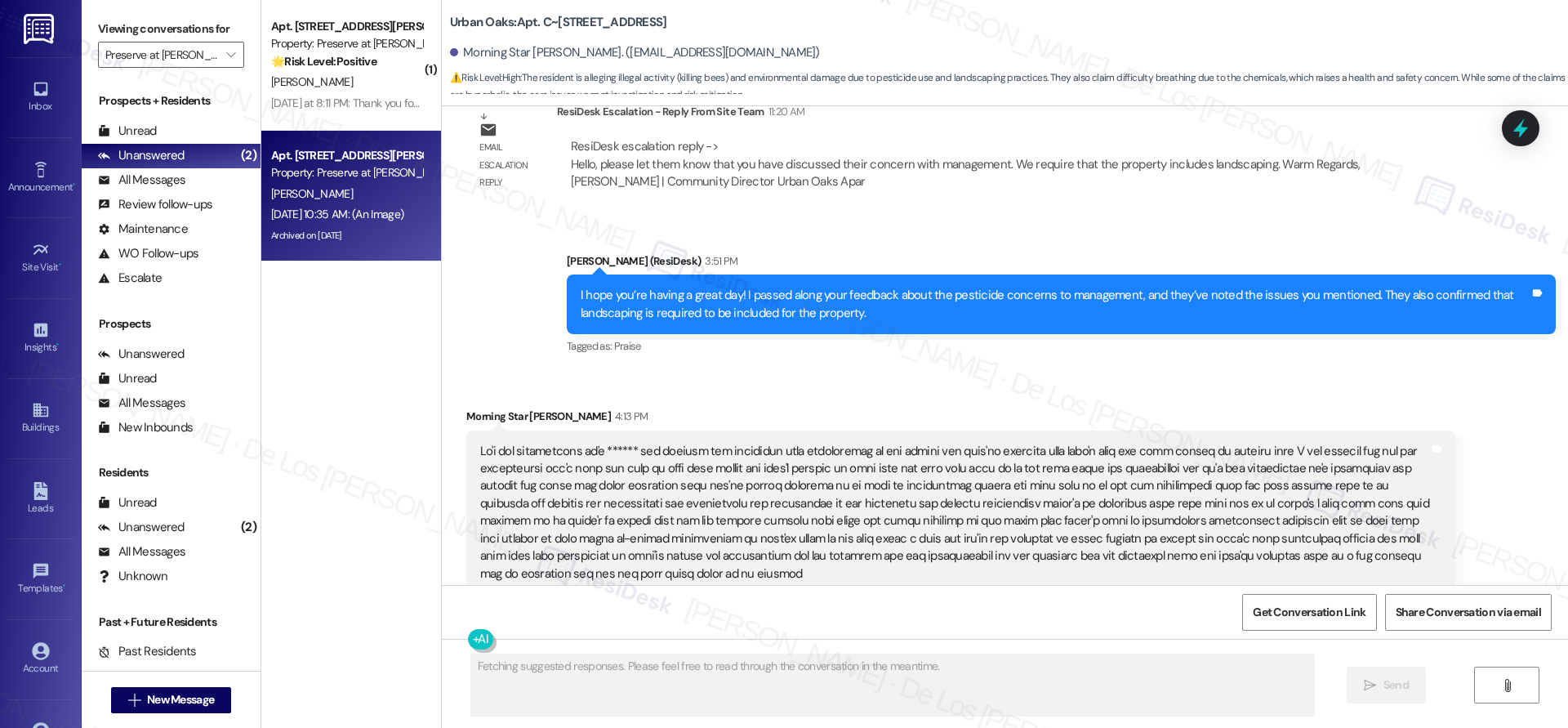
scroll to position [2442, 0]
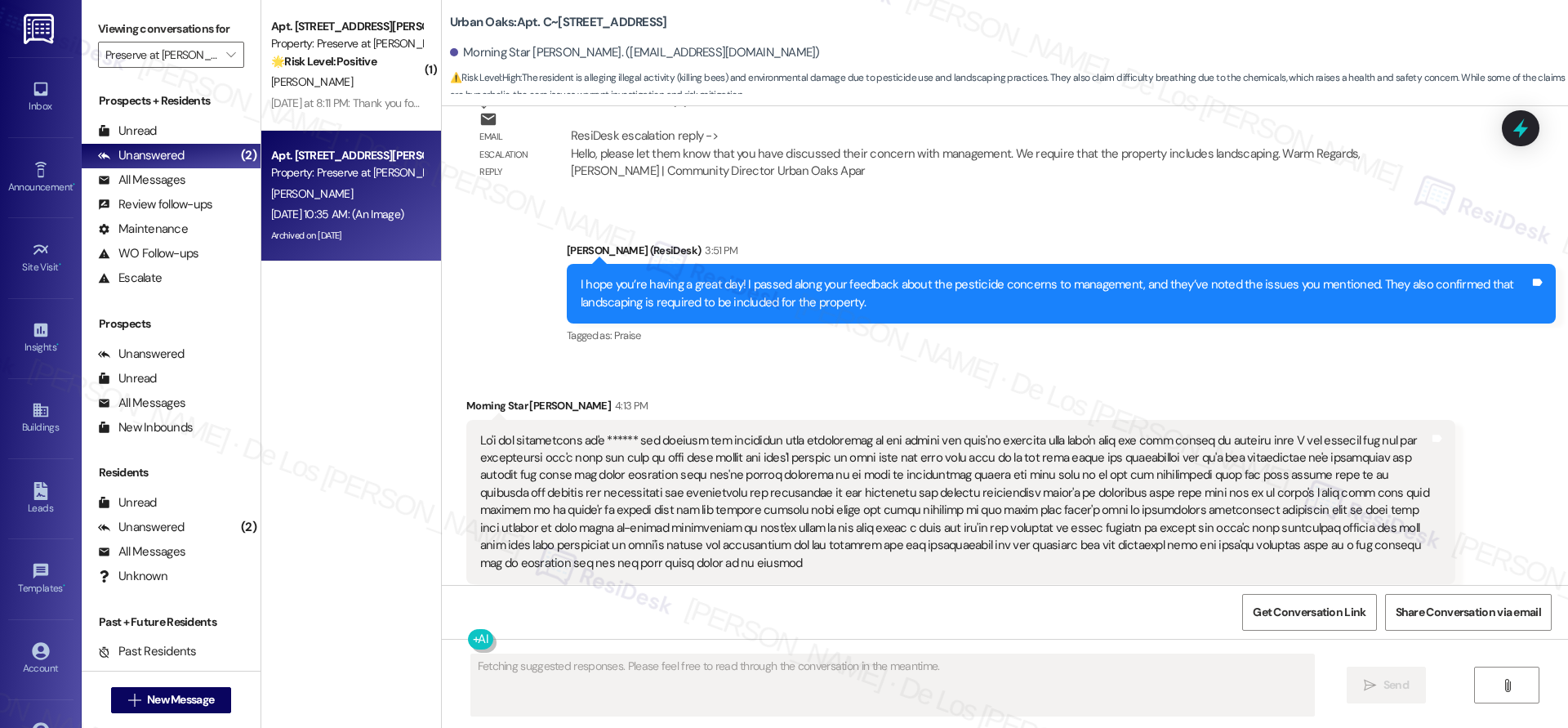
click at [391, 213] on div "[DATE] 10:35 AM: (An Image) [DATE] 10:35 AM: (An Image)" at bounding box center [337, 214] width 132 height 14
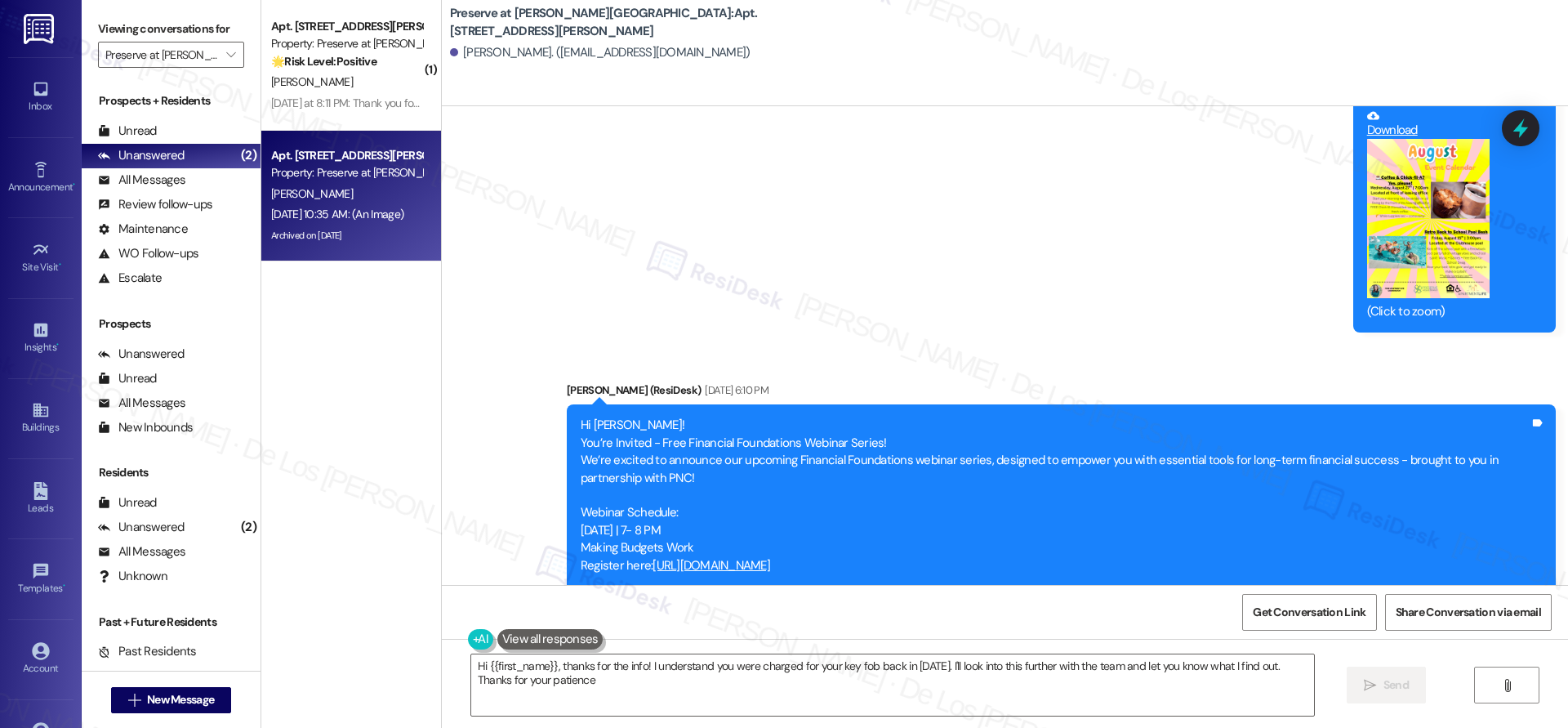
type textarea "Hi {{first_name}}, thanks for the info! I understand you were charged for your …"
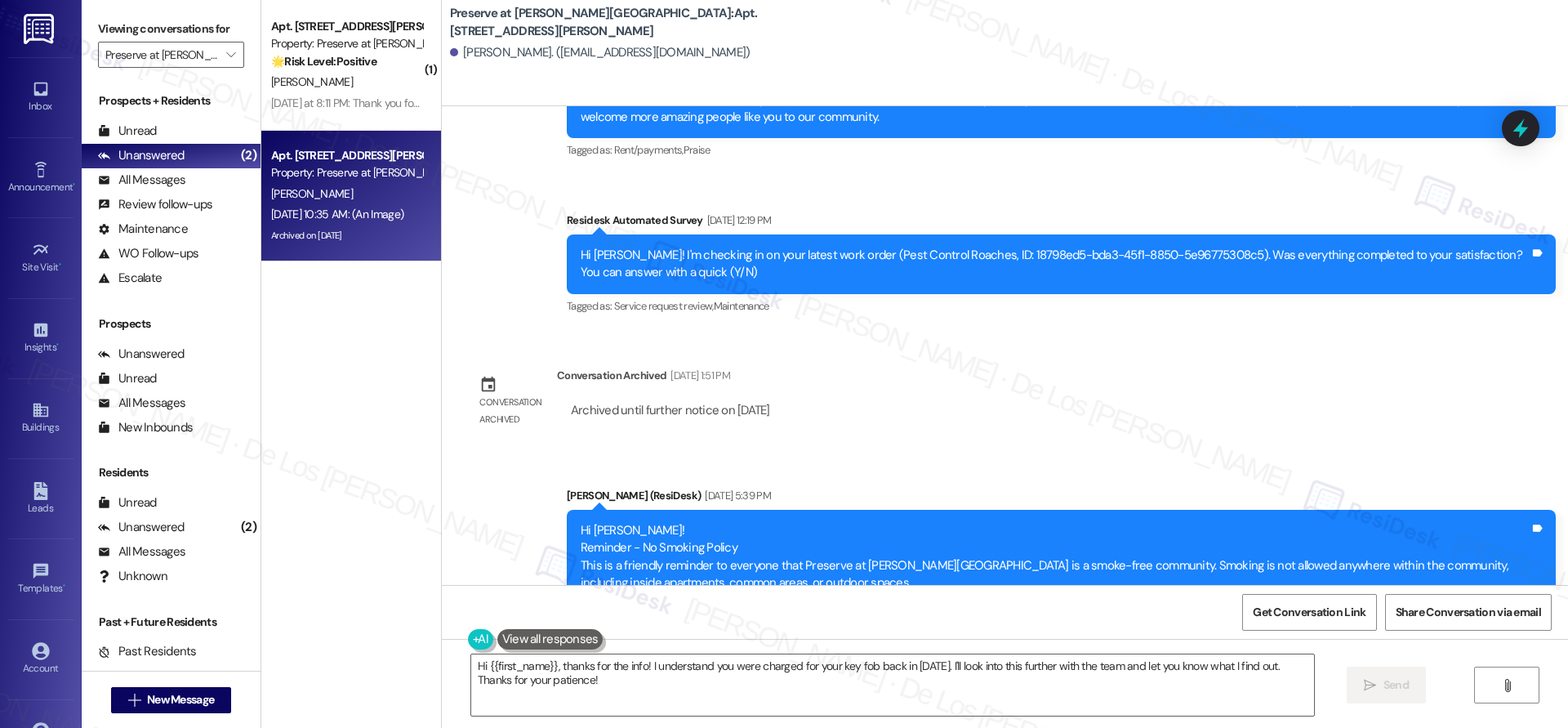
scroll to position [17671, 0]
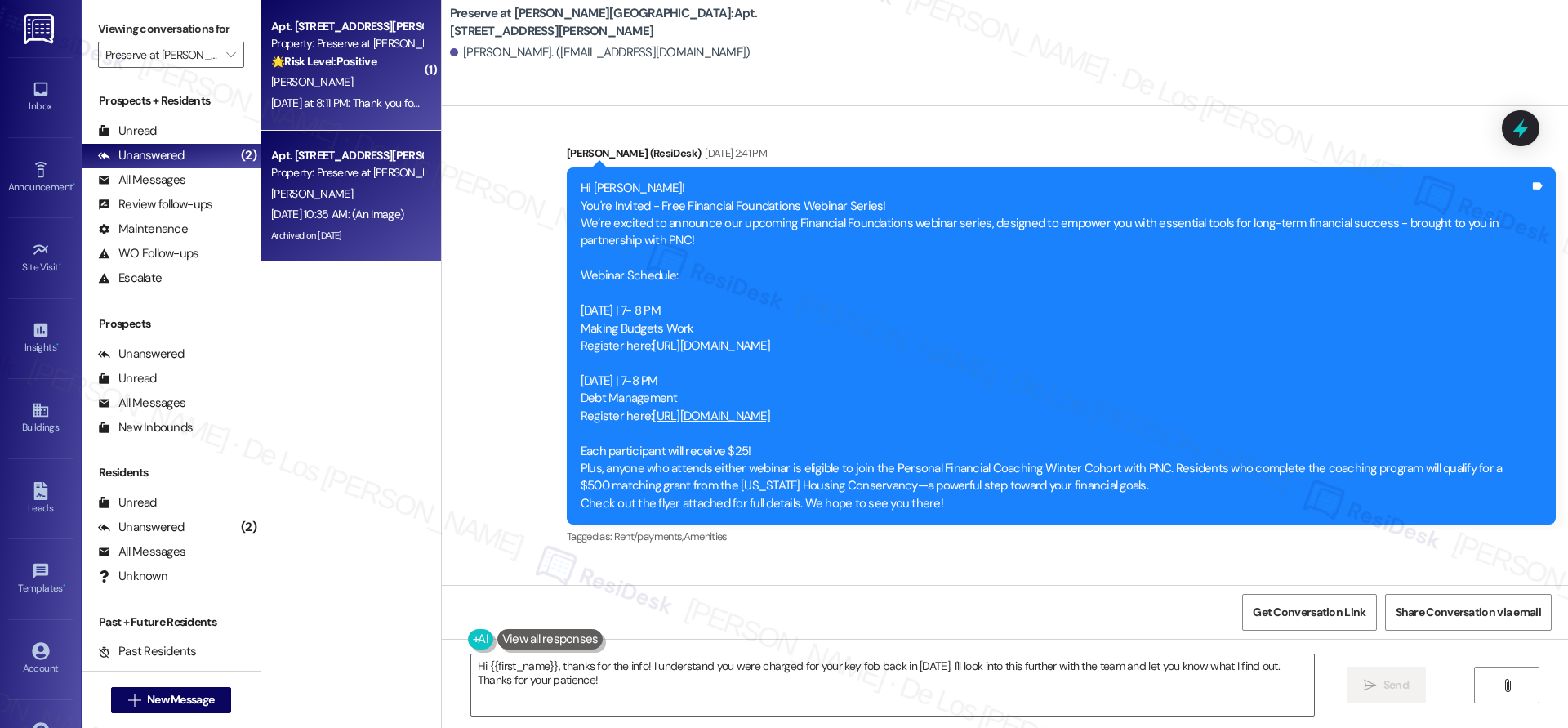
click at [337, 66] on strong "🌟 Risk Level: Positive" at bounding box center [324, 61] width 106 height 14
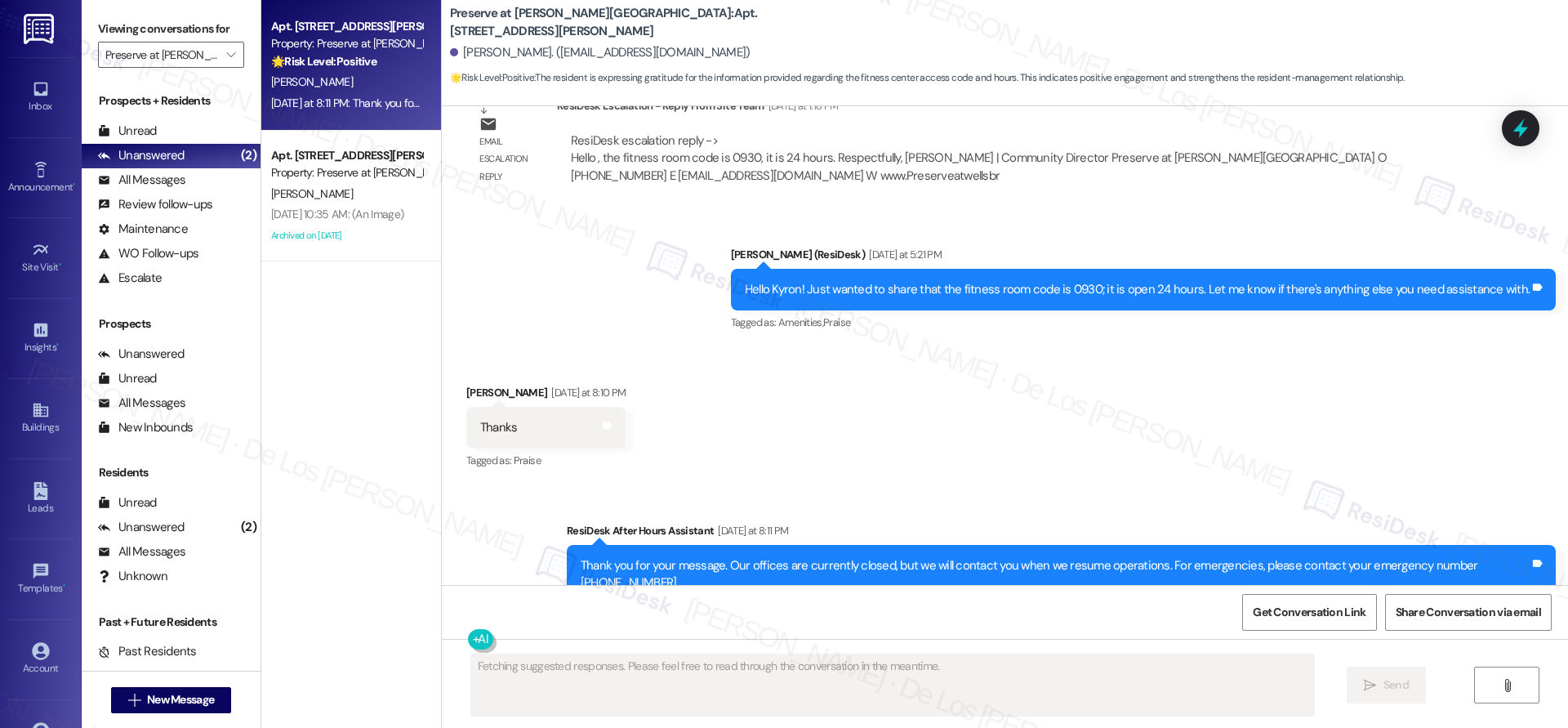
scroll to position [7659, 0]
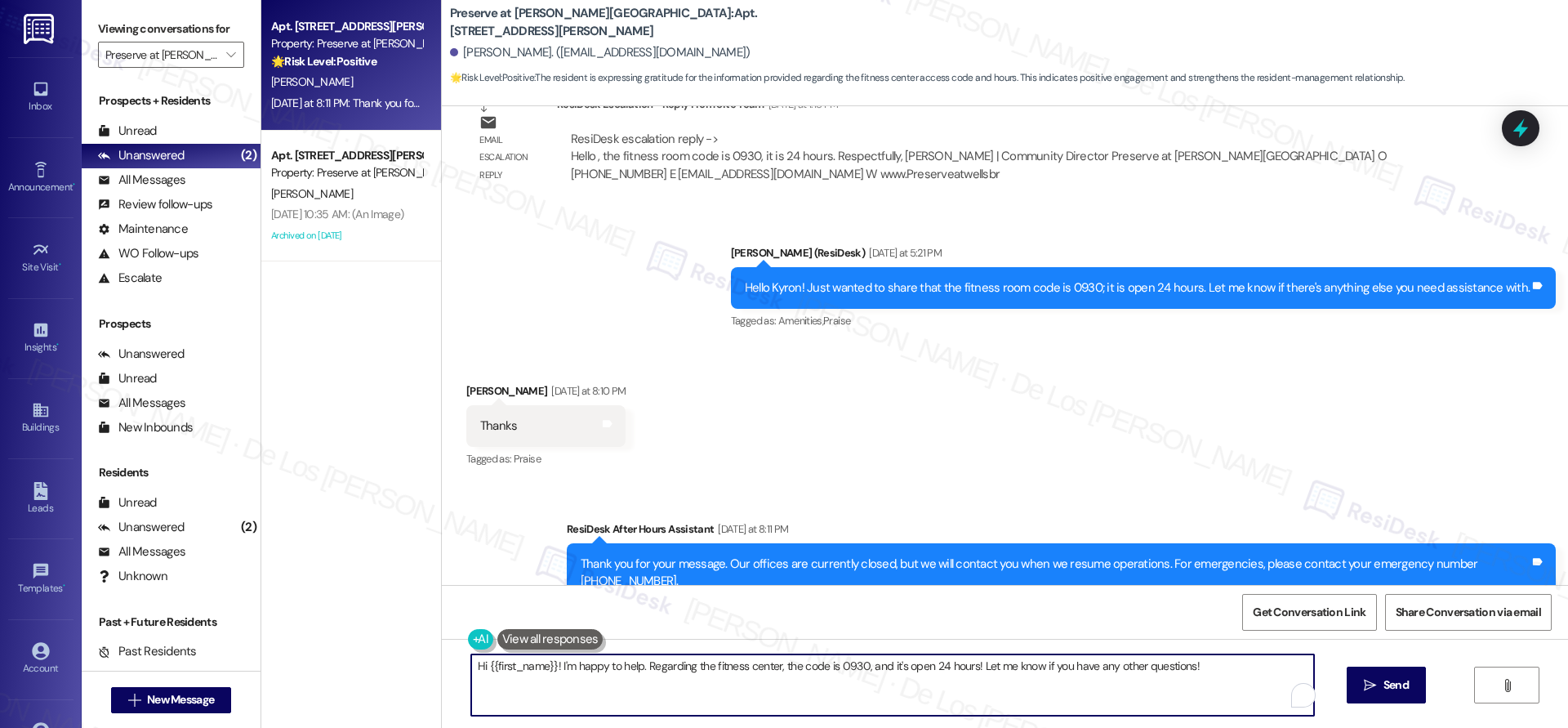
click at [717, 684] on textarea "Hi {{first_name}}! I'm happy to help. Regarding the fitness center, the code is…" at bounding box center [892, 685] width 842 height 61
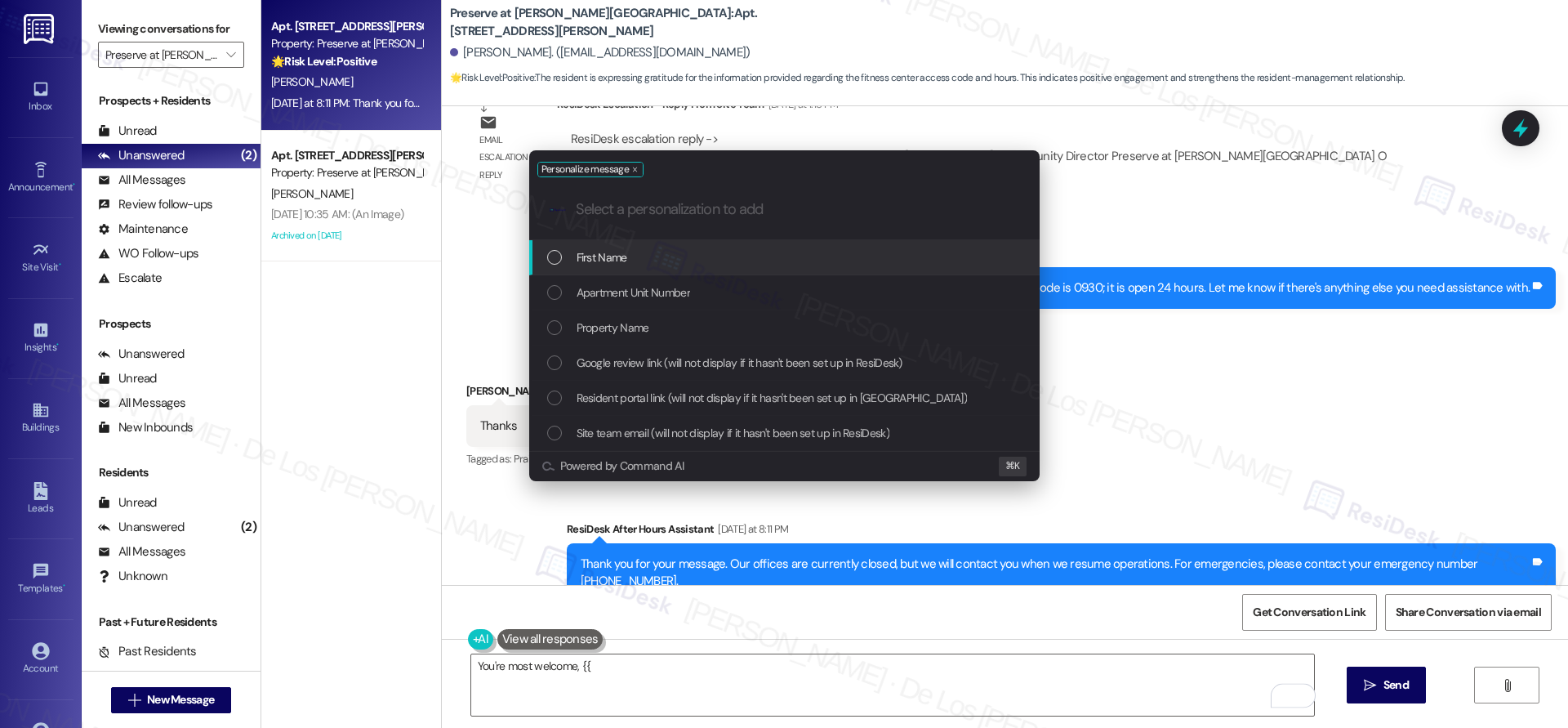
click at [754, 260] on div "First Name" at bounding box center [785, 258] width 478 height 18
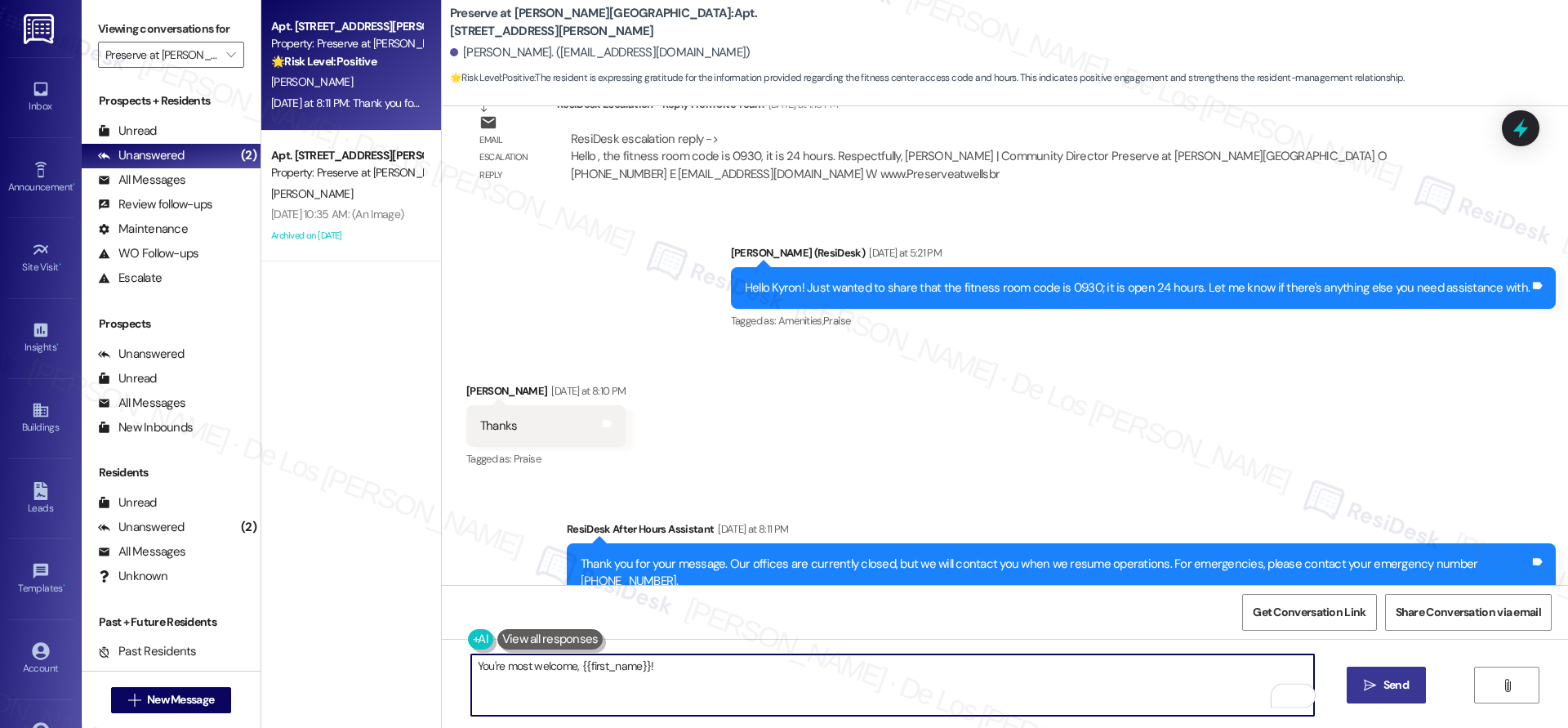
type textarea "You're most welcome, {{first_name}}!"
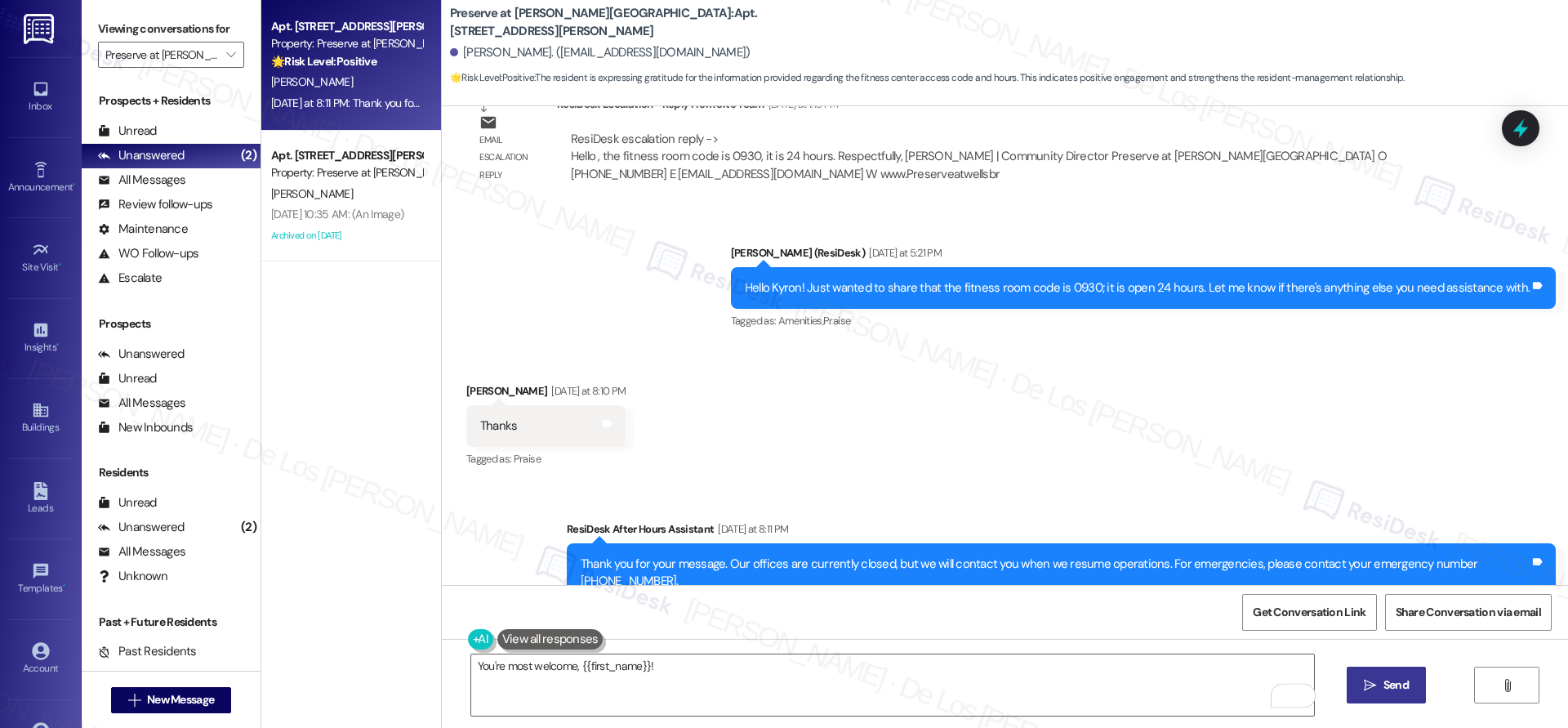
click at [1394, 677] on span "Send" at bounding box center [1395, 685] width 25 height 17
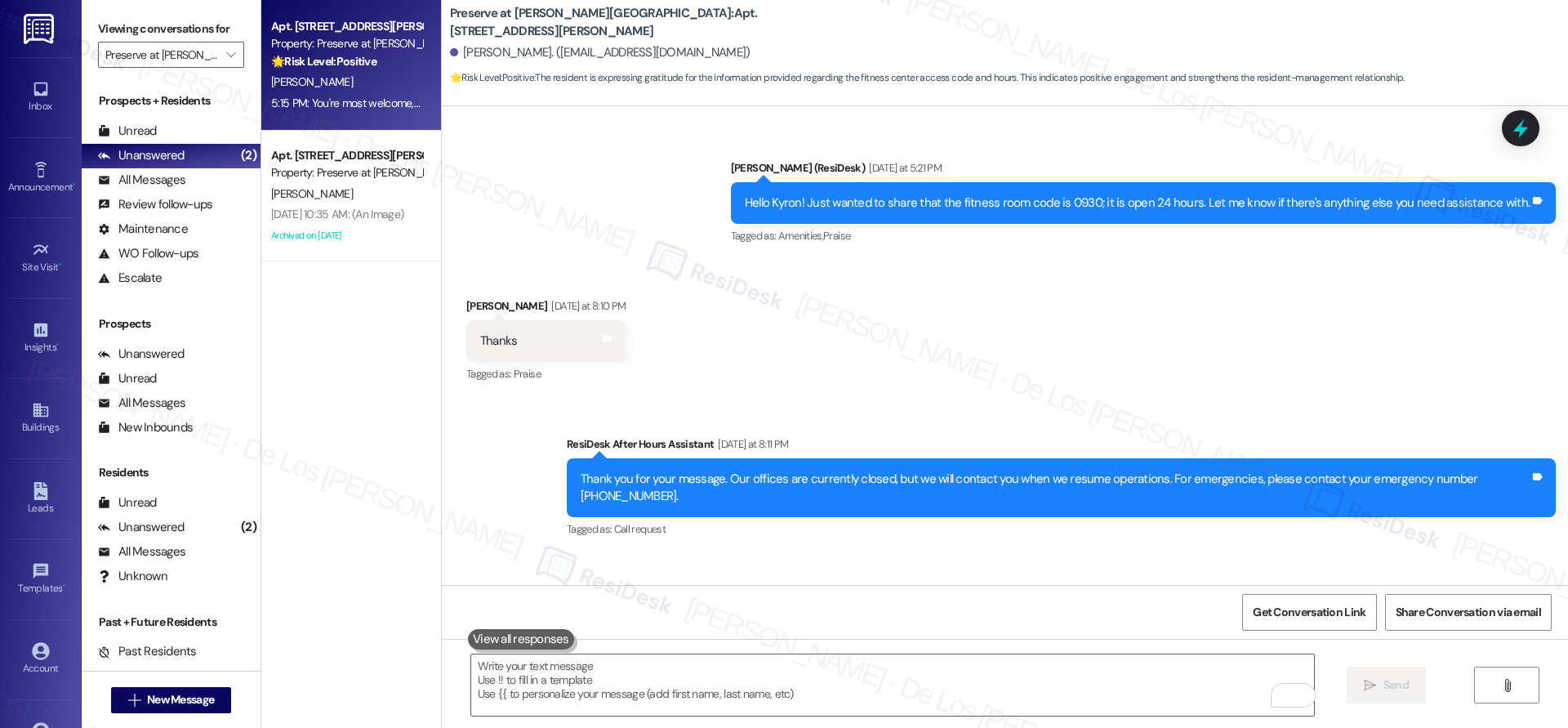
scroll to position [7774, 0]
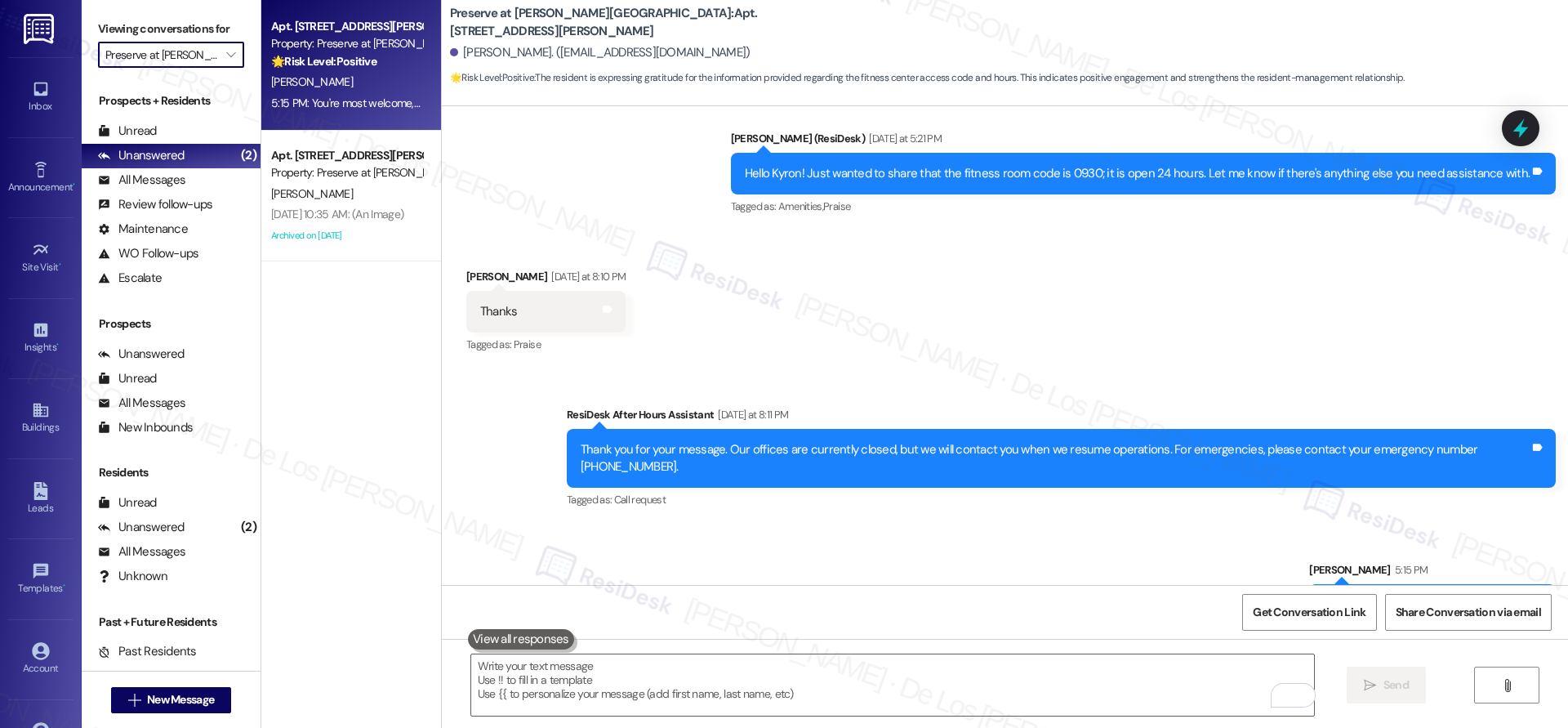
click at [177, 63] on input "Preserve at [PERSON_NAME][GEOGRAPHIC_DATA]" at bounding box center [162, 54] width 113 height 26
type input "[GEOGRAPHIC_DATA]"
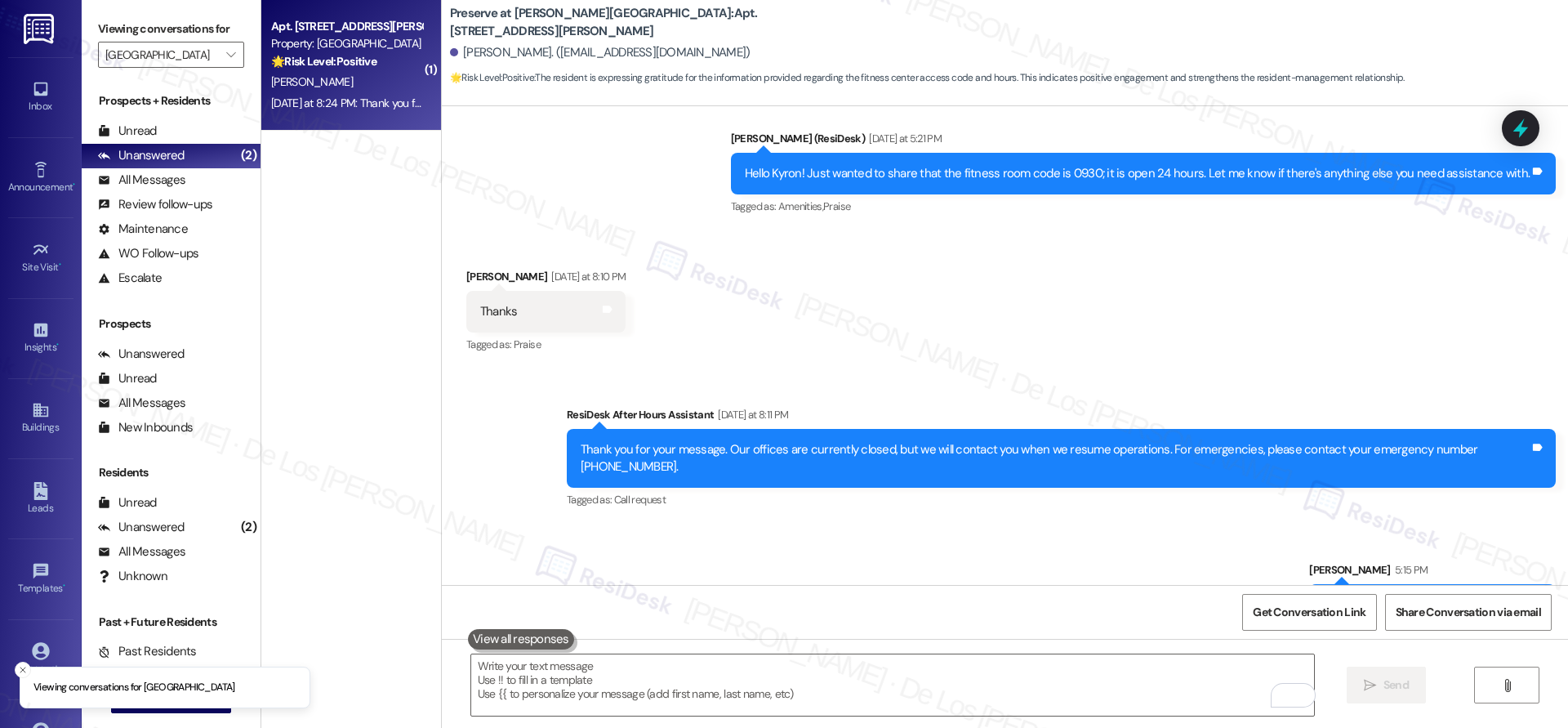
click at [336, 82] on div "[PERSON_NAME]" at bounding box center [346, 82] width 155 height 21
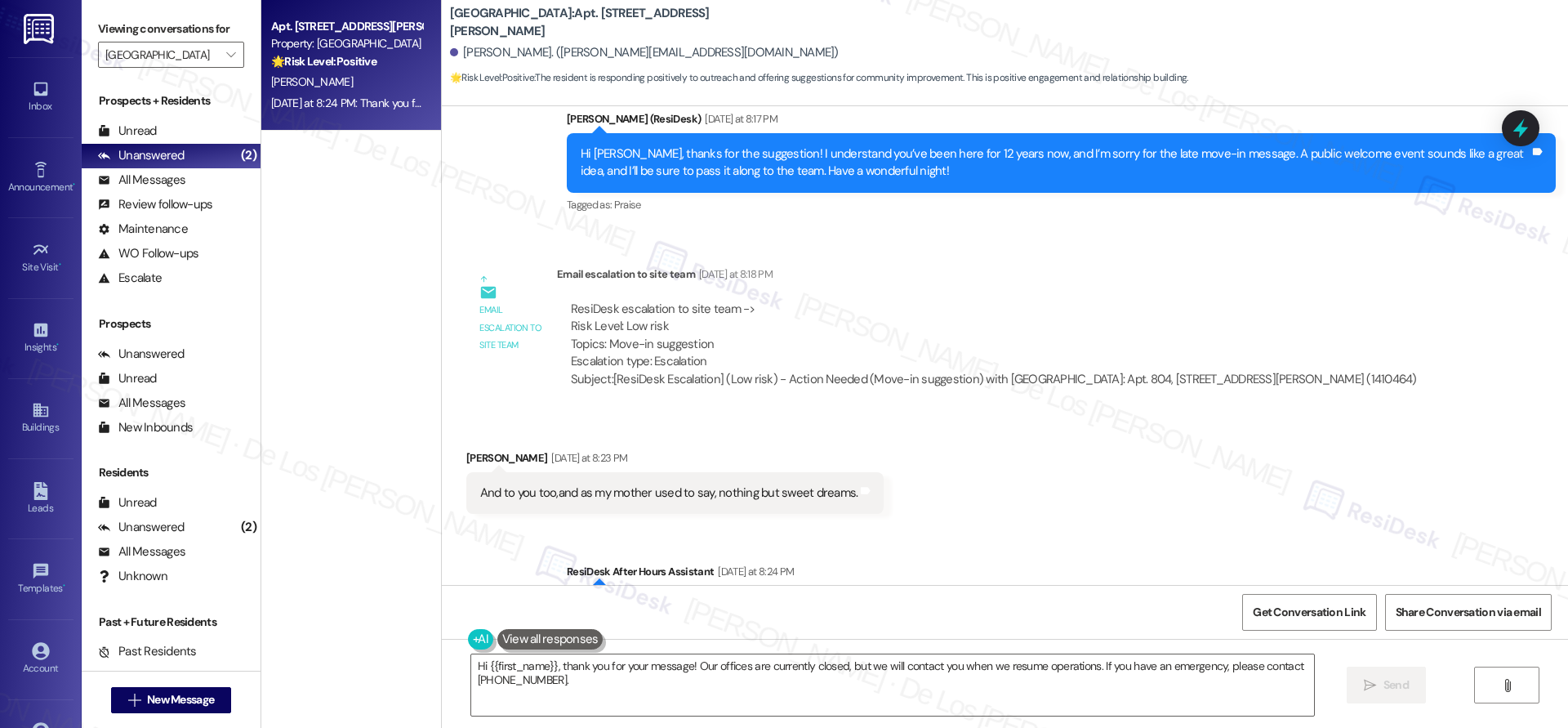
scroll to position [1167, 0]
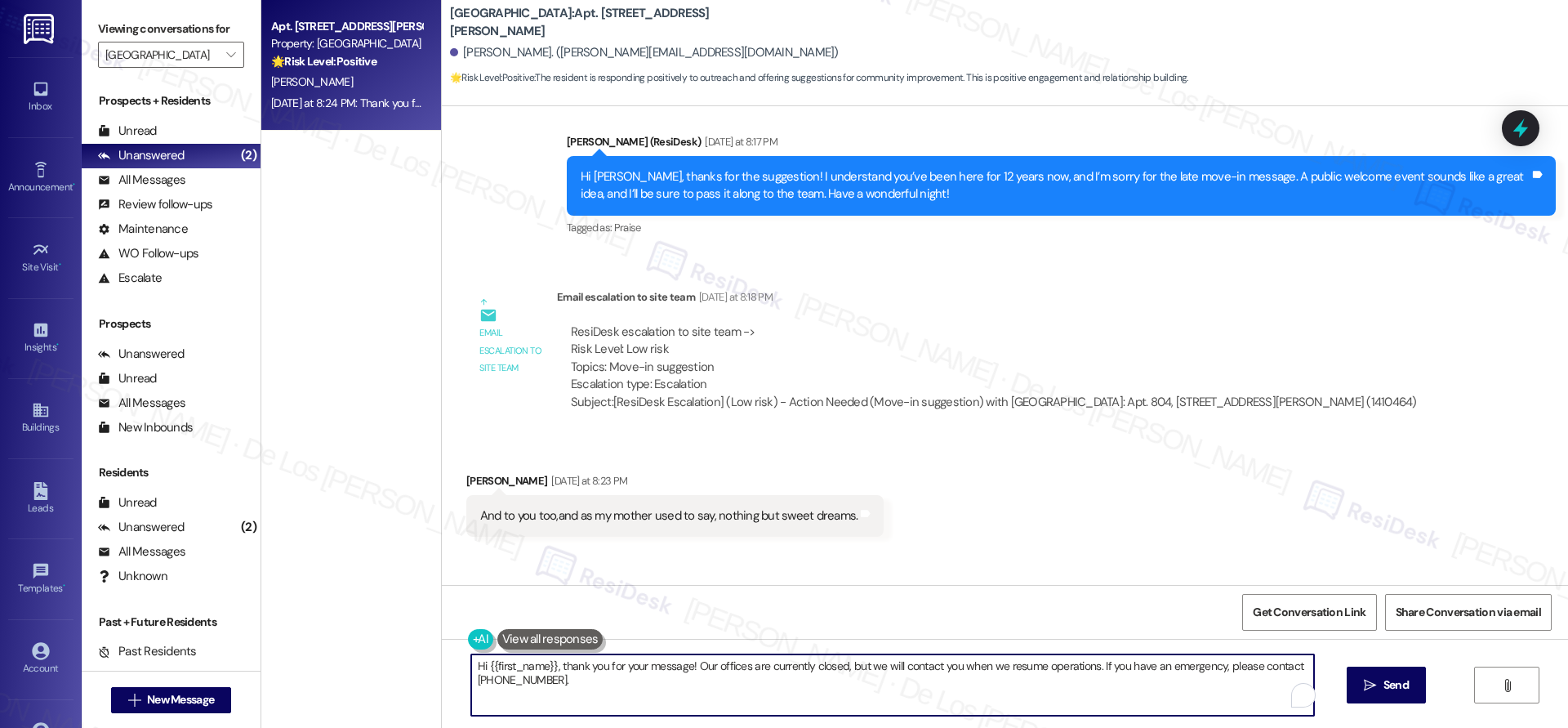
click at [549, 659] on textarea "Hi {{first_name}}, thank you for your message! Our offices are currently closed…" at bounding box center [892, 685] width 842 height 61
drag, startPoint x: 476, startPoint y: 662, endPoint x: 402, endPoint y: 643, distance: 76.4
click at [402, 644] on div "Apt. [STREET_ADDRESS][PERSON_NAME] Property: [GEOGRAPHIC_DATA] 🌟 Risk Level: Po…" at bounding box center [915, 364] width 1307 height 728
click at [667, 665] on textarea "{{first_name}}, thank you for your message! Our offices are currently closed, b…" at bounding box center [892, 685] width 842 height 61
click at [667, 666] on textarea "{{first_name}}, thank you for your message! Our offices are currently closed, b…" at bounding box center [892, 685] width 842 height 61
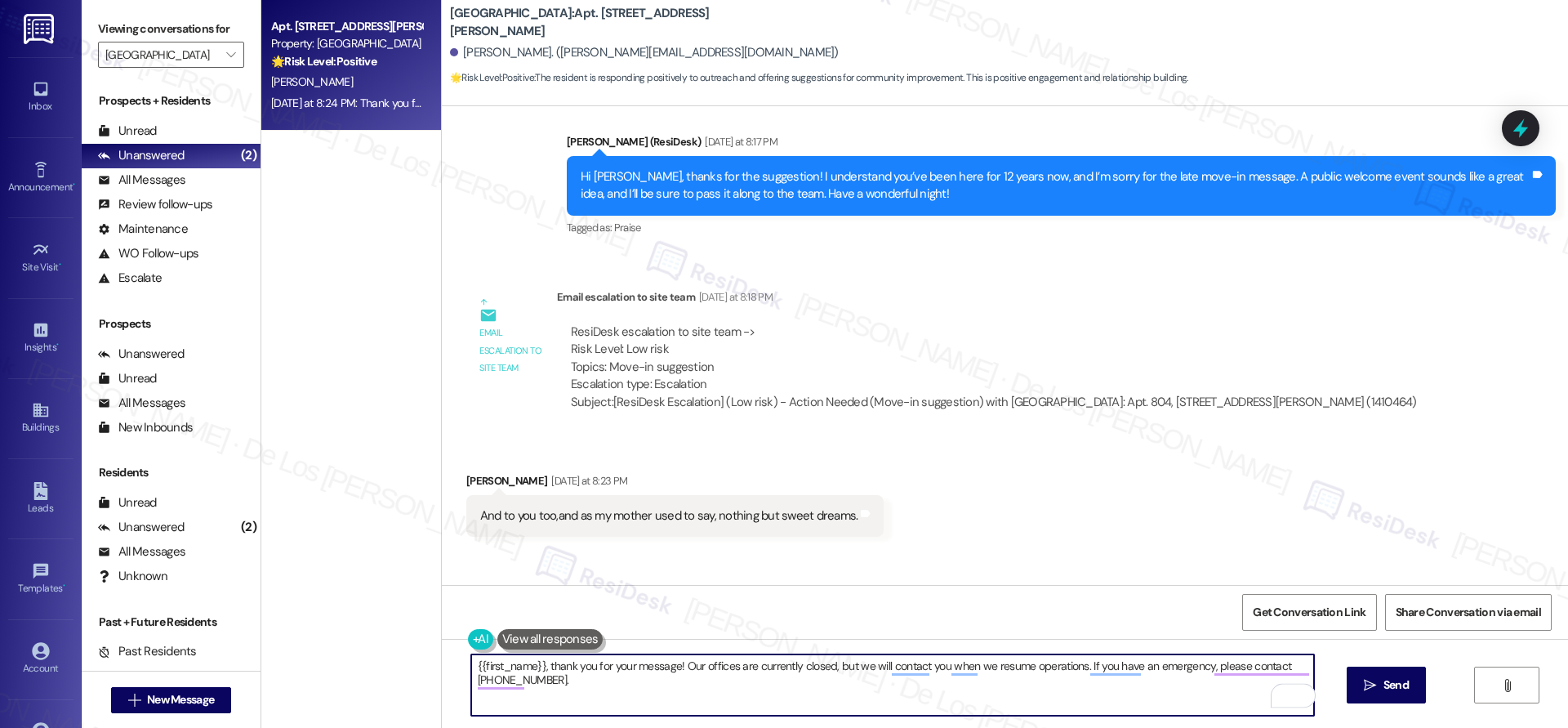
click at [667, 666] on textarea "{{first_name}}, thank you for your message! Our offices are currently closed, b…" at bounding box center [892, 685] width 842 height 61
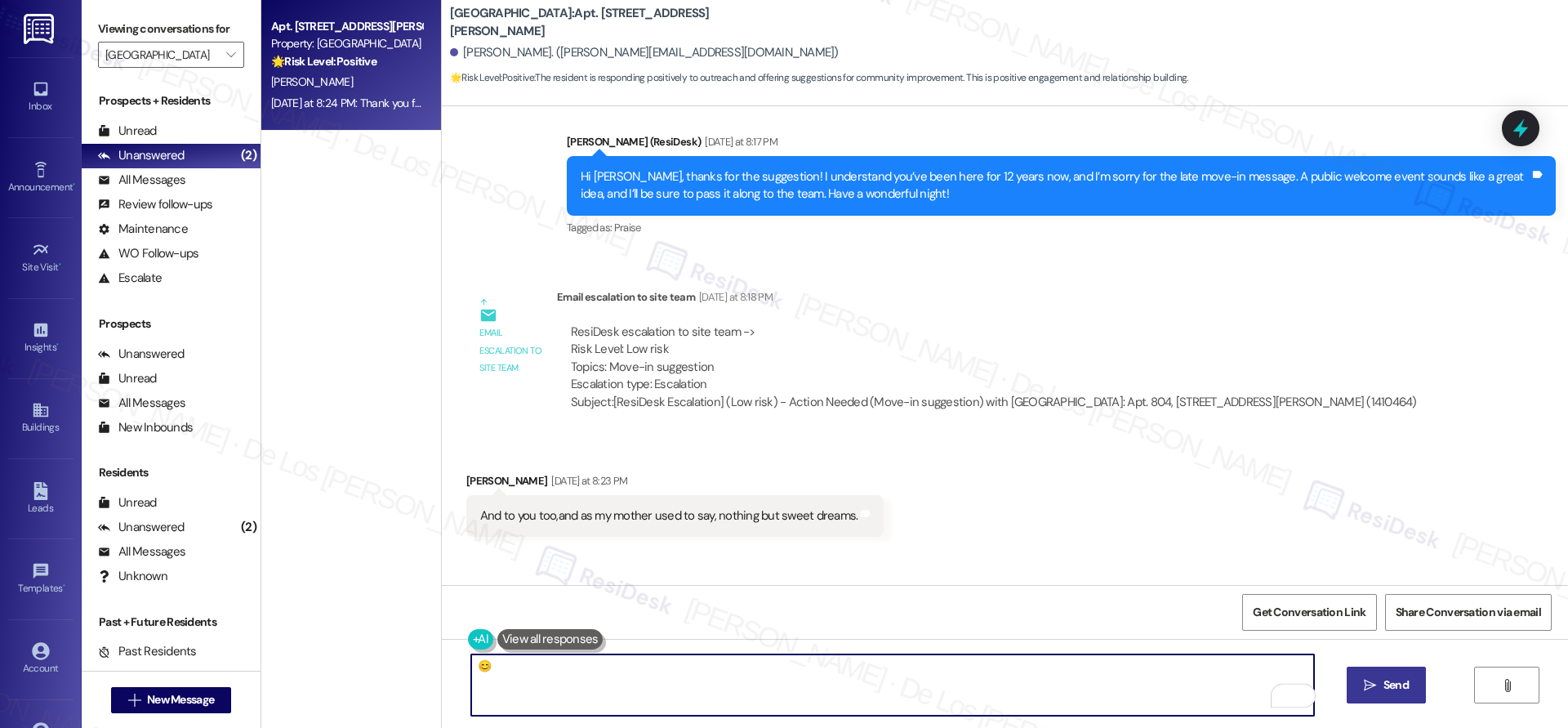
type textarea "😊"
click at [1365, 673] on button " Send" at bounding box center [1386, 685] width 80 height 37
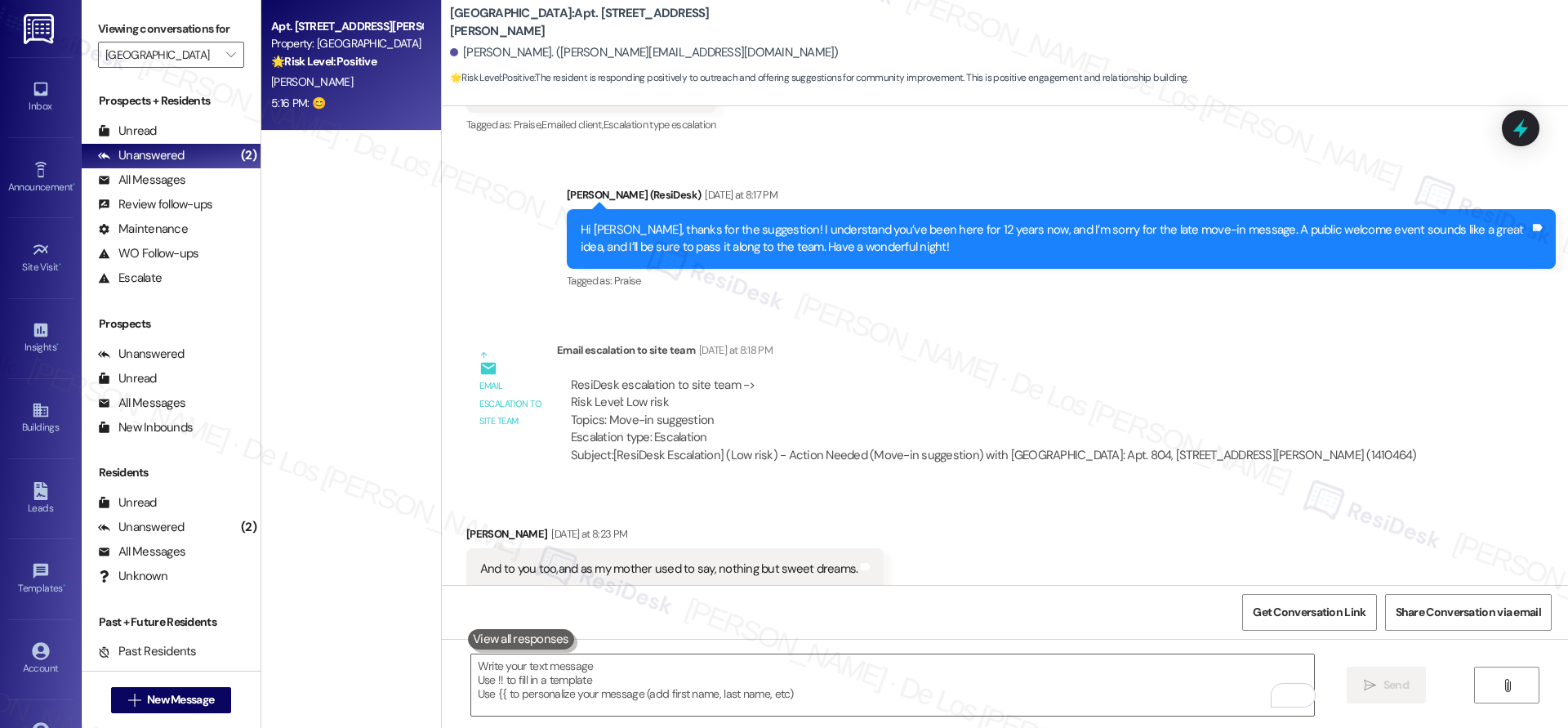
scroll to position [1366, 0]
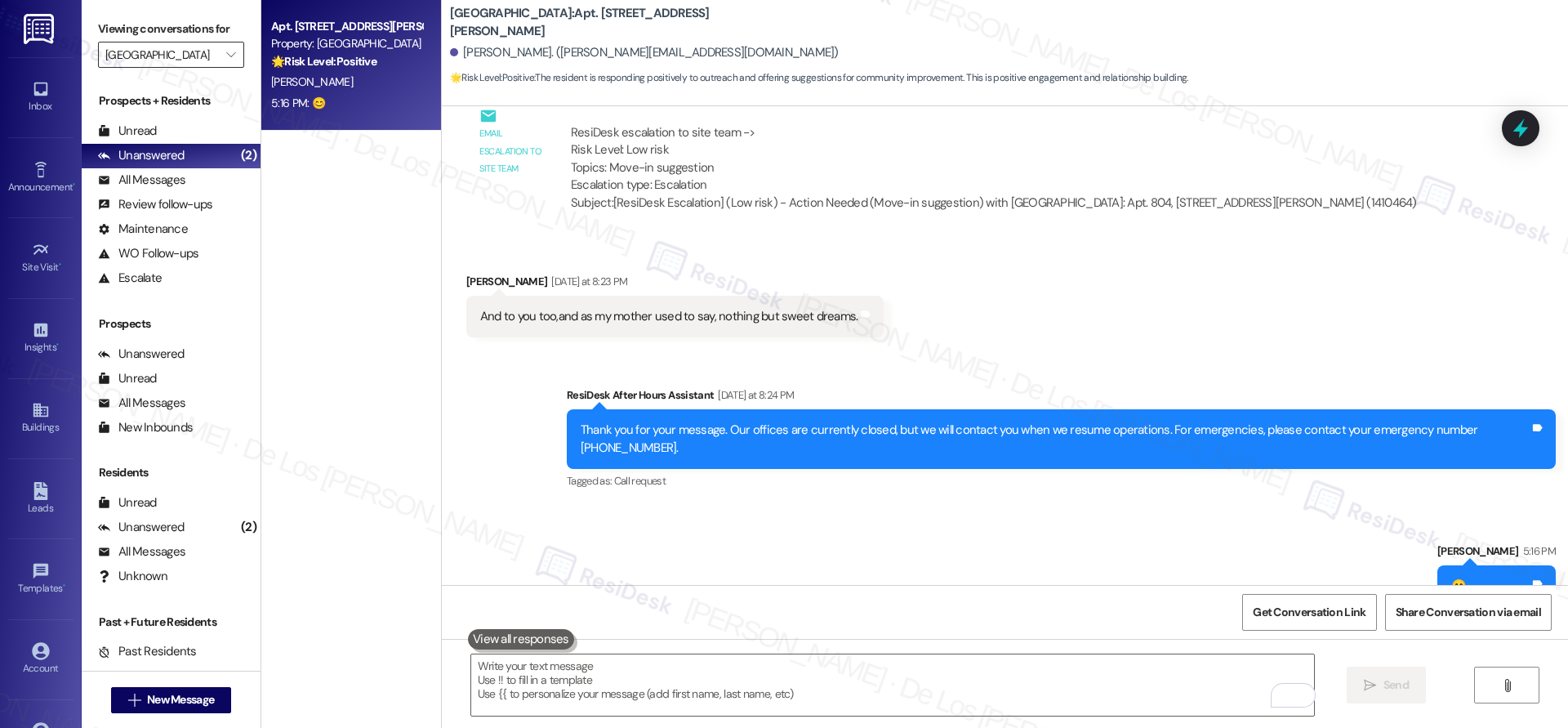
click at [191, 46] on input "[GEOGRAPHIC_DATA]" at bounding box center [162, 54] width 113 height 26
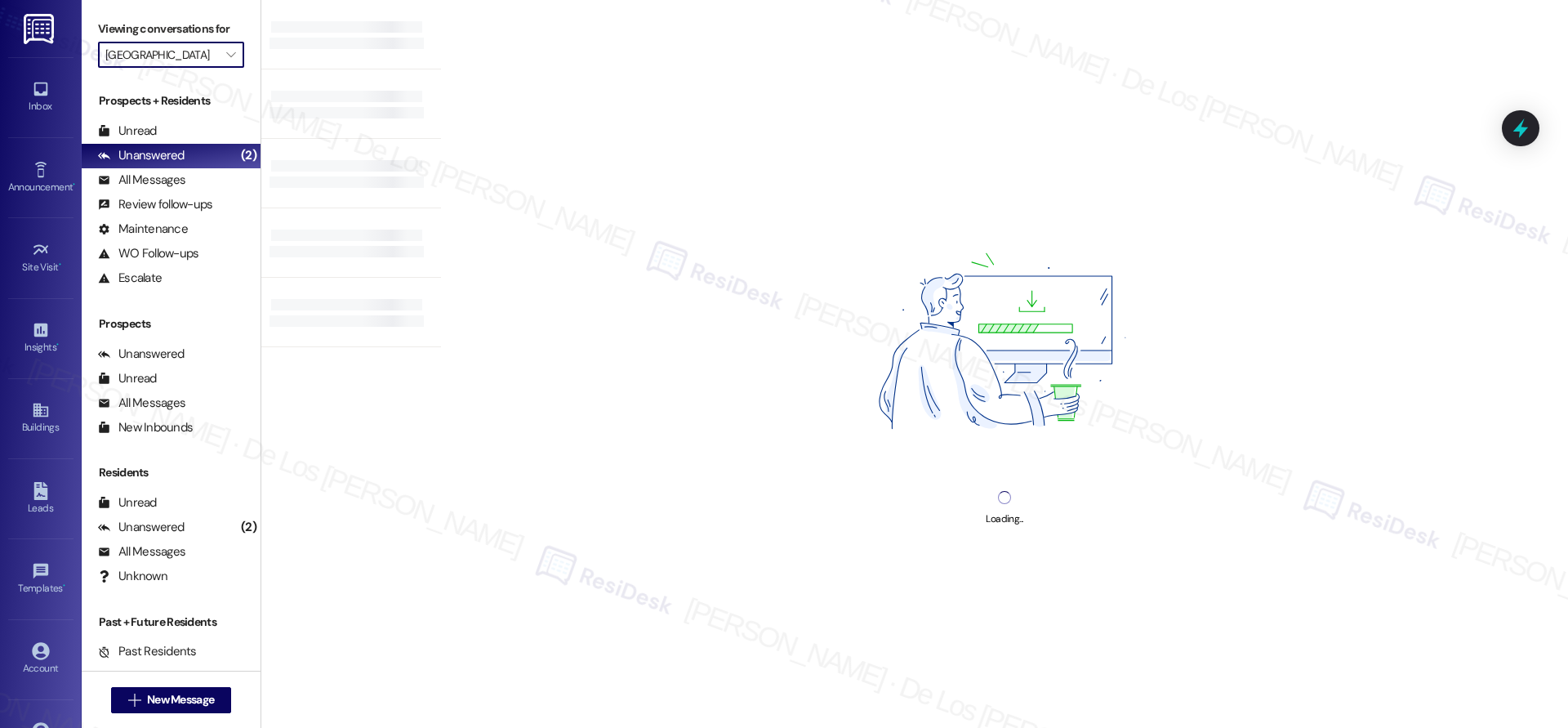
type input "Falconhead"
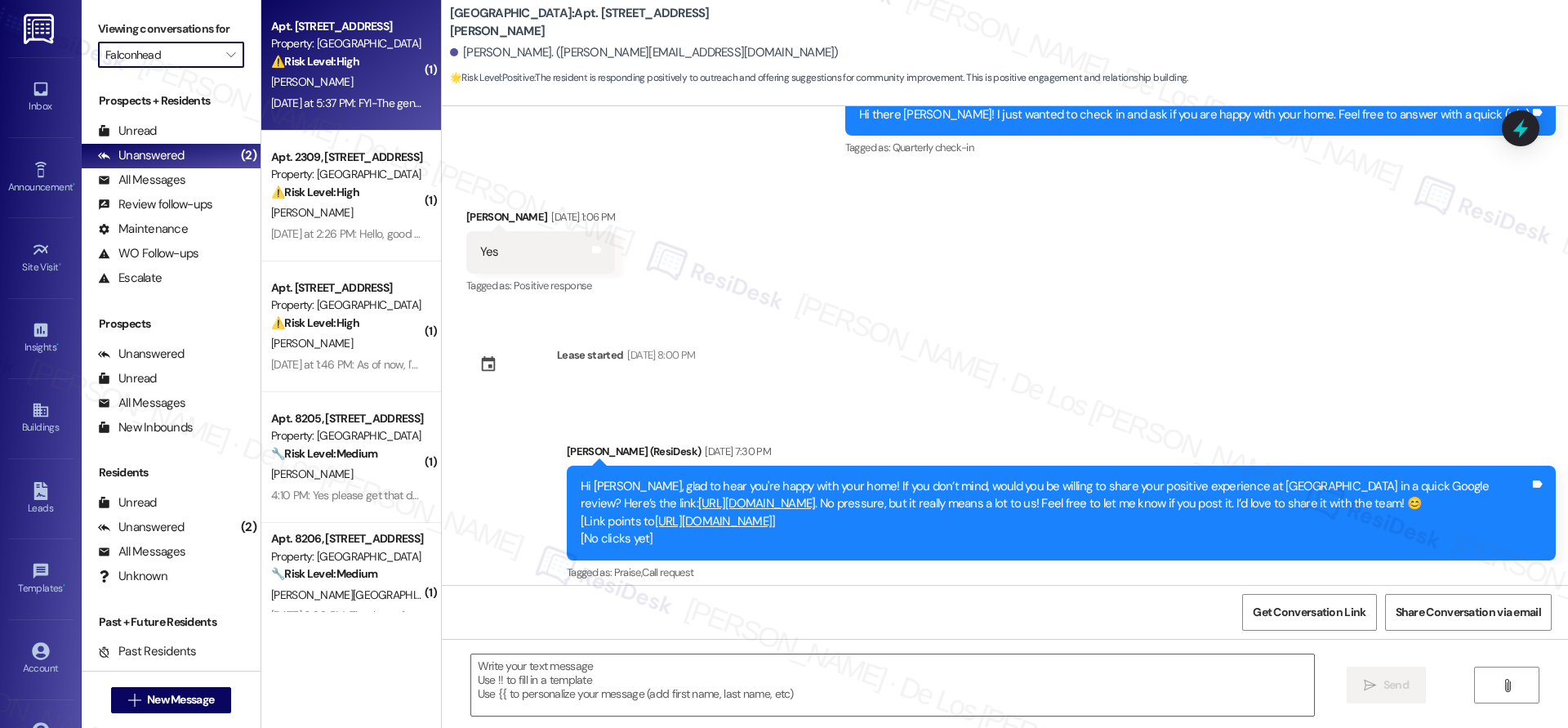
type textarea "Fetching suggested responses. Please feel free to read through the conversation…"
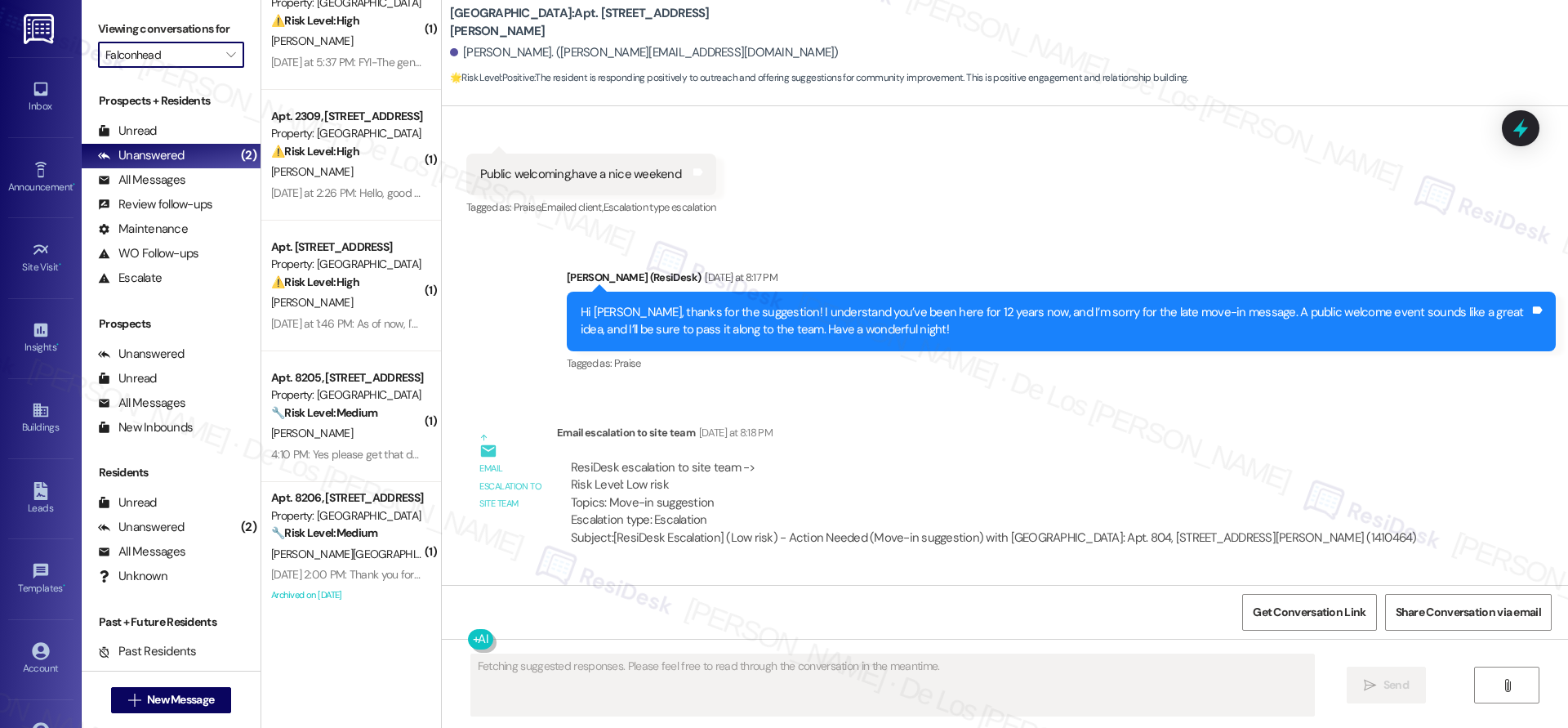
scroll to position [1113, 0]
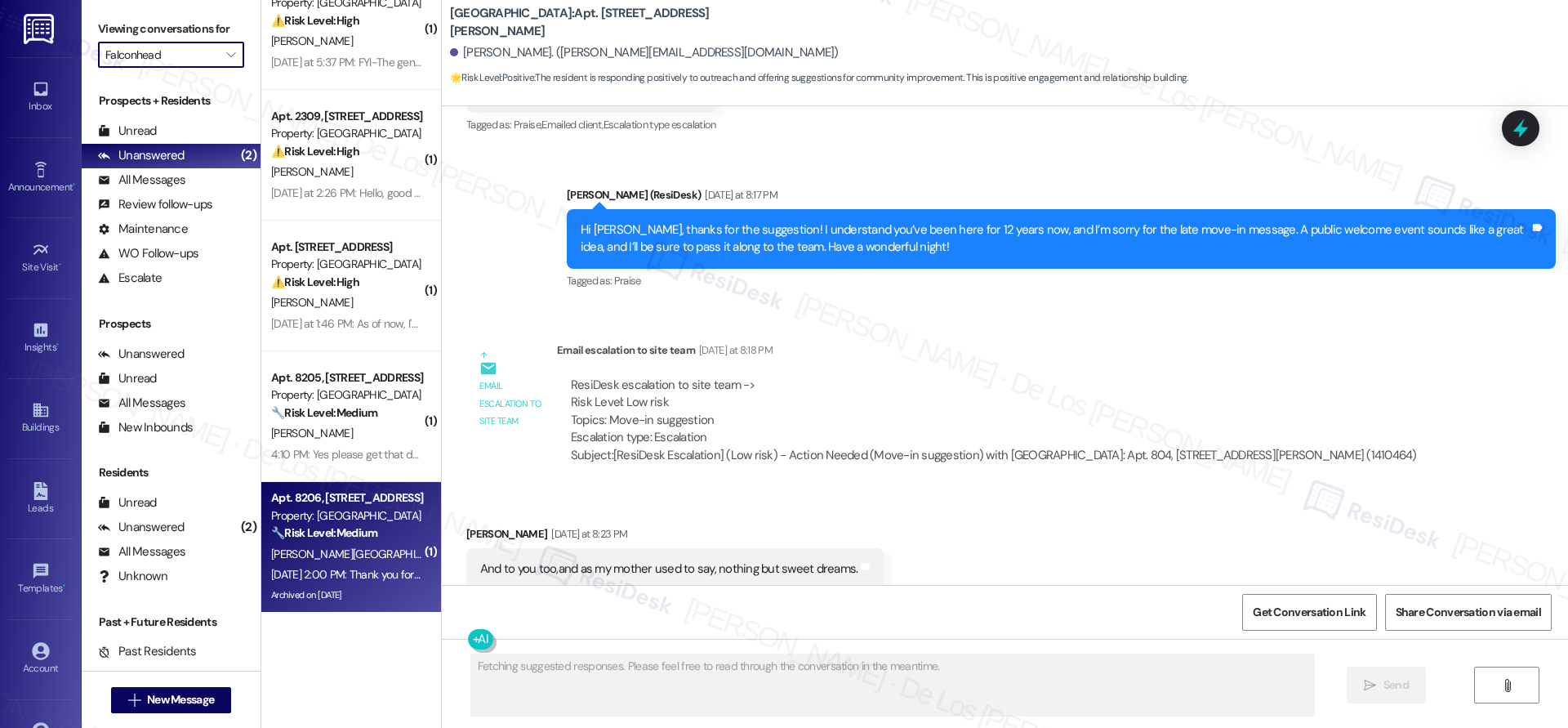
click at [402, 544] on div "[PERSON_NAME][GEOGRAPHIC_DATA]" at bounding box center [346, 554] width 155 height 21
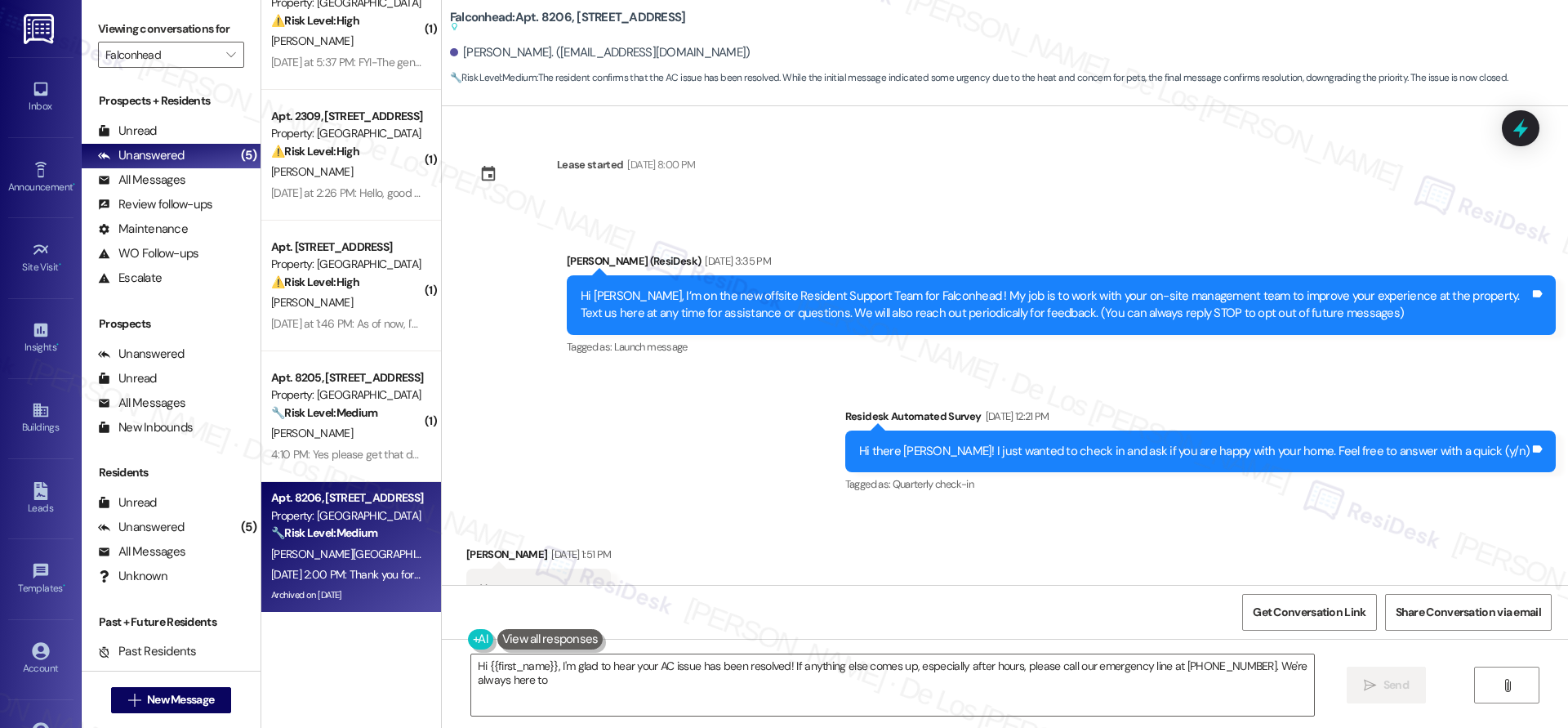
scroll to position [12399, 0]
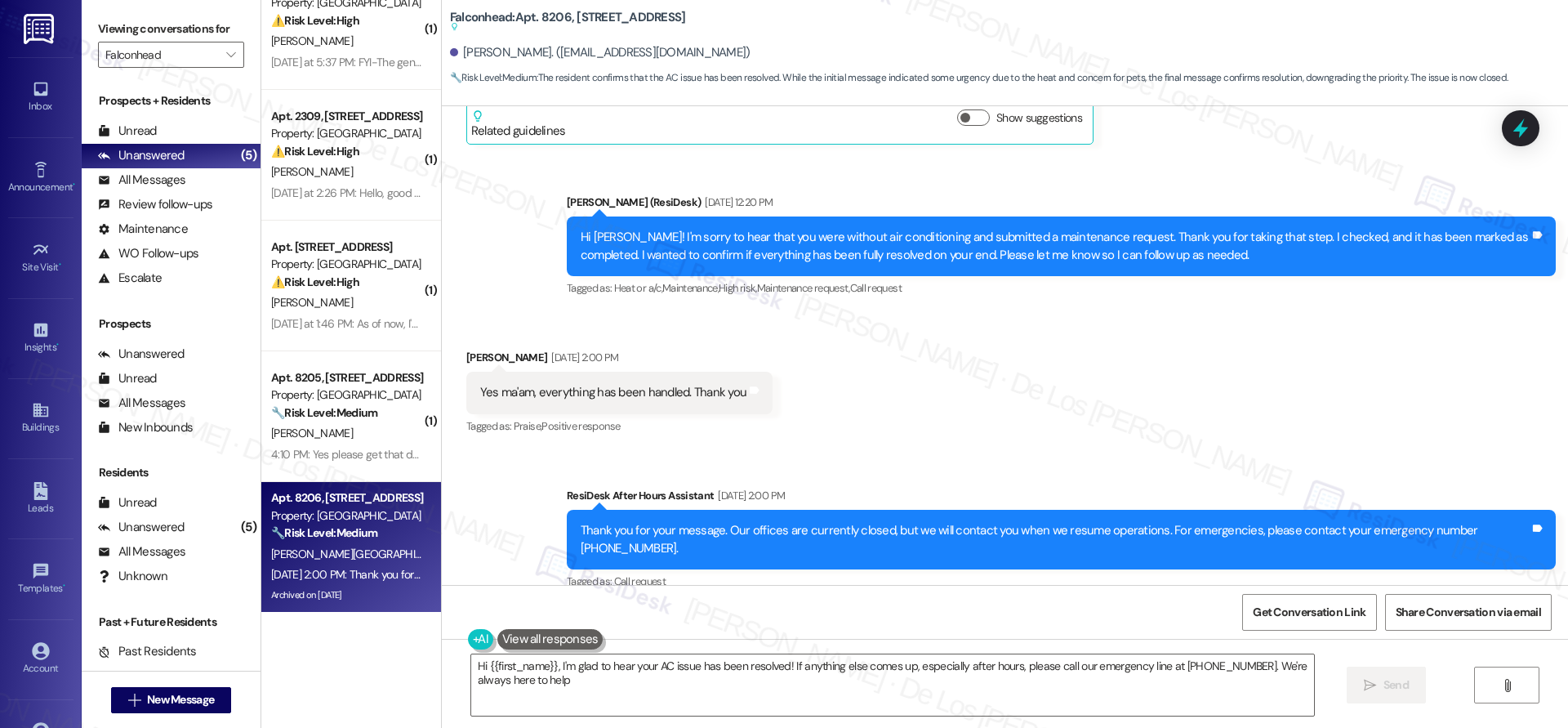
type textarea "Hi {{first_name}}, I'm glad to hear your AC issue has been resolved! If anythin…"
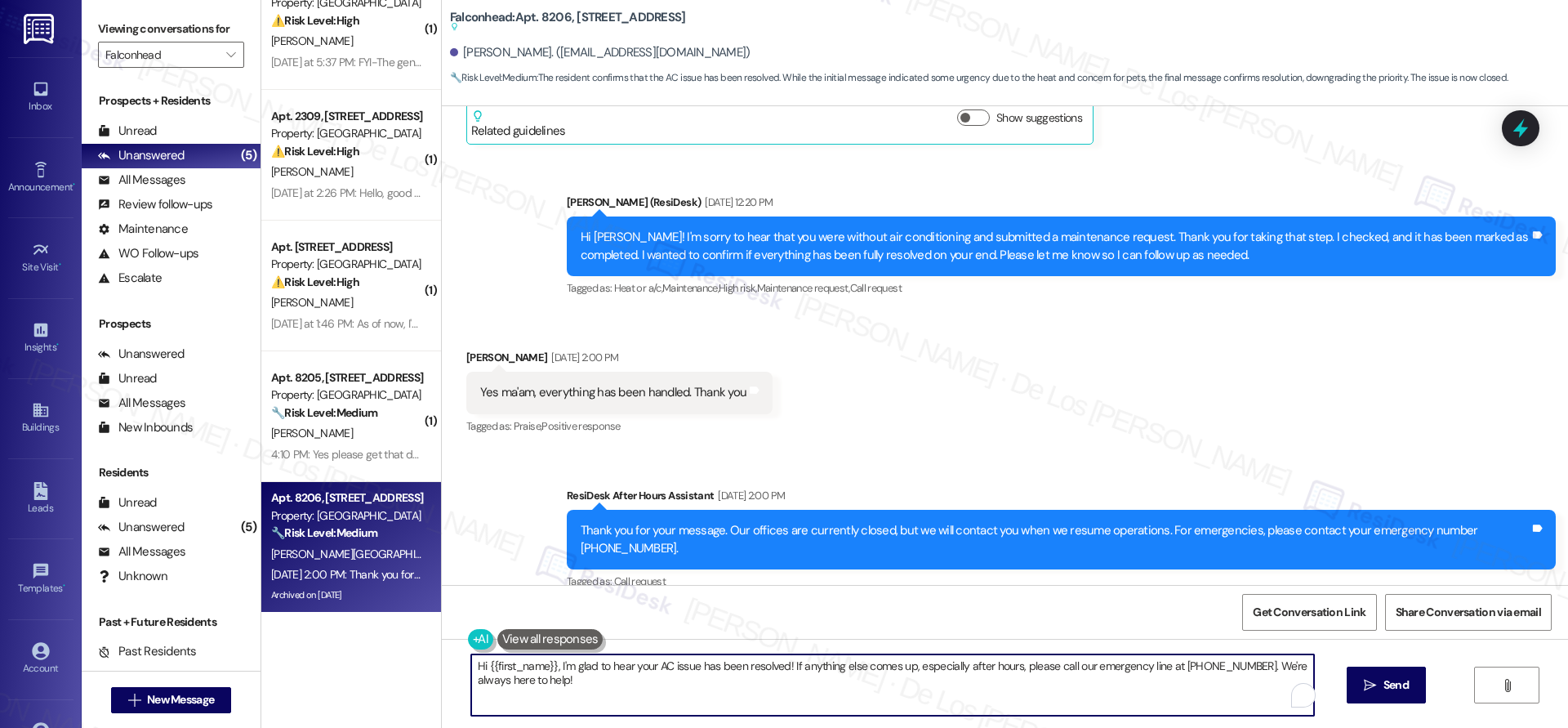
click at [817, 695] on textarea "Hi {{first_name}}, I'm glad to hear your AC issue has been resolved! If anythin…" at bounding box center [892, 685] width 842 height 61
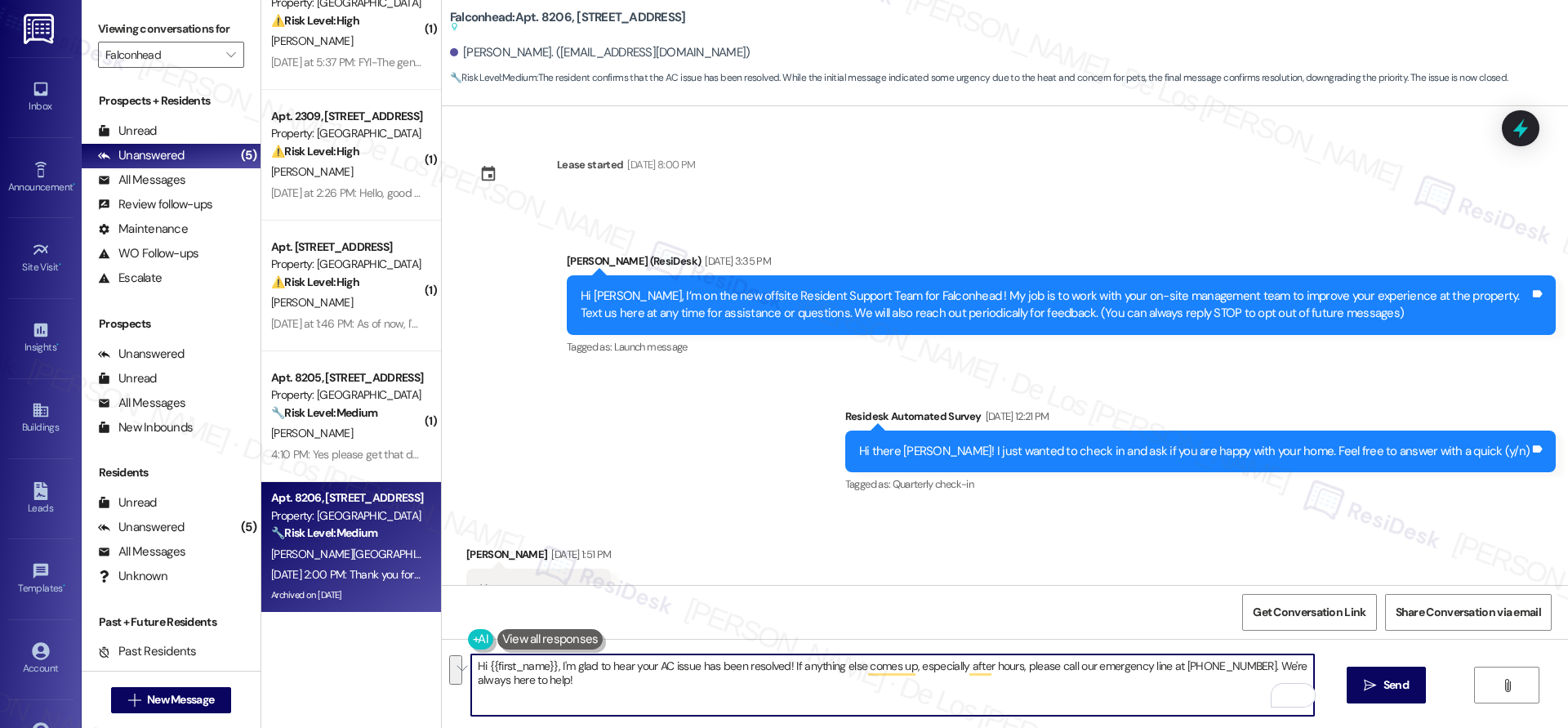
scroll to position [12399, 0]
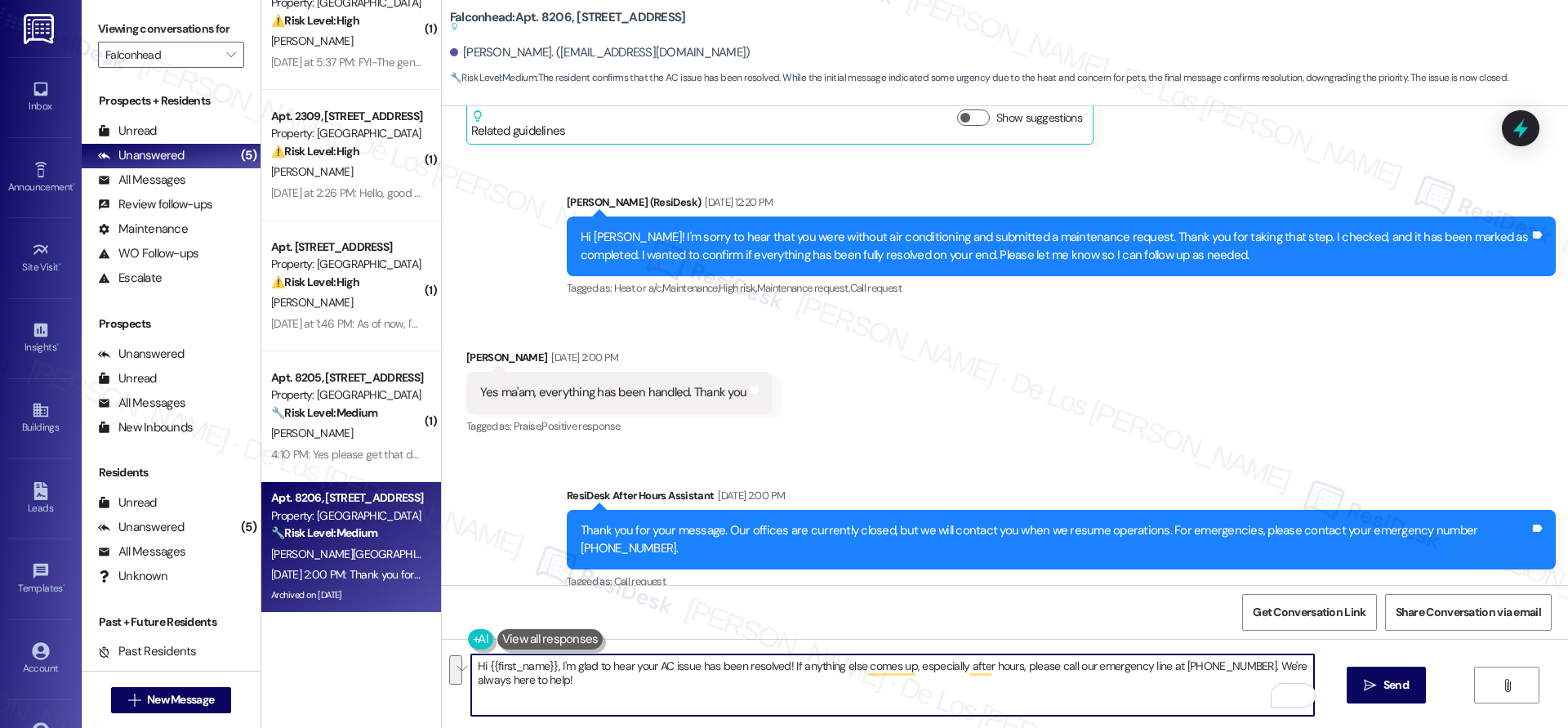
click at [1256, 701] on div "Hi {{first_name}}, I'm glad to hear your AC issue has been resolved! If anythin…" at bounding box center [892, 685] width 844 height 63
drag, startPoint x: 782, startPoint y: 670, endPoint x: 1001, endPoint y: 670, distance: 219.0
click at [1012, 685] on textarea "Hi {{first_name}}, I'm glad to hear your AC issue has been resolved! If anythin…" at bounding box center [892, 685] width 842 height 61
drag, startPoint x: 1000, startPoint y: 667, endPoint x: 783, endPoint y: 668, distance: 217.0
click at [783, 668] on textarea "Hi {{first_name}}, I'm glad to hear your AC issue has been resolved! If anythin…" at bounding box center [892, 685] width 842 height 61
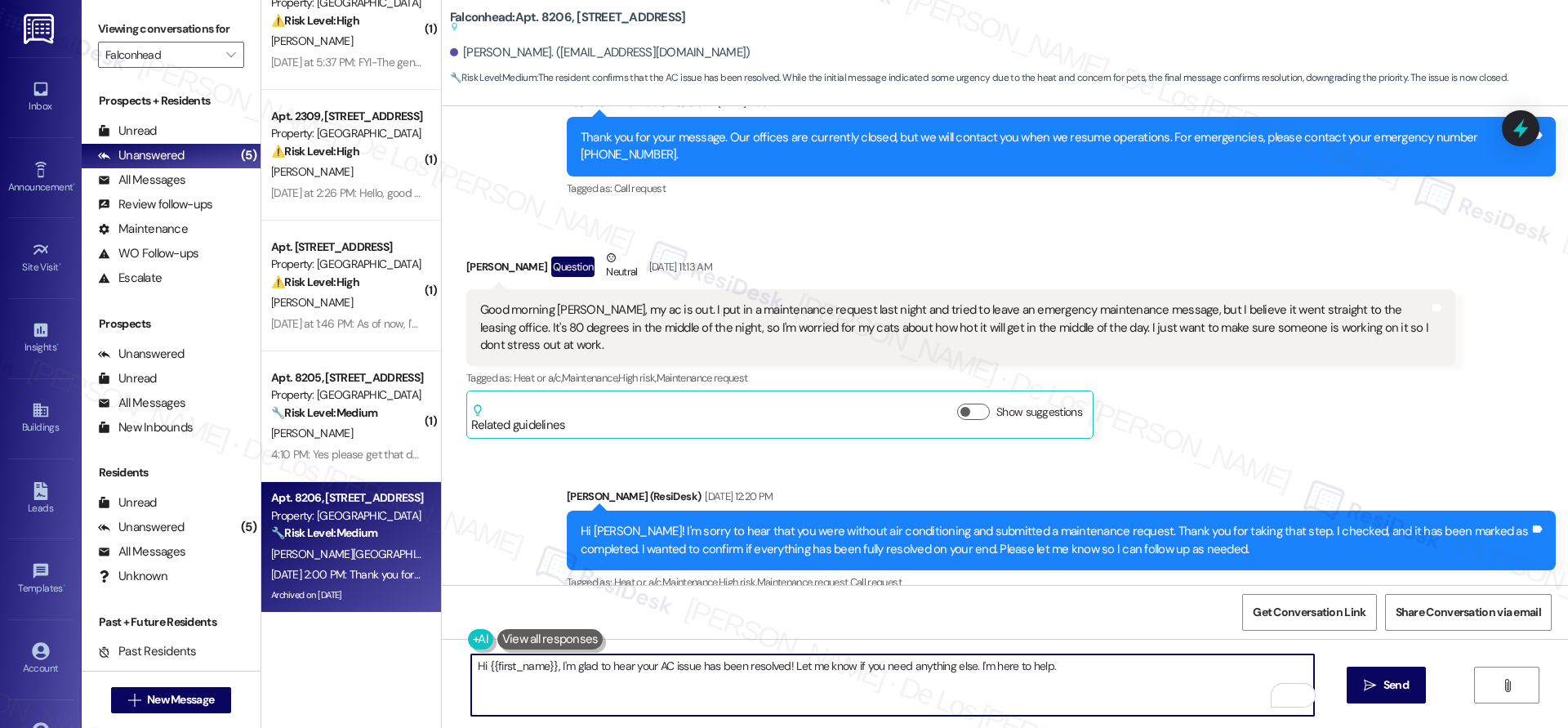
scroll to position [12058, 0]
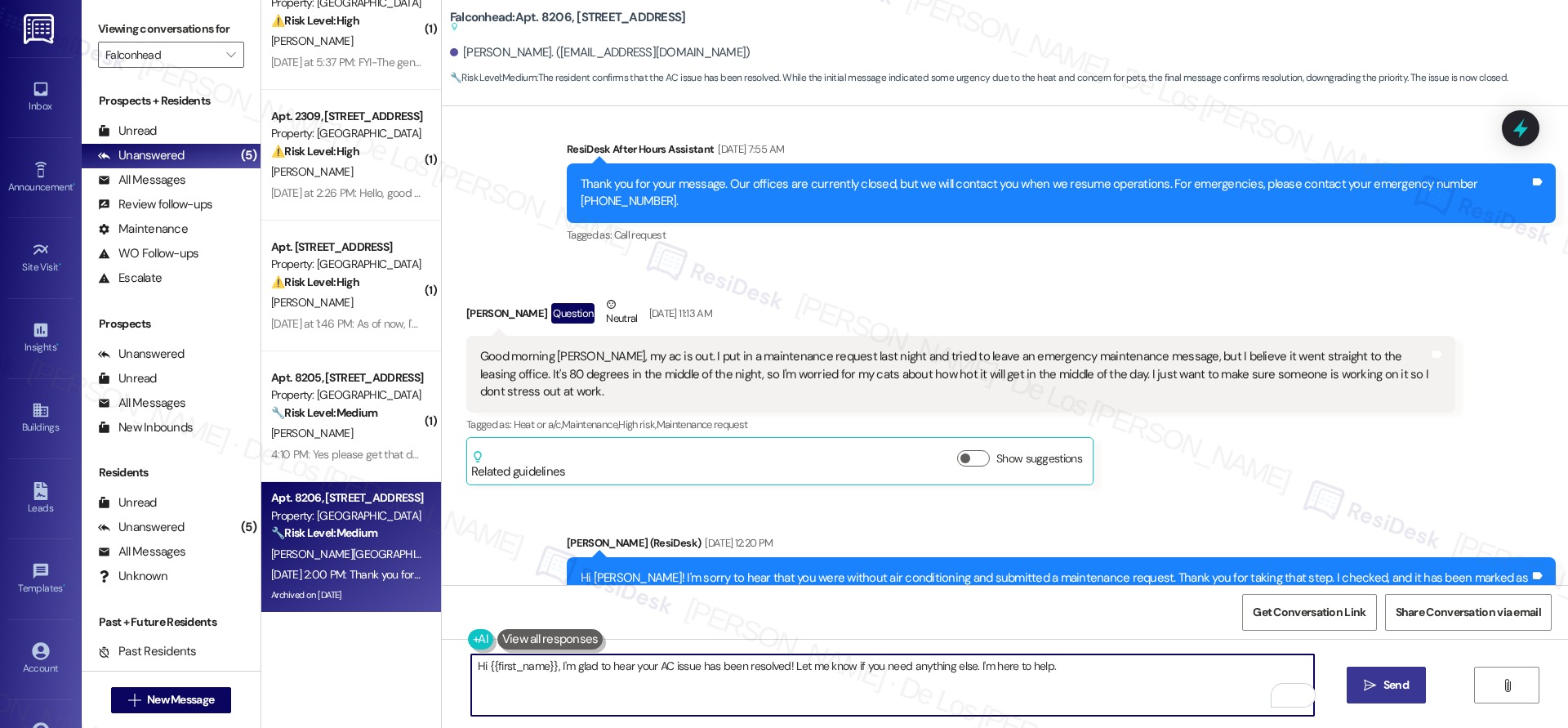
type textarea "Hi {{first_name}}, I'm glad to hear your AC issue has been resolved! Let me kno…"
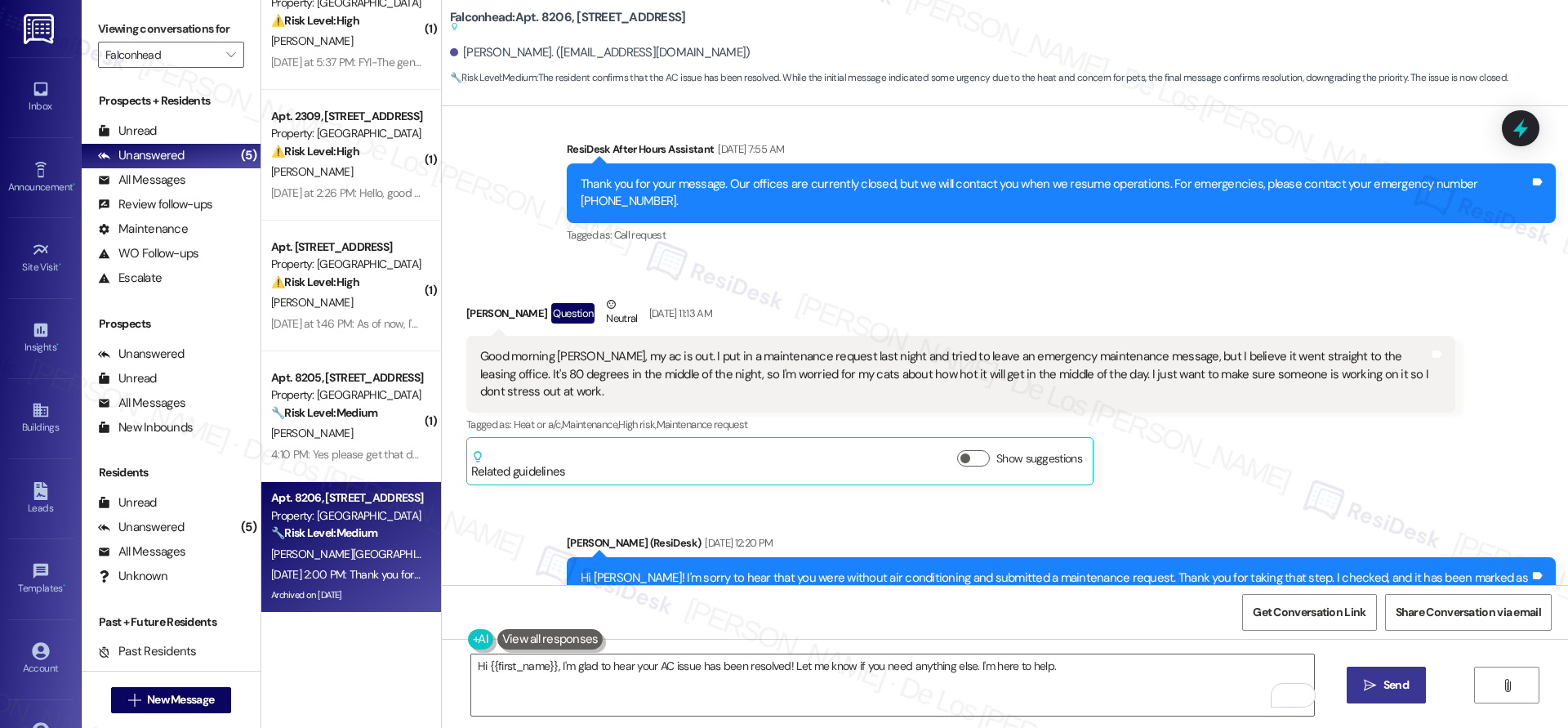
click at [1388, 667] on button " Send" at bounding box center [1386, 685] width 80 height 37
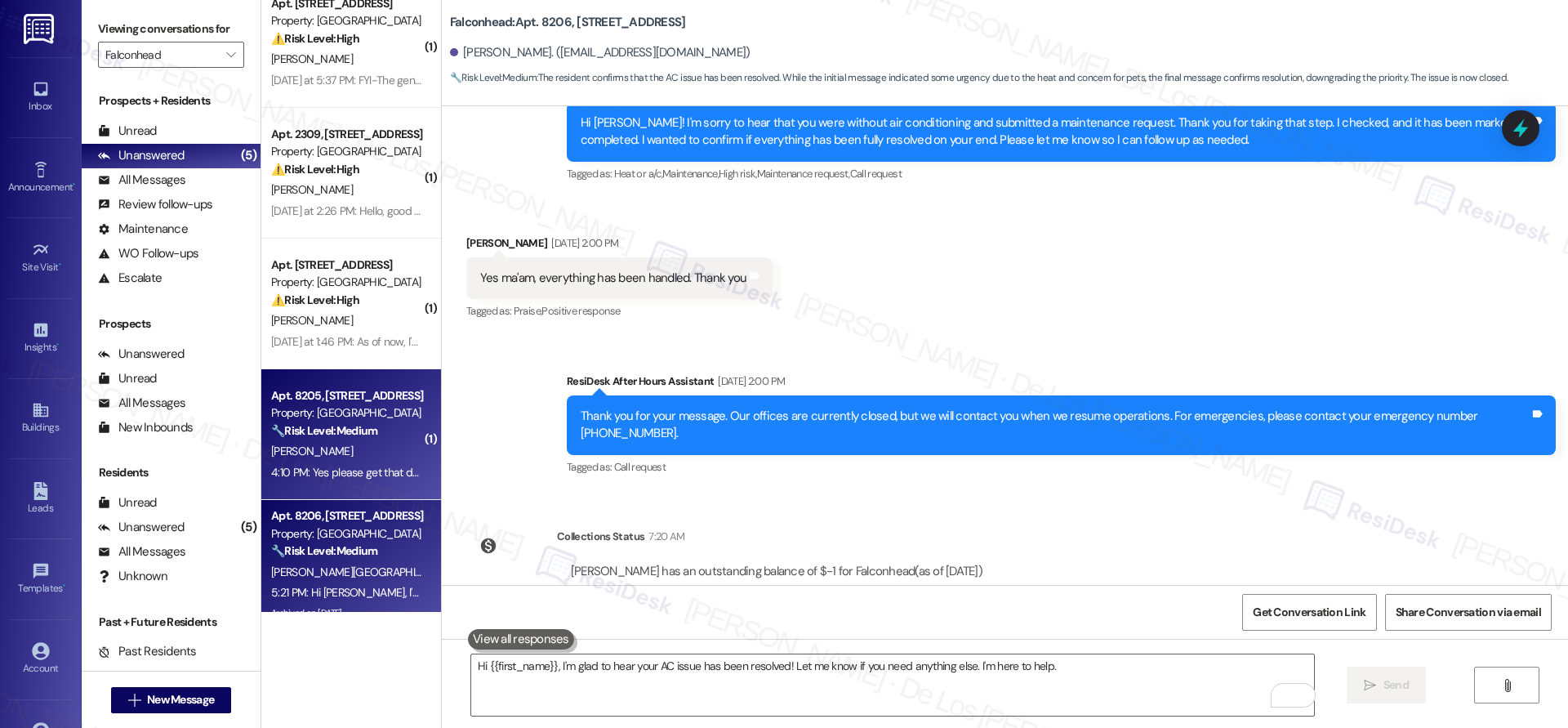
scroll to position [0, 0]
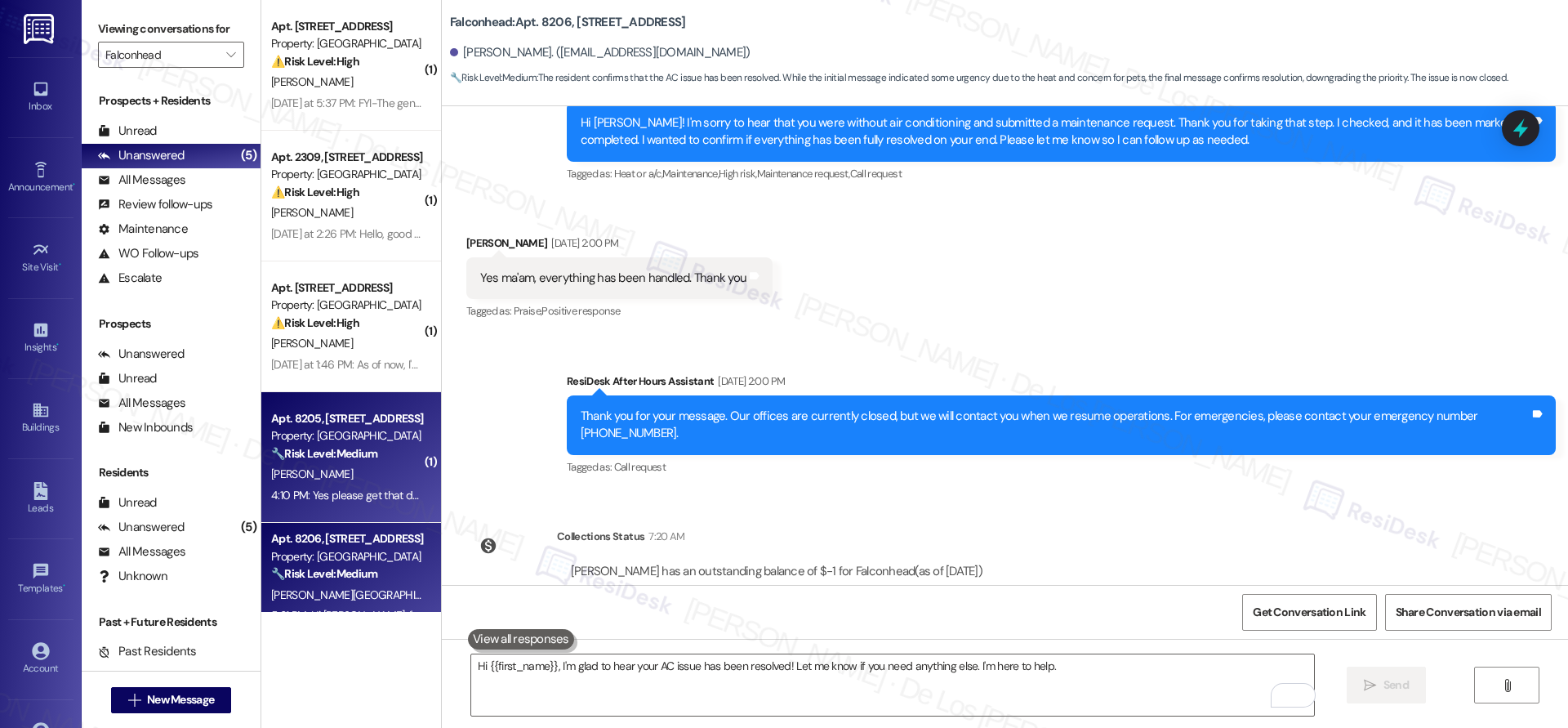
click at [334, 475] on div "[PERSON_NAME]" at bounding box center [346, 474] width 155 height 21
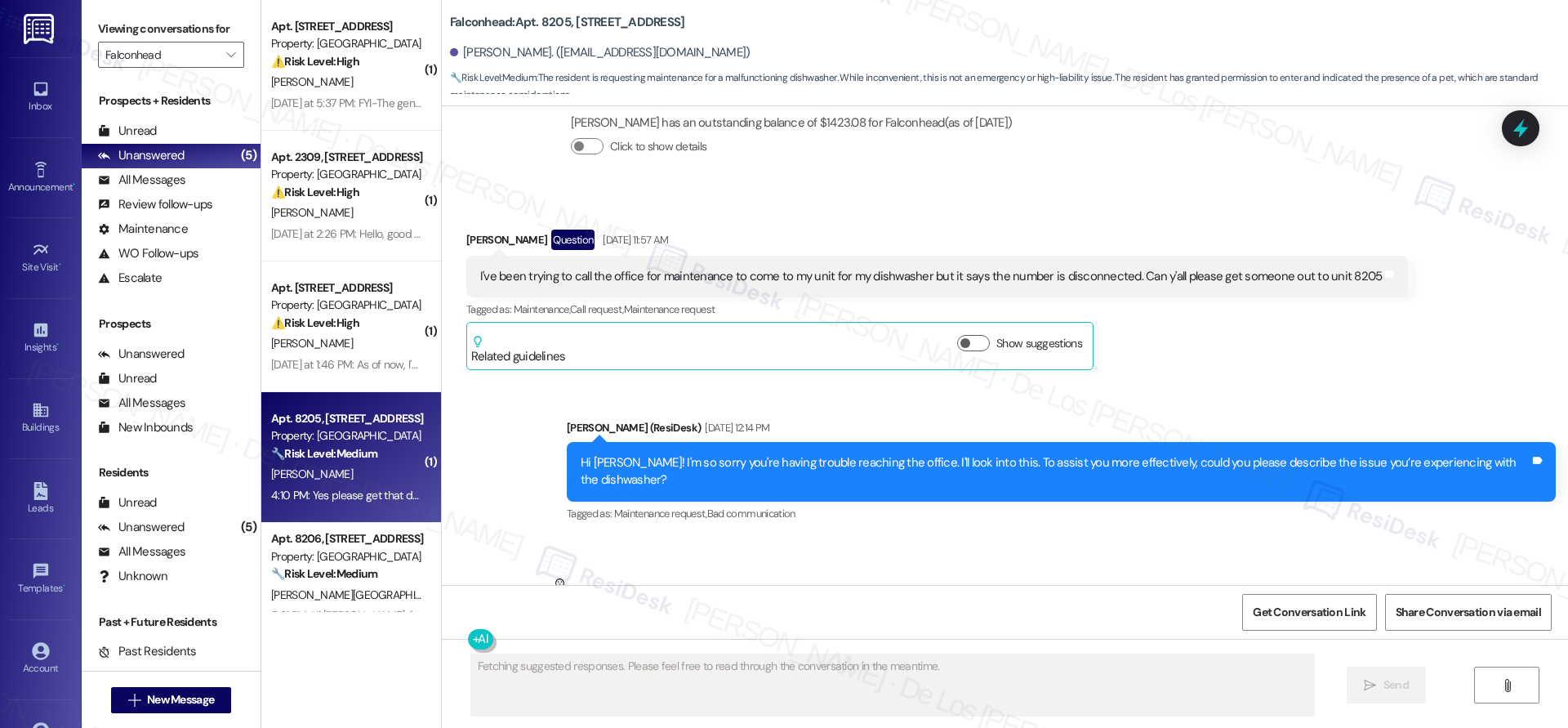
scroll to position [4143, 0]
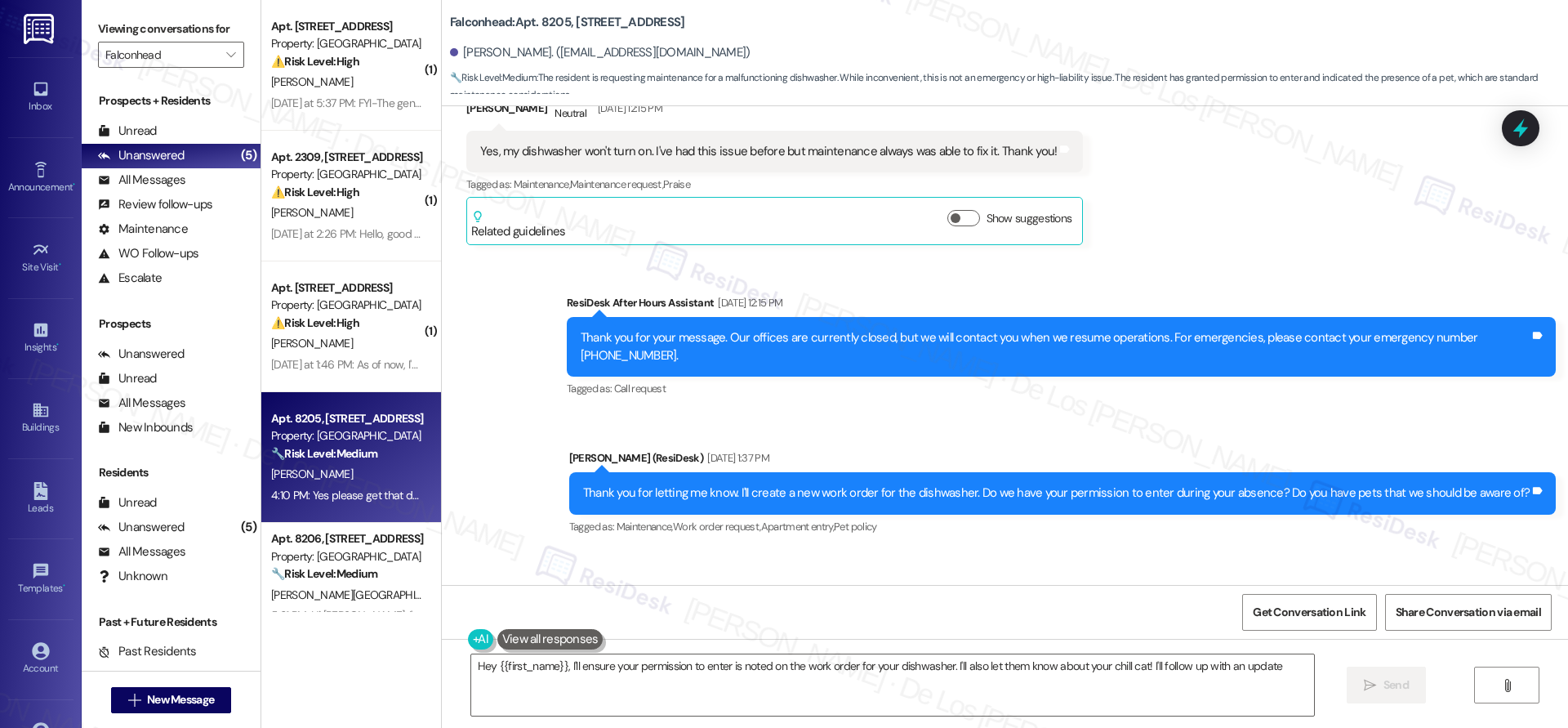
type textarea "Hey {{first_name}}, I'll ensure your permission to enter is noted on the work o…"
click at [226, 56] on icon "" at bounding box center [230, 54] width 9 height 13
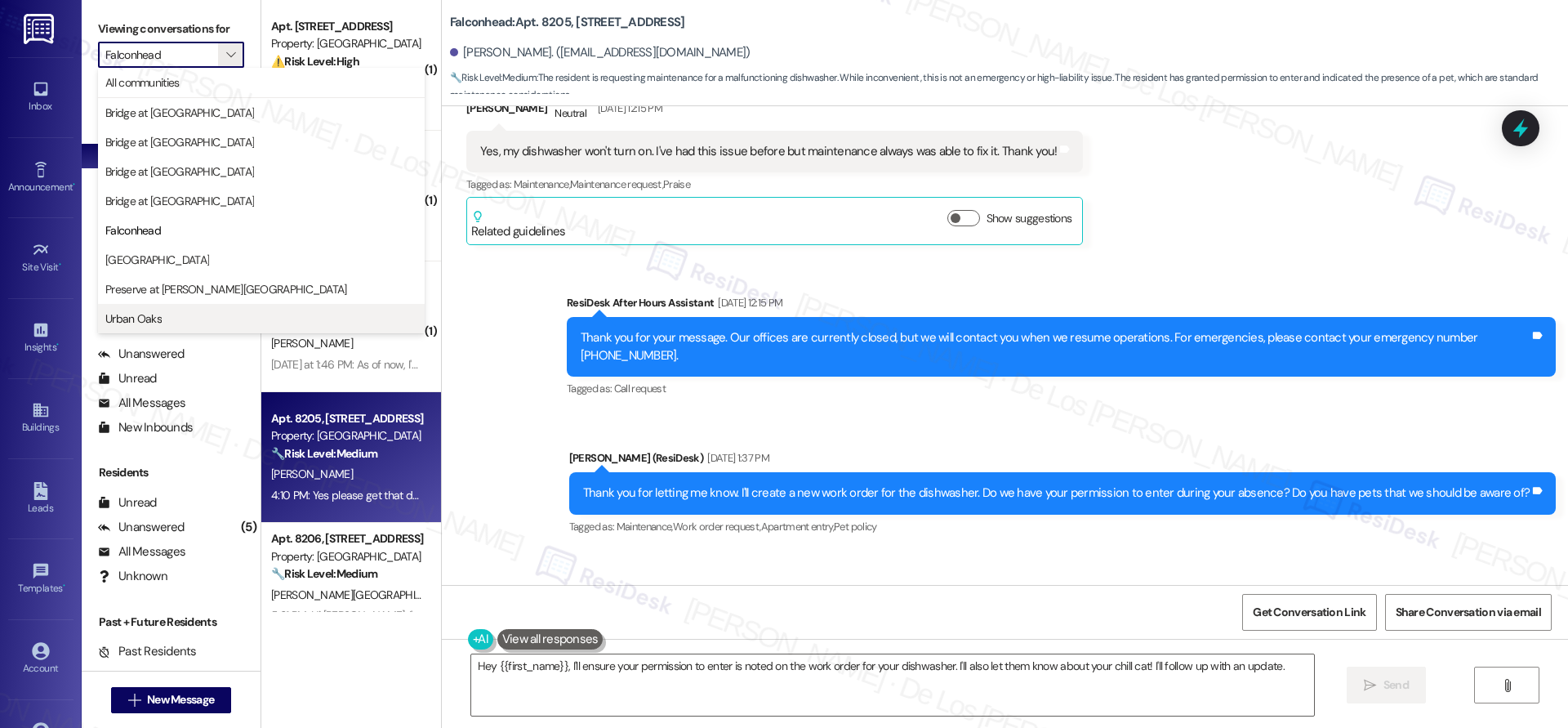
click at [223, 325] on span "Urban Oaks" at bounding box center [261, 318] width 312 height 16
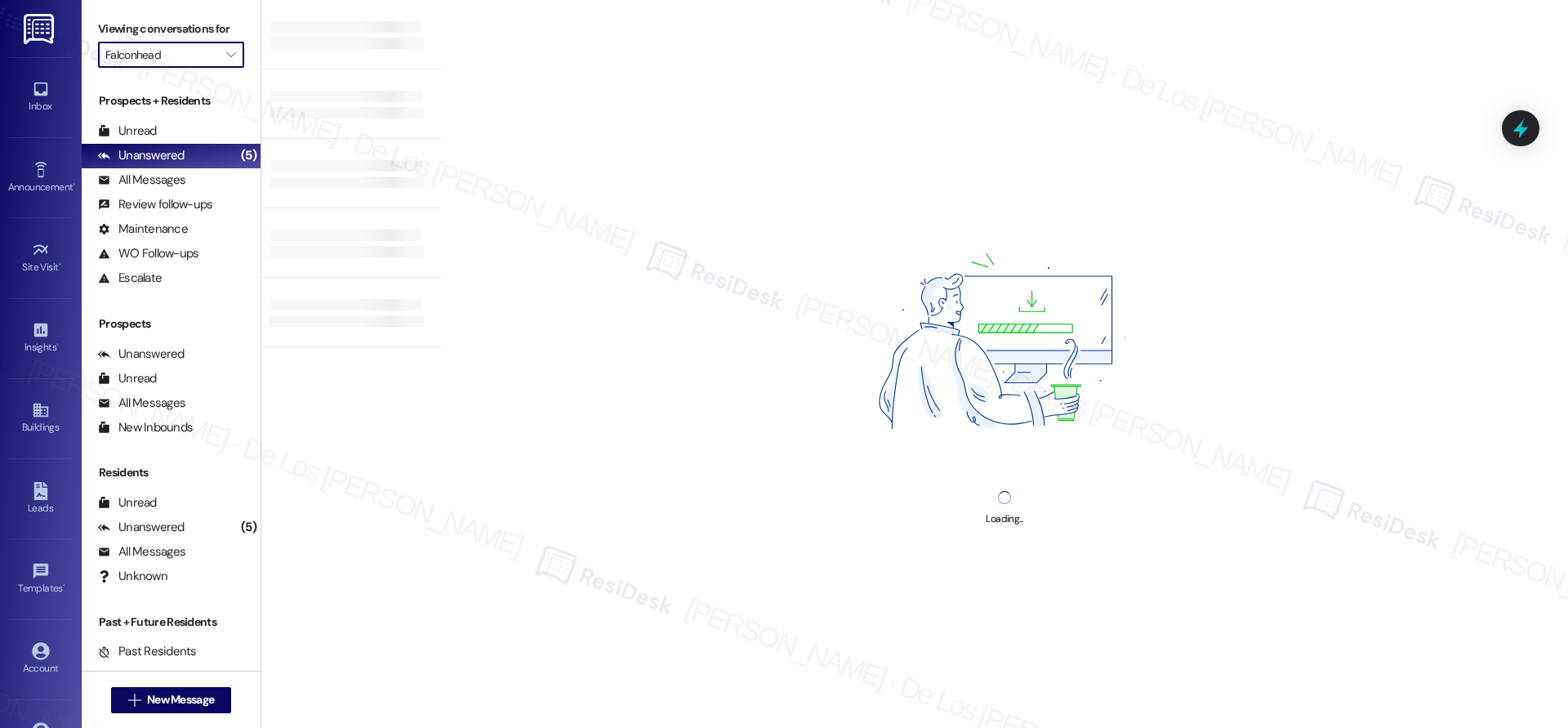
type input "Urban Oaks"
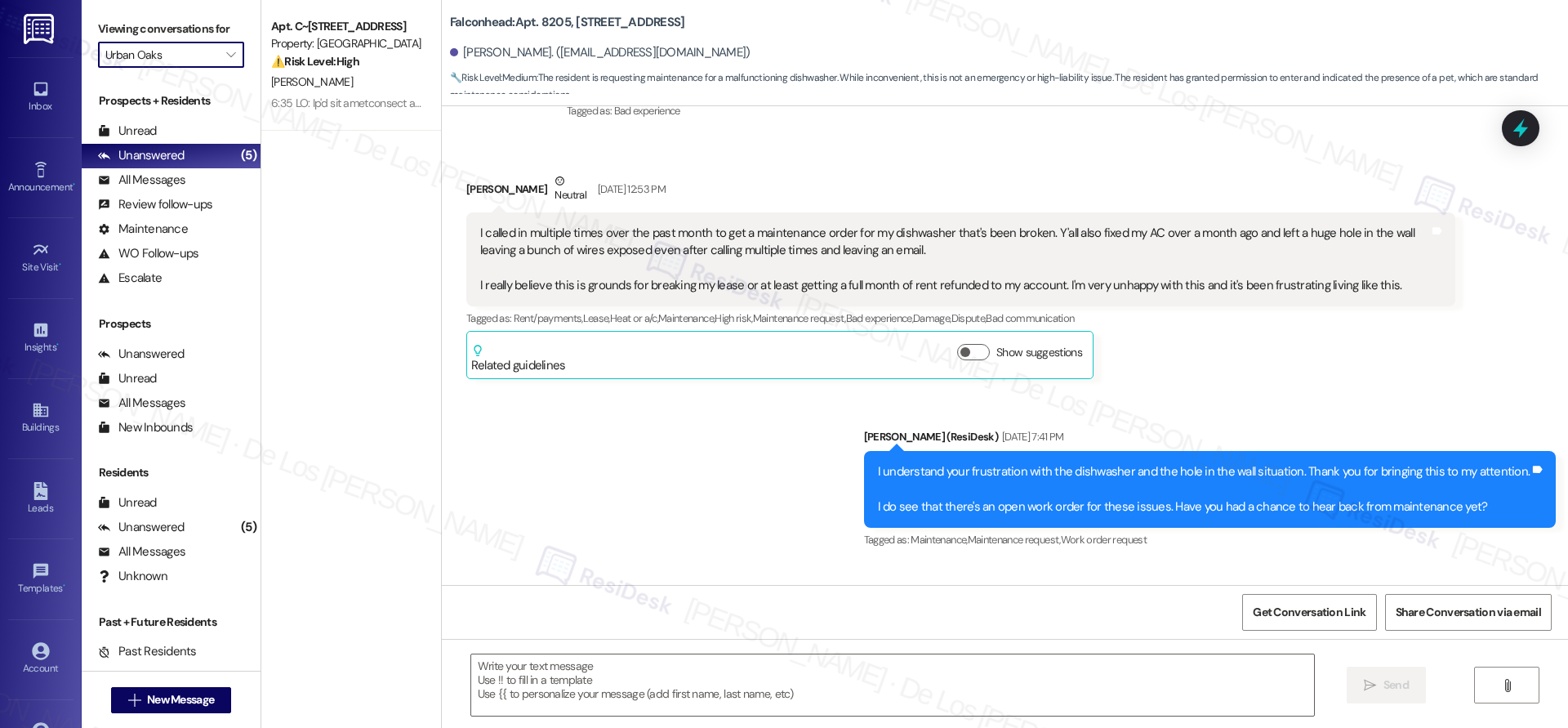
type textarea "Fetching suggested responses. Please feel free to read through the conversation…"
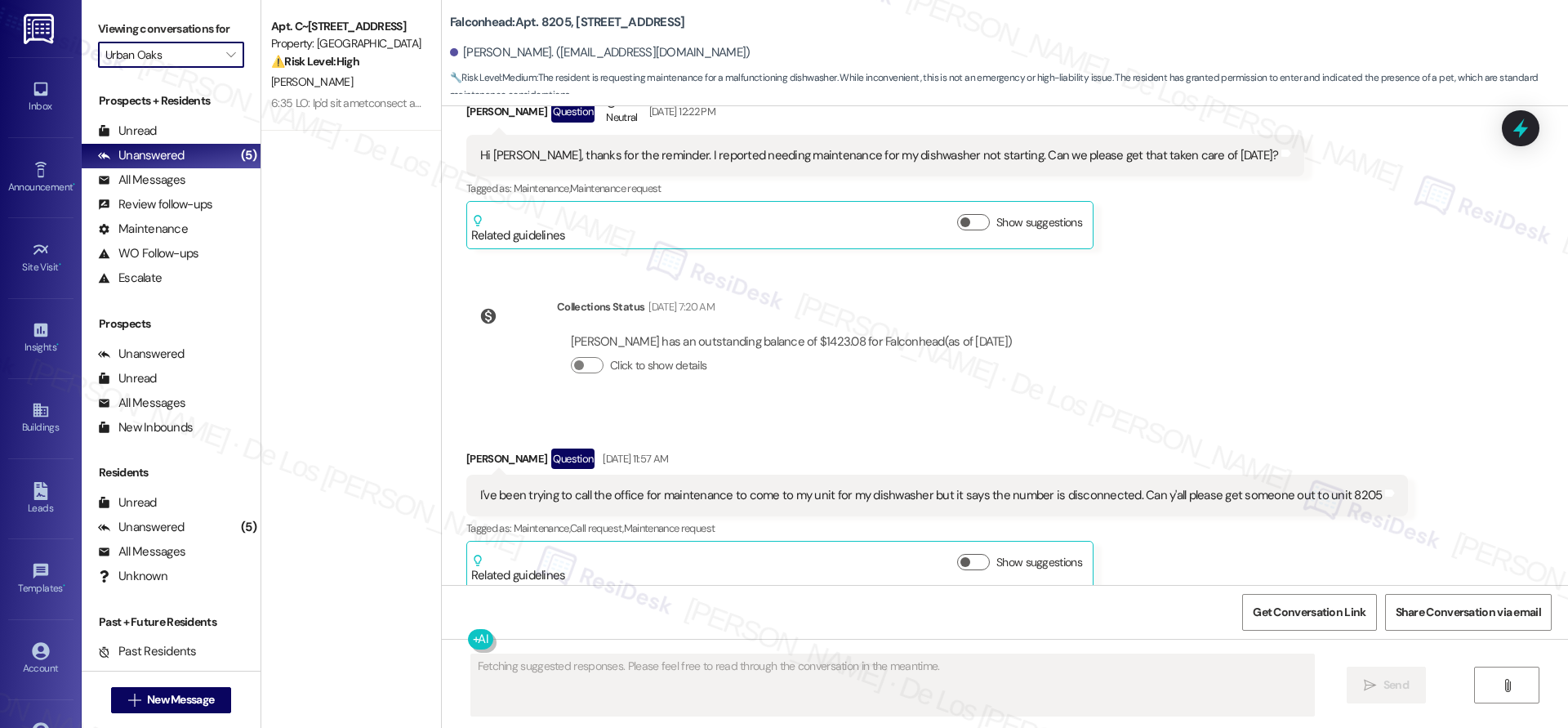
scroll to position [4143, 0]
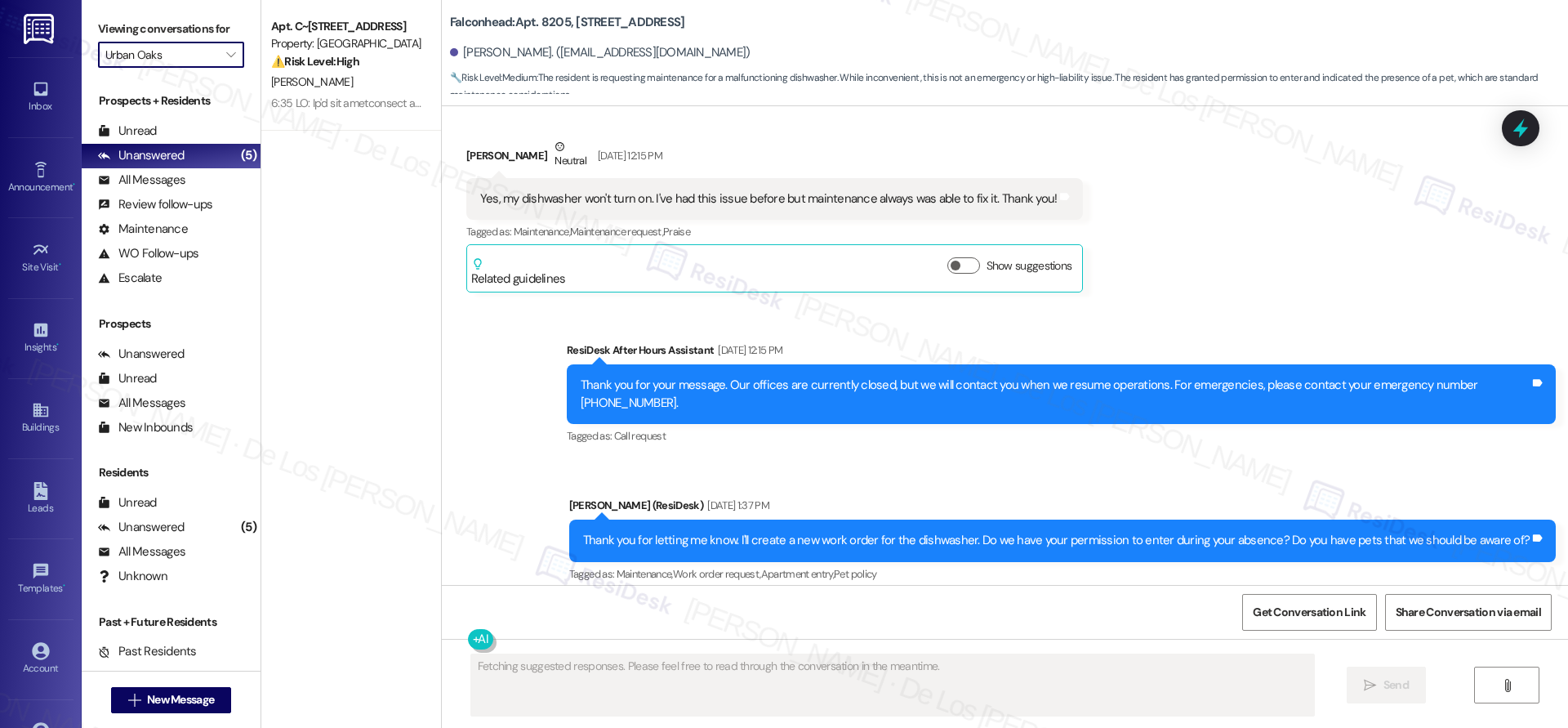
click at [193, 53] on input "Urban Oaks" at bounding box center [162, 54] width 113 height 26
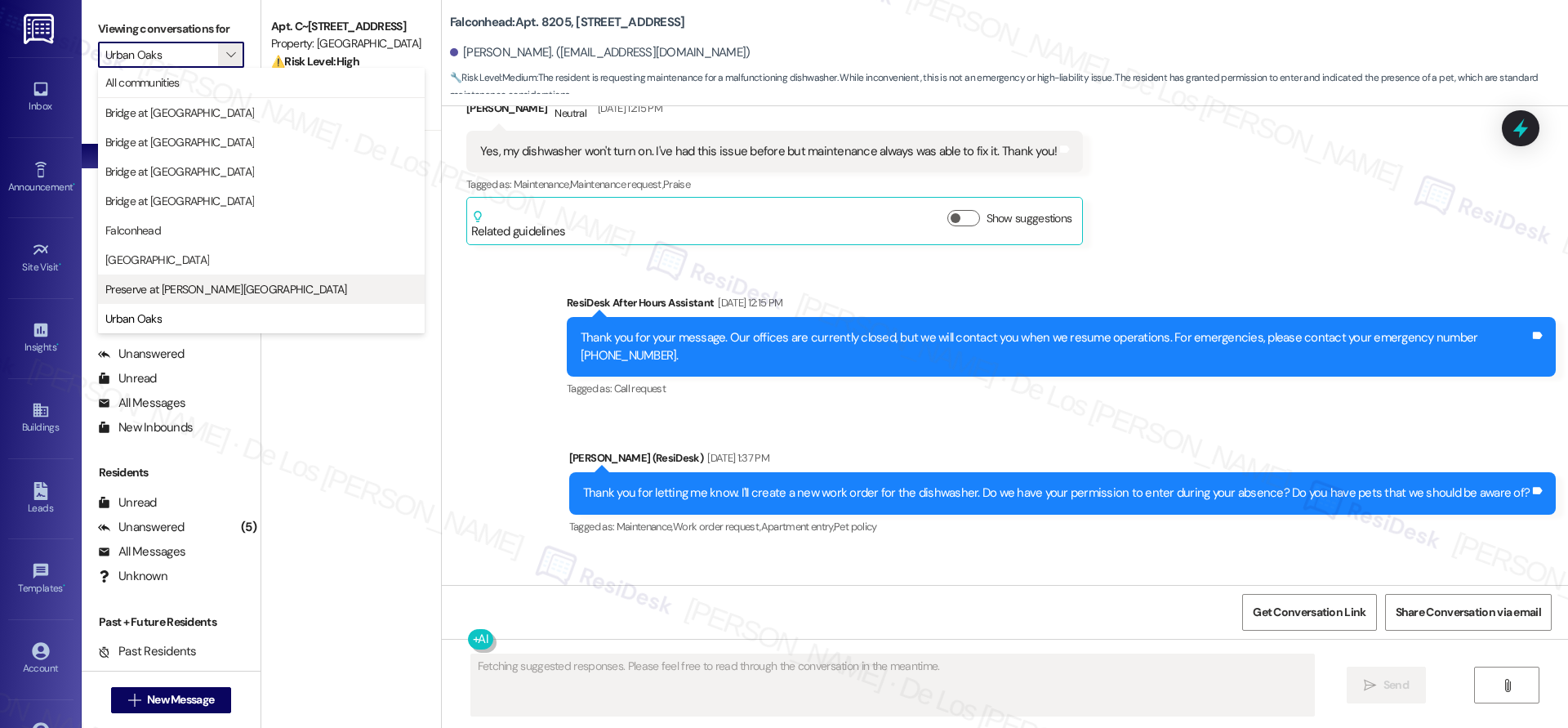
click at [160, 298] on button "Preserve at [PERSON_NAME][GEOGRAPHIC_DATA]" at bounding box center [260, 289] width 326 height 30
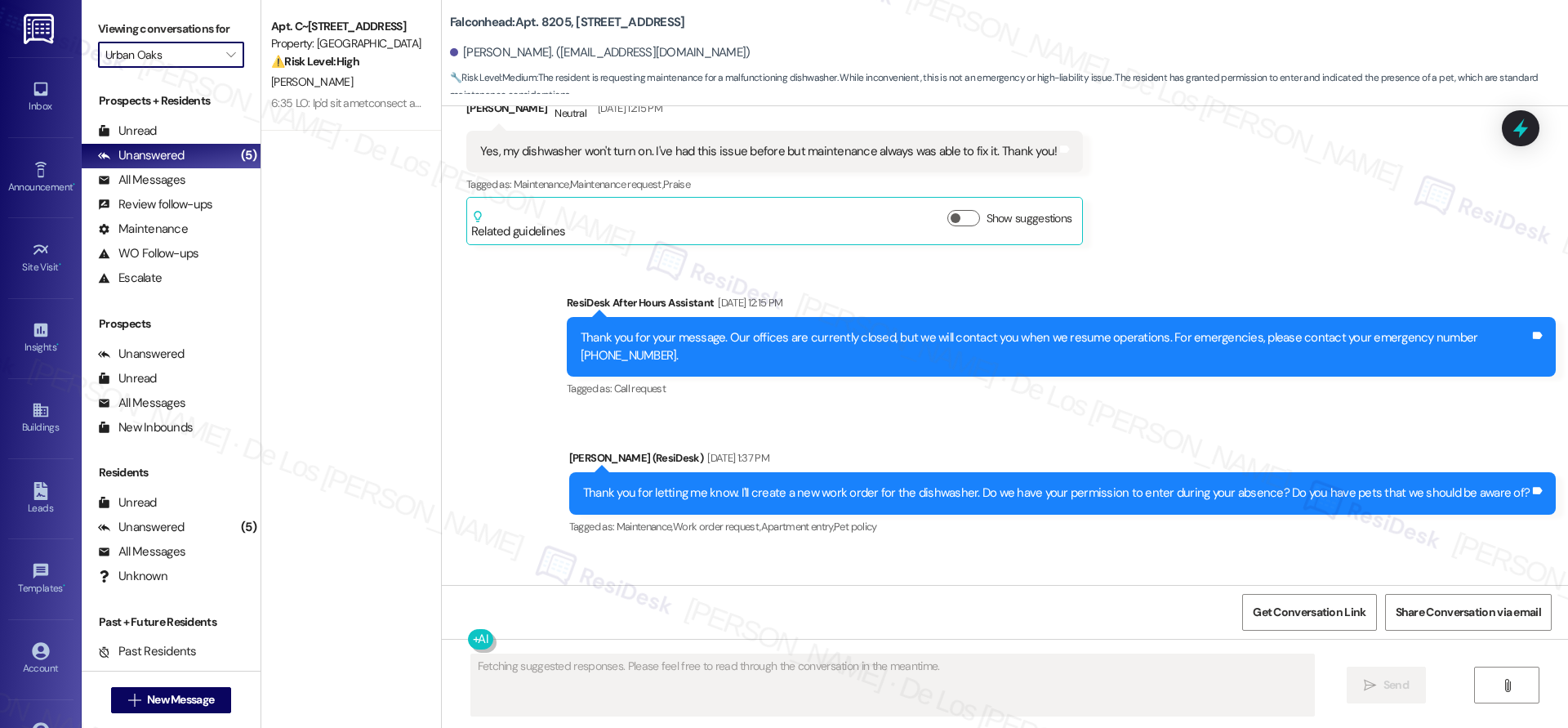
type input "Preserve at [PERSON_NAME][GEOGRAPHIC_DATA]"
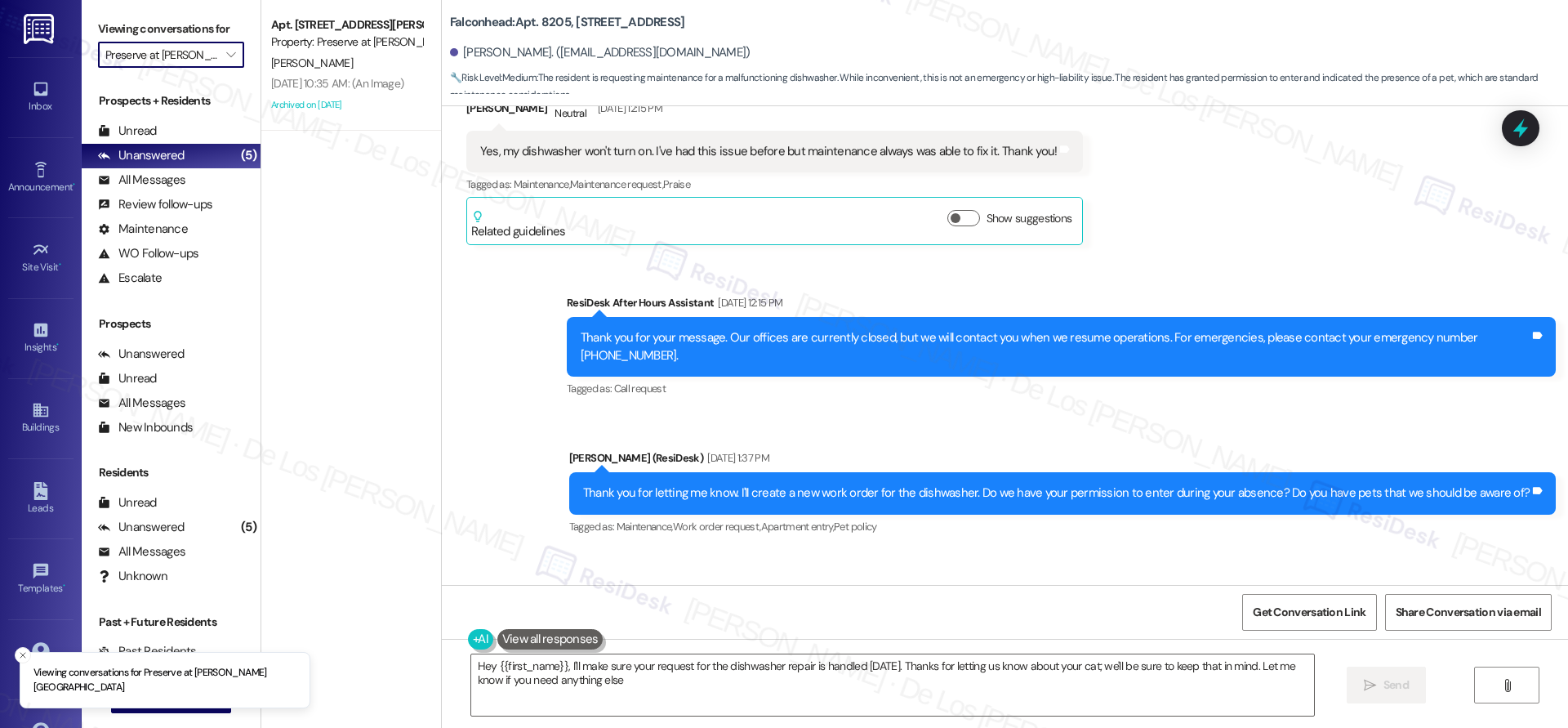
click at [190, 57] on input "Preserve at [PERSON_NAME][GEOGRAPHIC_DATA]" at bounding box center [162, 54] width 113 height 26
type textarea "Hey {{first_name}}, I'll make sure your request for the dishwasher repair is ha…"
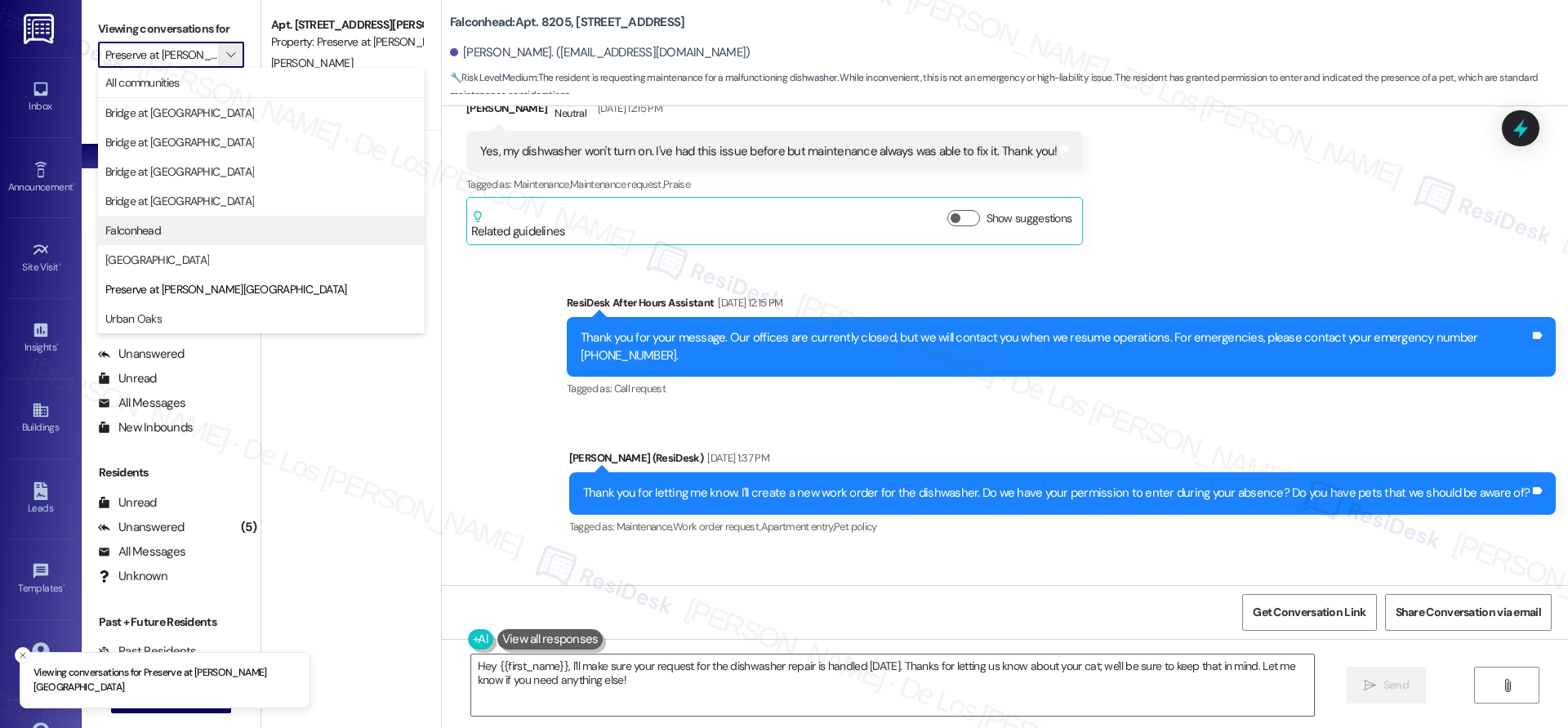
click at [182, 231] on span "Falconhead" at bounding box center [261, 231] width 312 height 16
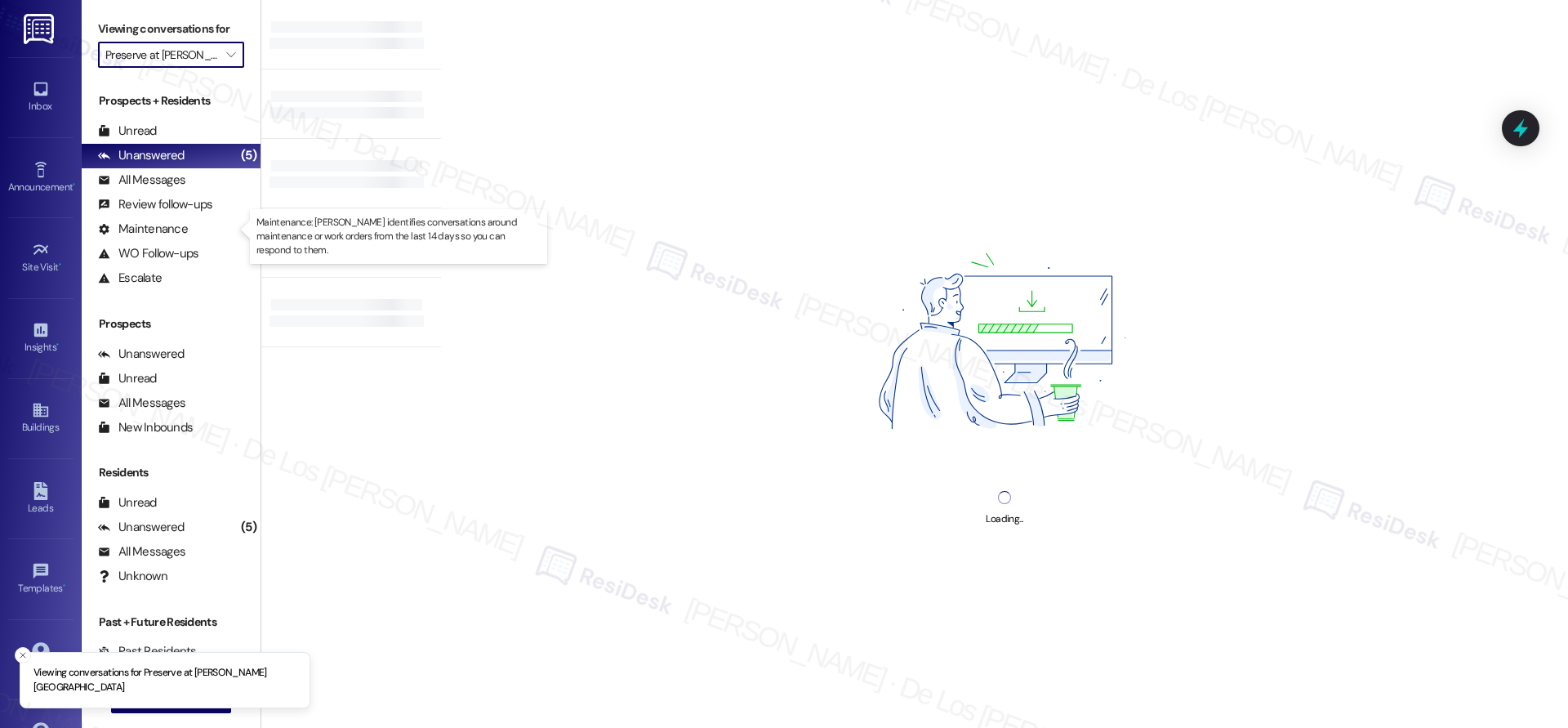
type input "Falconhead"
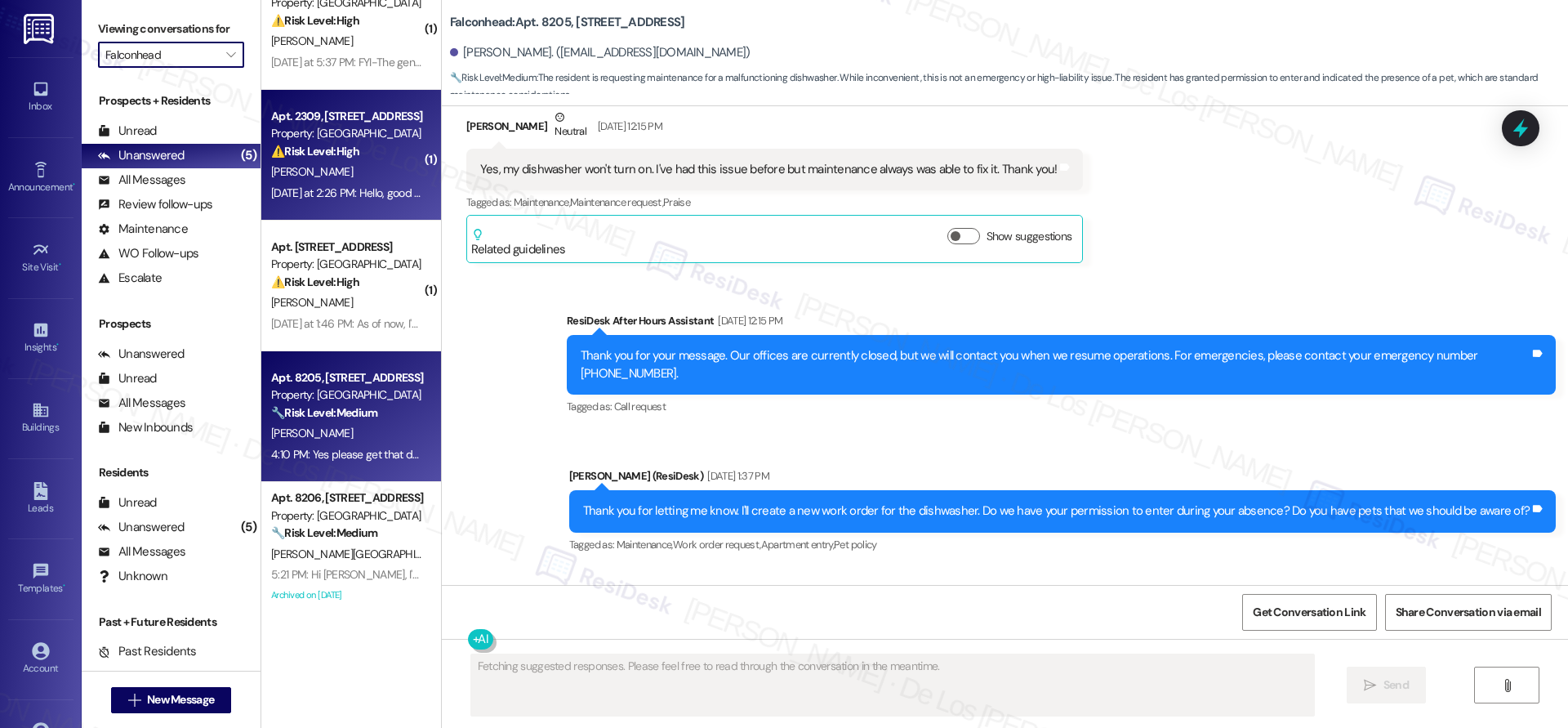
scroll to position [4143, 0]
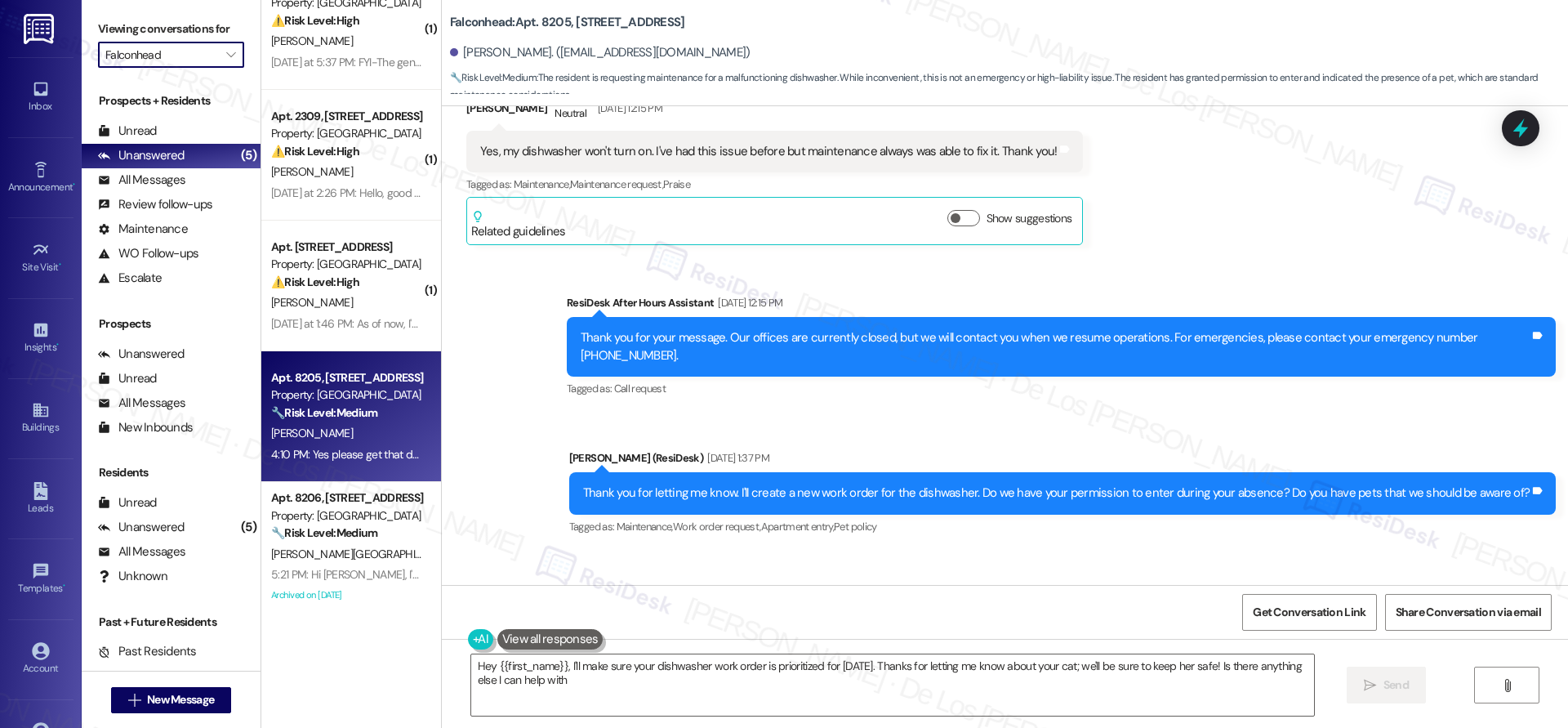
type textarea "Hey {{first_name}}, I'll make sure your dishwasher work order is prioritized fo…"
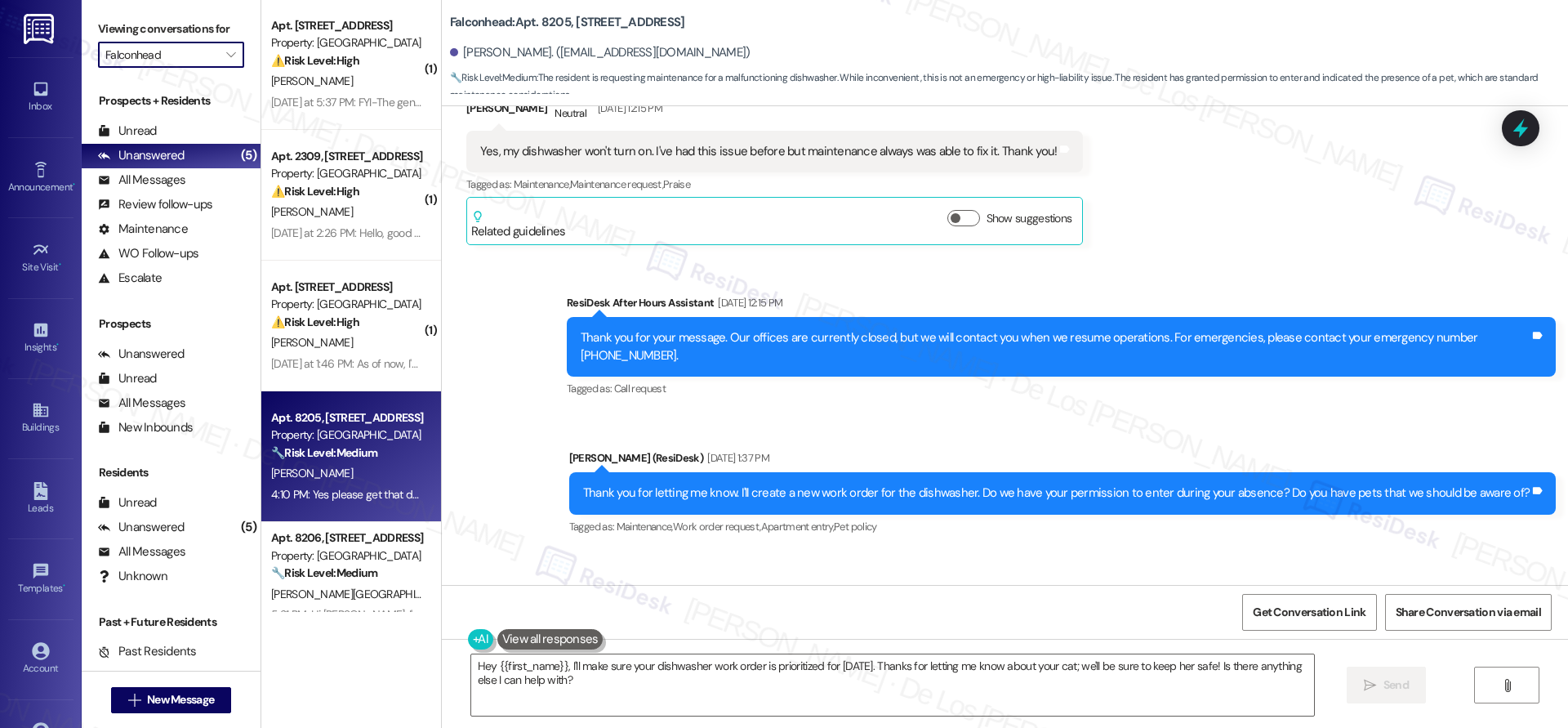
scroll to position [0, 0]
